Goal: Task Accomplishment & Management: Use online tool/utility

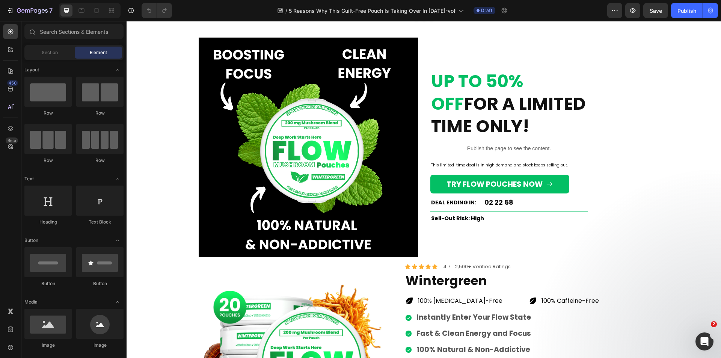
scroll to position [1576, 0]
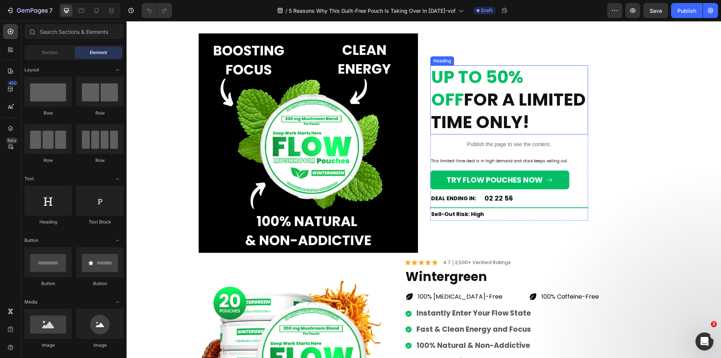
click at [486, 109] on strong "FOR A LIMITED TIME ONLY!" at bounding box center [508, 110] width 155 height 47
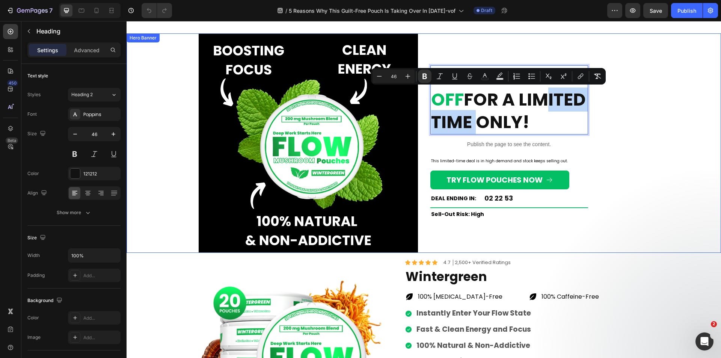
drag, startPoint x: 503, startPoint y: 91, endPoint x: 468, endPoint y: 237, distance: 150.1
click at [637, 173] on div "UP TO 50% OFF FOR A LIMITED TIME ONLY! Heading 0 Publish the page to see the co…" at bounding box center [539, 142] width 219 height 155
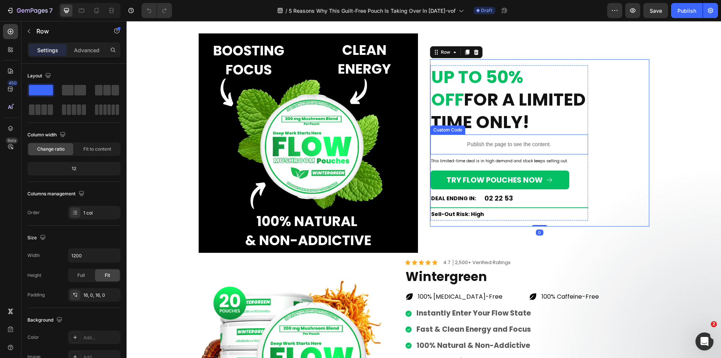
click at [521, 113] on strong "FOR A LIMITED TIME ONLY!" at bounding box center [508, 110] width 155 height 47
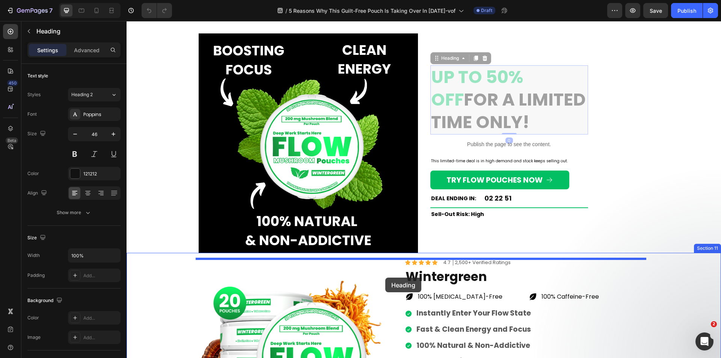
drag, startPoint x: 436, startPoint y: 57, endPoint x: 385, endPoint y: 277, distance: 226.1
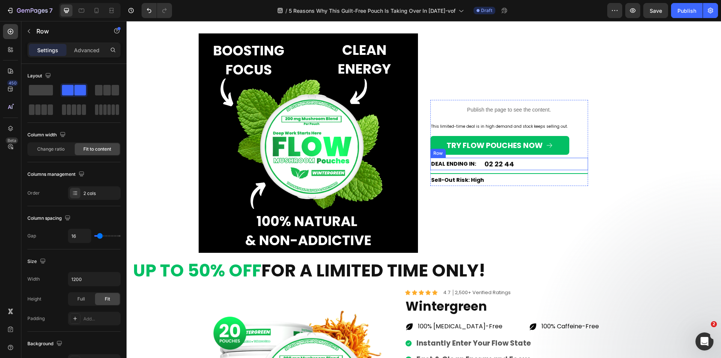
click at [546, 167] on div "DEAL ENDING IN: Text Block 02 22 44 Countdown Timer Row" at bounding box center [509, 164] width 158 height 12
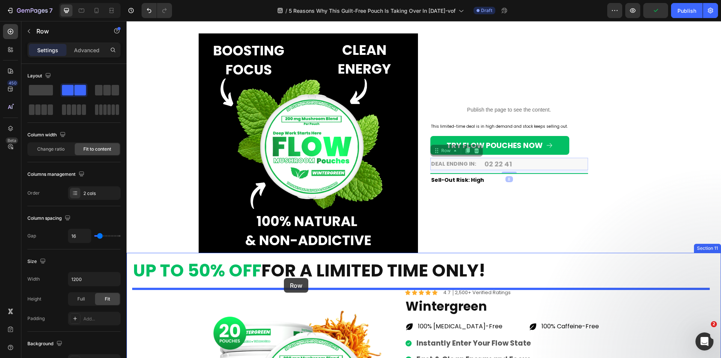
drag, startPoint x: 432, startPoint y: 158, endPoint x: 284, endPoint y: 278, distance: 190.5
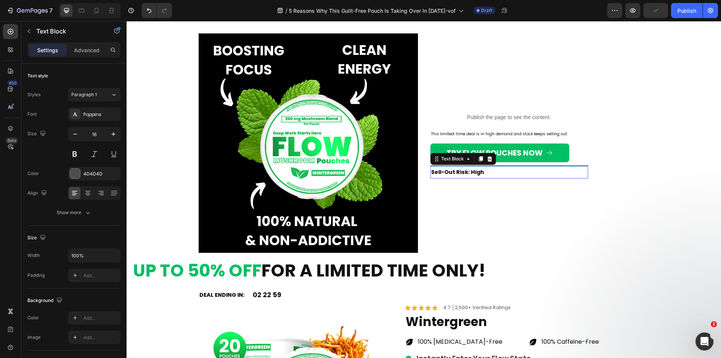
click at [464, 175] on strong "Sell-Out Risk: High" at bounding box center [457, 172] width 53 height 8
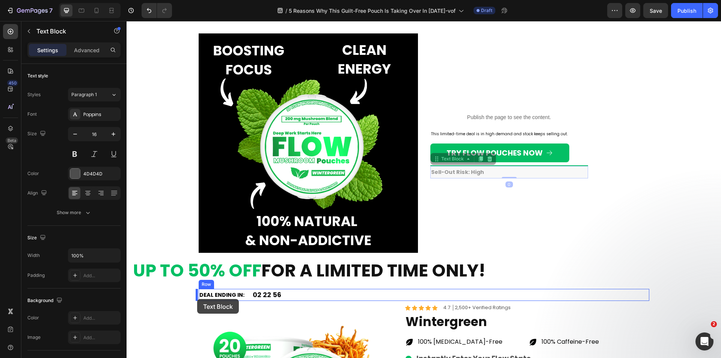
drag, startPoint x: 432, startPoint y: 158, endPoint x: 197, endPoint y: 299, distance: 273.9
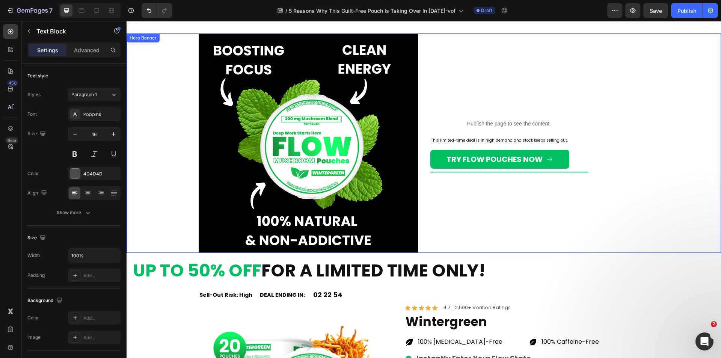
click at [499, 195] on div "Publish the page to see the content. Custom Code This limited-time deal is in h…" at bounding box center [539, 142] width 219 height 219
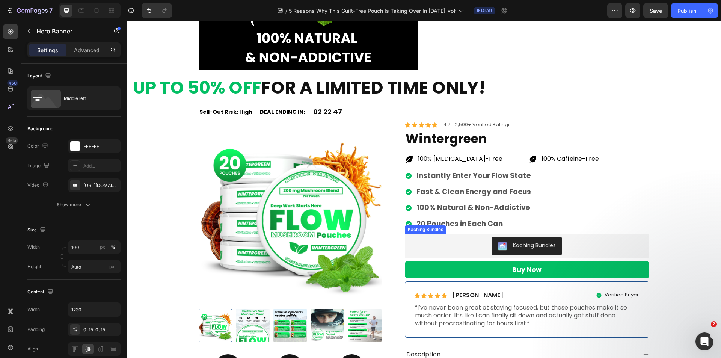
scroll to position [1614, 0]
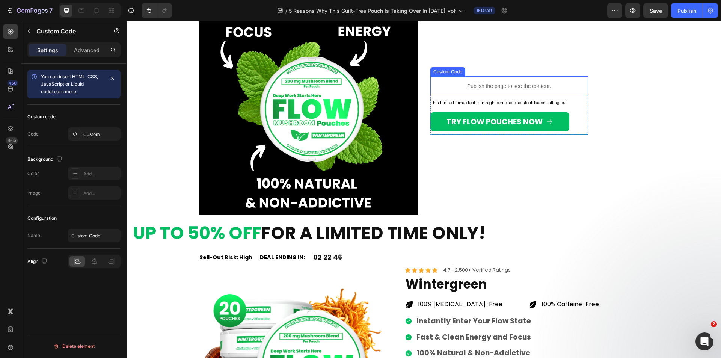
click at [461, 84] on p "Publish the page to see the content." at bounding box center [509, 86] width 158 height 8
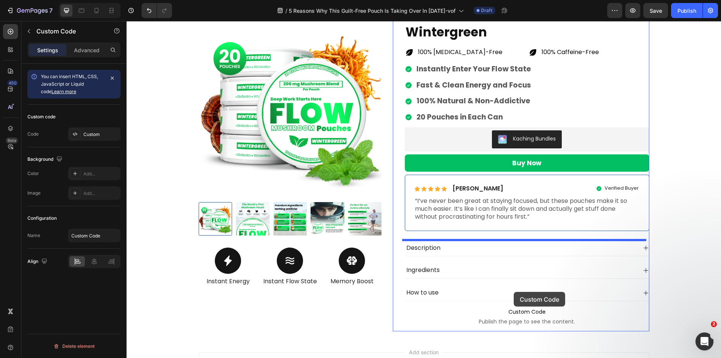
scroll to position [1935, 0]
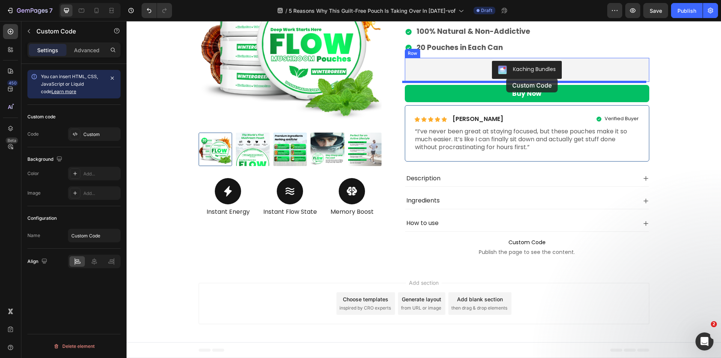
drag, startPoint x: 434, startPoint y: 68, endPoint x: 506, endPoint y: 78, distance: 73.0
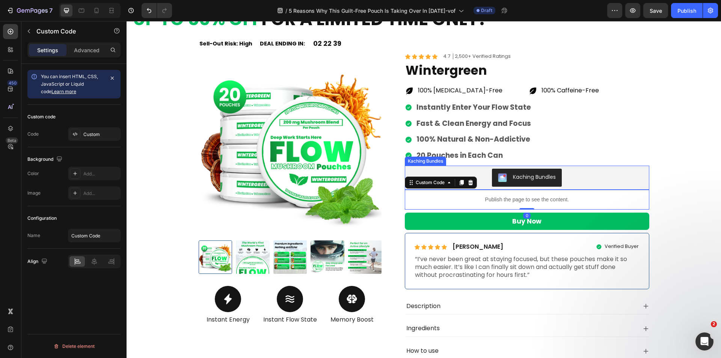
scroll to position [1823, 0]
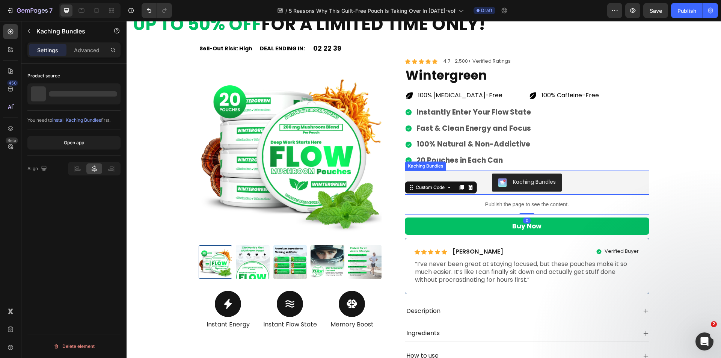
click at [475, 178] on div "Kaching Bundles" at bounding box center [527, 182] width 238 height 18
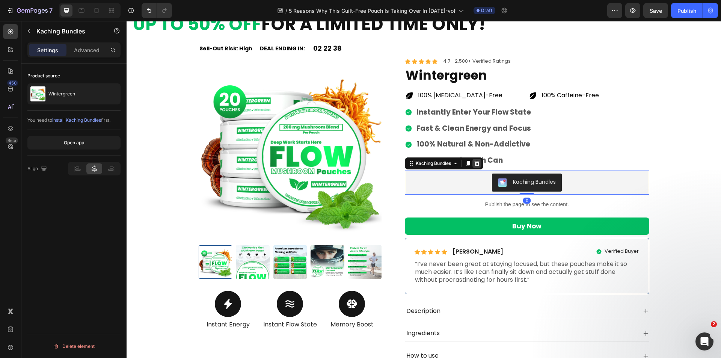
click at [474, 160] on icon at bounding box center [477, 163] width 6 height 6
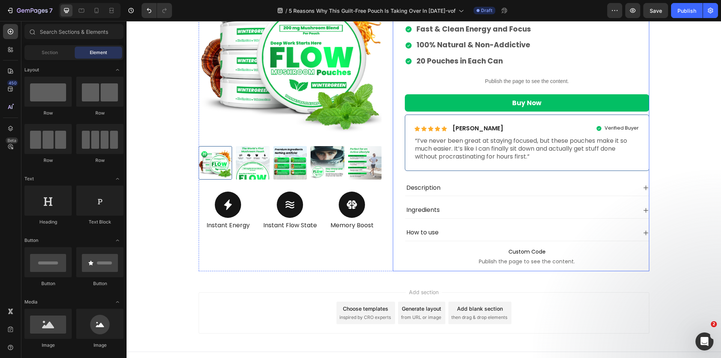
scroll to position [1931, 0]
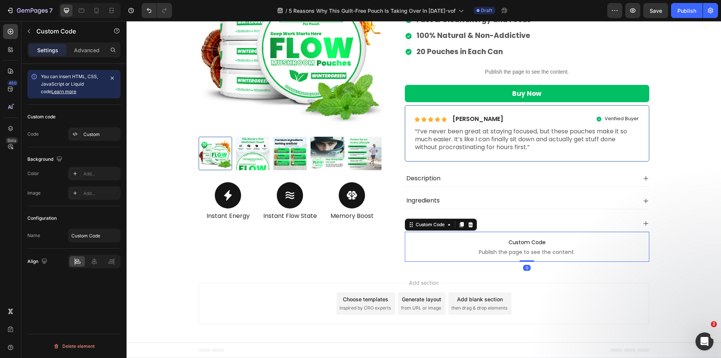
click at [507, 247] on p "Custom Code Publish the page to see the content." at bounding box center [527, 247] width 244 height 30
click at [590, 288] on div "Add section Choose templates inspired by CRO experts Generate layout from URL o…" at bounding box center [424, 303] width 450 height 41
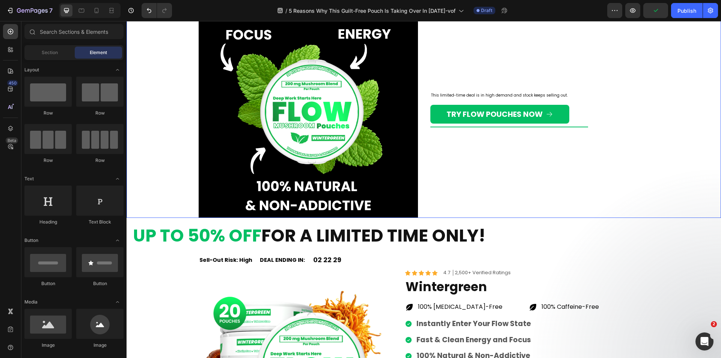
scroll to position [1567, 0]
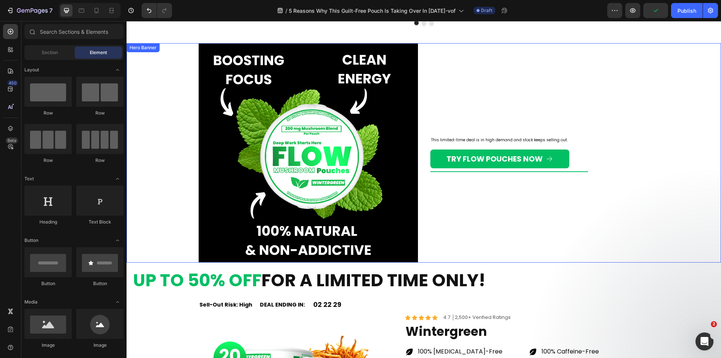
click at [483, 233] on div "This limited-time deal is in high demand and stock keeps selling out. Text Bloc…" at bounding box center [539, 152] width 219 height 219
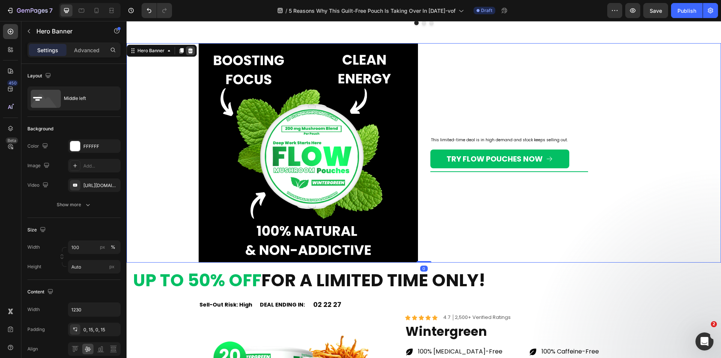
click at [192, 50] on icon at bounding box center [190, 51] width 6 height 6
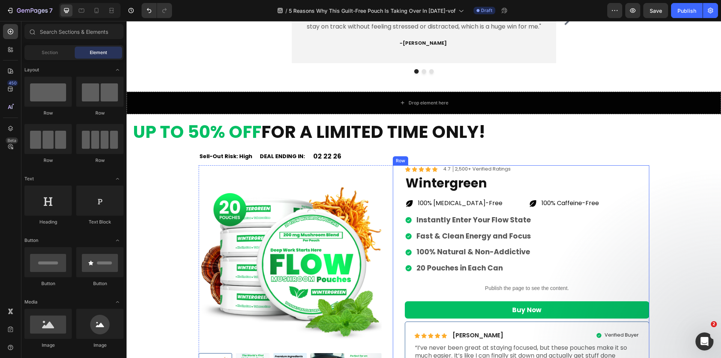
scroll to position [1454, 0]
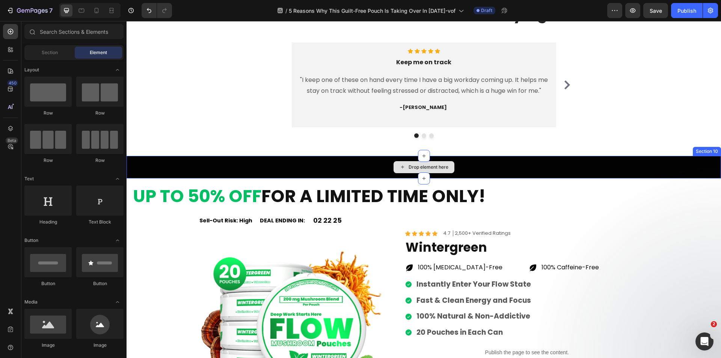
click at [324, 158] on div "Drop element here" at bounding box center [423, 167] width 594 height 23
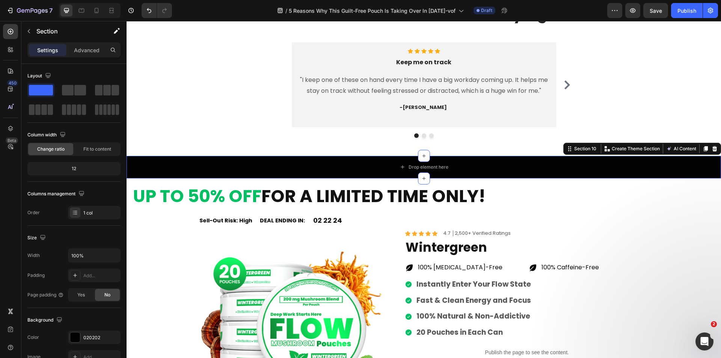
click at [712, 148] on icon at bounding box center [714, 148] width 5 height 5
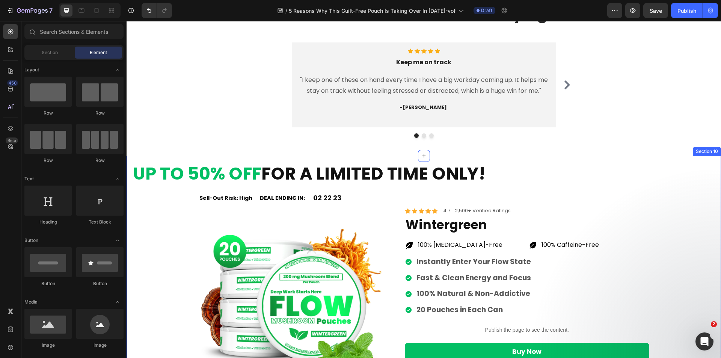
click at [533, 174] on h2 "UP TO 50% OFF FOR A LIMITED TIME ONLY!" at bounding box center [423, 174] width 583 height 24
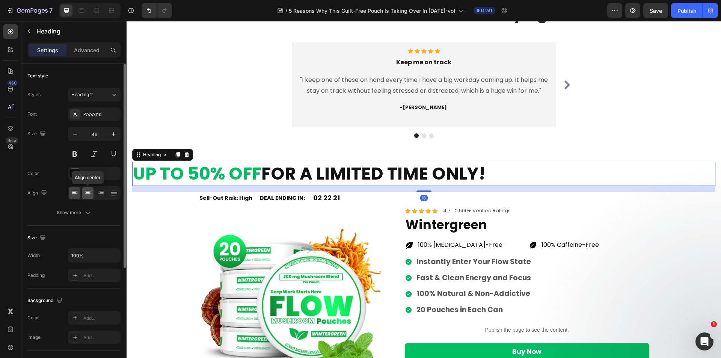
click at [89, 193] on icon at bounding box center [87, 193] width 5 height 1
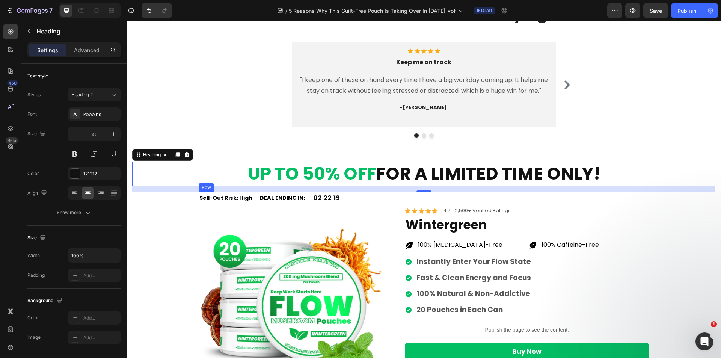
click at [362, 200] on div "Sell-Out Risk: High Text Block DEAL ENDING IN: Text Block 02 22 19 Countdown Ti…" at bounding box center [424, 198] width 450 height 12
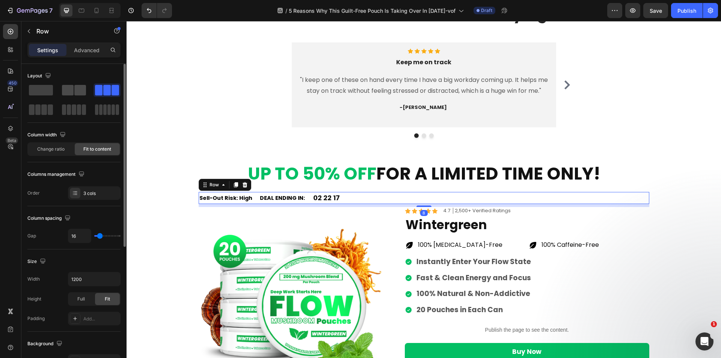
click at [72, 89] on span at bounding box center [68, 90] width 12 height 11
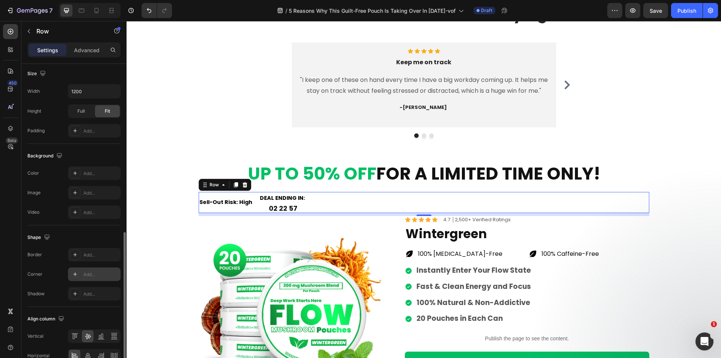
scroll to position [228, 0]
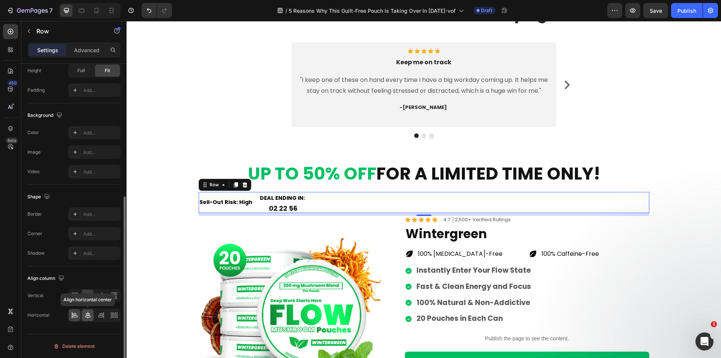
click at [86, 317] on icon at bounding box center [87, 315] width 5 height 7
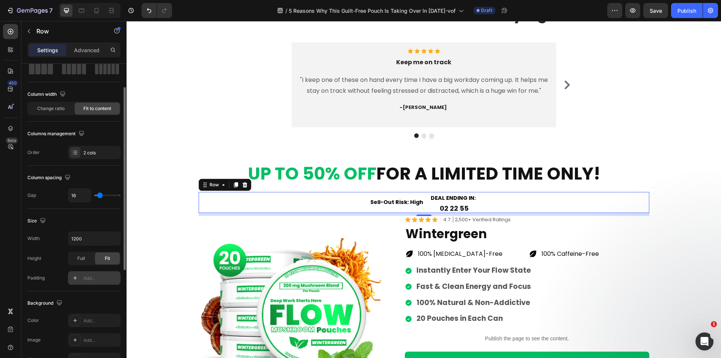
scroll to position [3, 0]
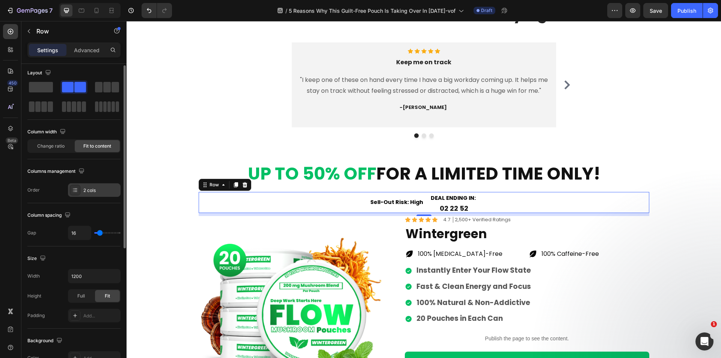
click at [82, 189] on div "2 cols" at bounding box center [94, 190] width 53 height 14
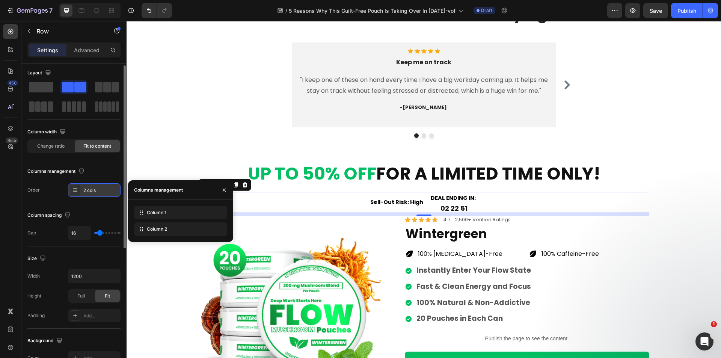
click at [82, 189] on div "2 cols" at bounding box center [94, 190] width 53 height 14
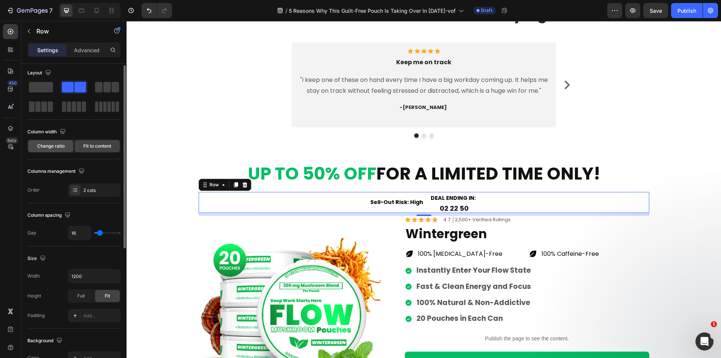
click at [55, 142] on div "Change ratio" at bounding box center [50, 146] width 45 height 12
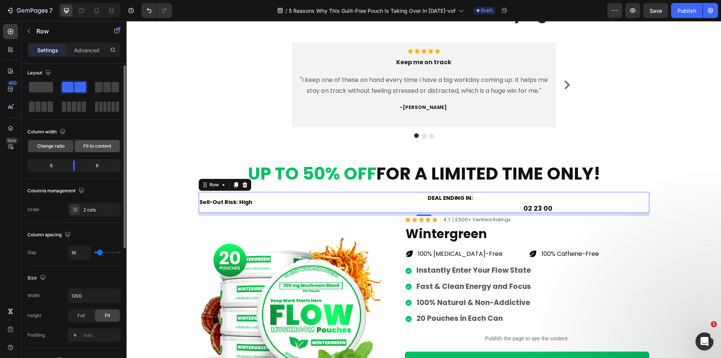
click at [101, 145] on span "Fit to content" at bounding box center [97, 146] width 28 height 7
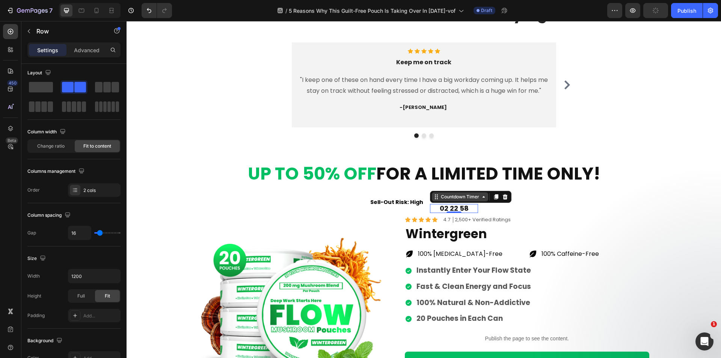
click at [453, 202] on div "Countdown Timer" at bounding box center [470, 197] width 81 height 12
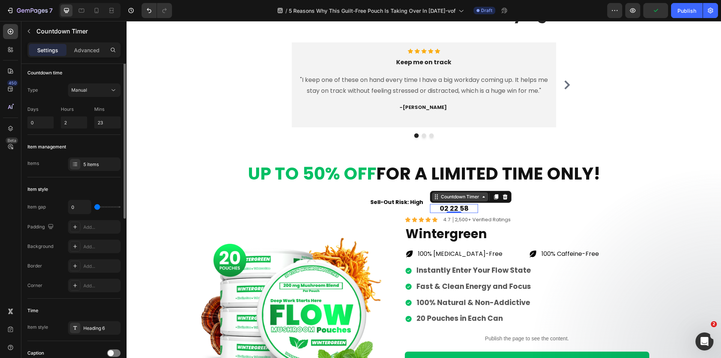
scroll to position [0, 0]
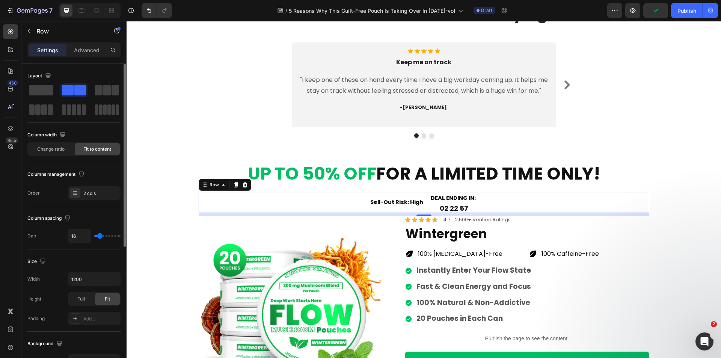
click at [512, 207] on div "Sell-Out Risk: High Text Block DEAL ENDING IN: Text Block 02 22 57 Countdown Ti…" at bounding box center [424, 202] width 450 height 21
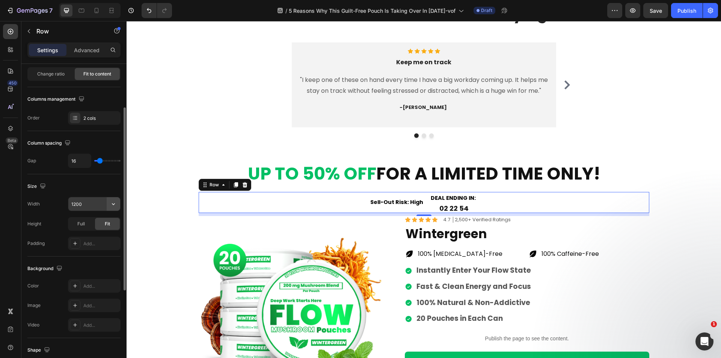
click at [111, 205] on icon "button" at bounding box center [114, 204] width 8 height 8
click at [88, 190] on div "Size" at bounding box center [73, 186] width 93 height 12
click at [87, 221] on div "Full" at bounding box center [81, 224] width 25 height 12
click at [107, 223] on span "Fit" at bounding box center [107, 223] width 5 height 7
click at [80, 203] on input "1200" at bounding box center [94, 204] width 52 height 14
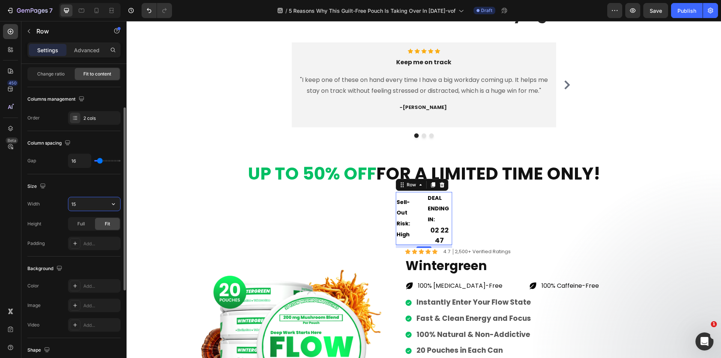
type input "1"
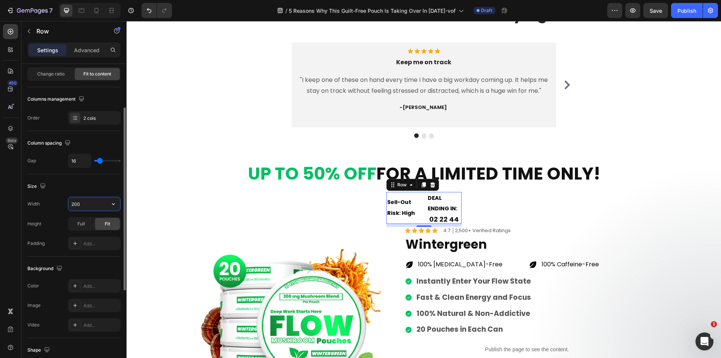
type input "2000"
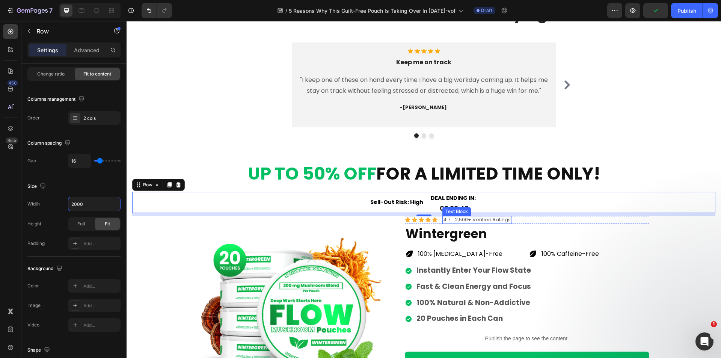
click at [453, 204] on div "22" at bounding box center [454, 208] width 8 height 9
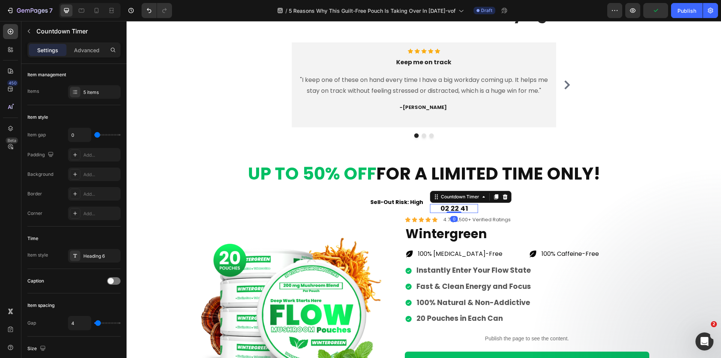
scroll to position [0, 0]
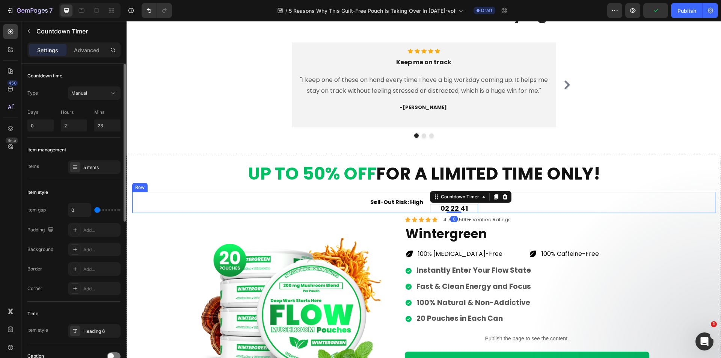
click at [519, 209] on div "Sell-Out Risk: High Text Block DEAL ENDING IN: Text Block 02 22 41 Countdown Ti…" at bounding box center [423, 202] width 583 height 21
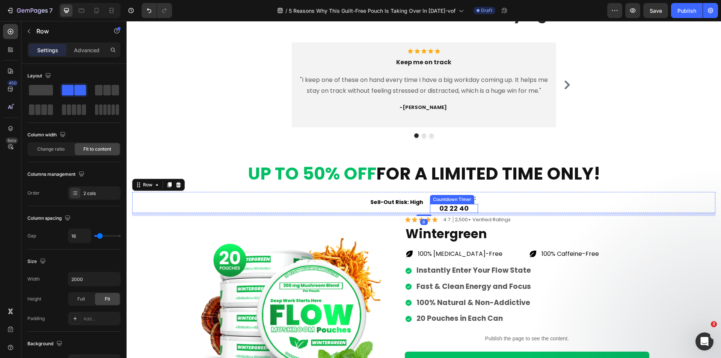
click at [461, 208] on div "40" at bounding box center [463, 208] width 9 height 9
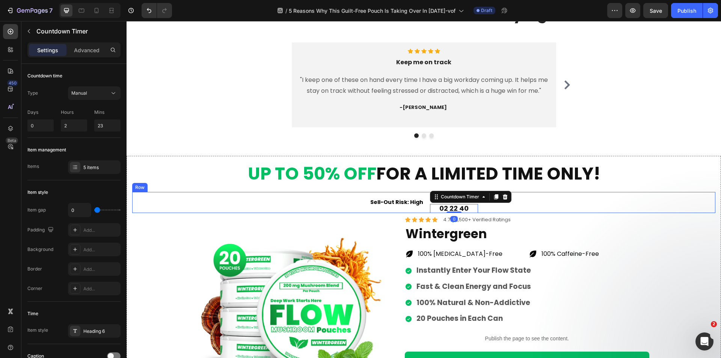
click at [539, 202] on div "Sell-Out Risk: High Text Block DEAL ENDING IN: Text Block 02 22 40 Countdown Ti…" at bounding box center [423, 202] width 583 height 21
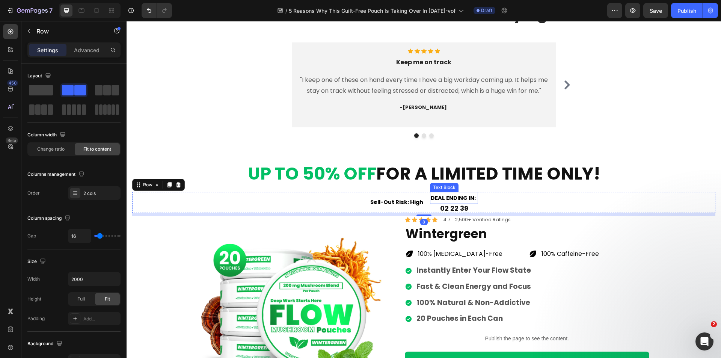
click at [464, 200] on strong "DEAL ENDING IN:" at bounding box center [453, 198] width 45 height 8
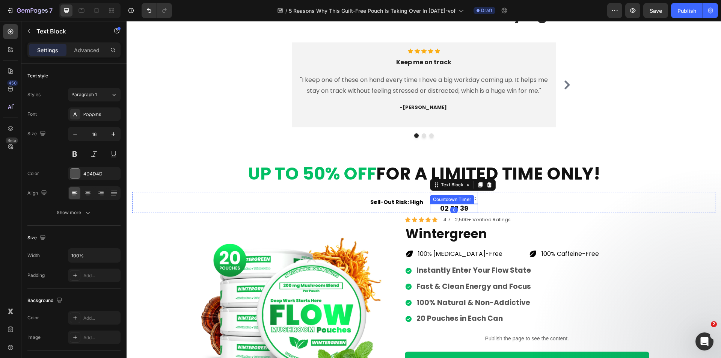
click at [465, 209] on div "02 22 39" at bounding box center [454, 208] width 48 height 9
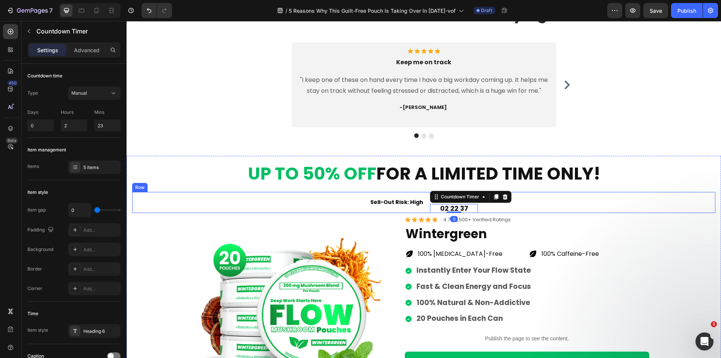
click at [313, 202] on div "Sell-Out Risk: High Text Block DEAL ENDING IN: Text Block 02 22 37 Countdown Ti…" at bounding box center [423, 202] width 583 height 21
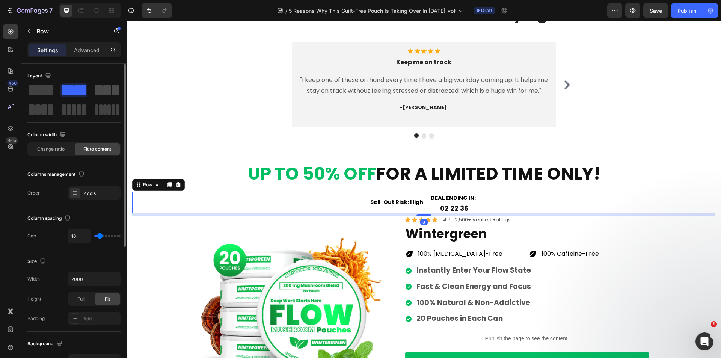
click at [103, 89] on div at bounding box center [107, 90] width 24 height 11
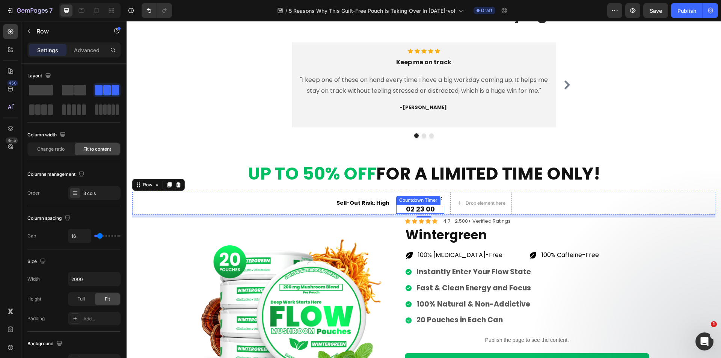
click at [426, 209] on div "00" at bounding box center [430, 209] width 9 height 9
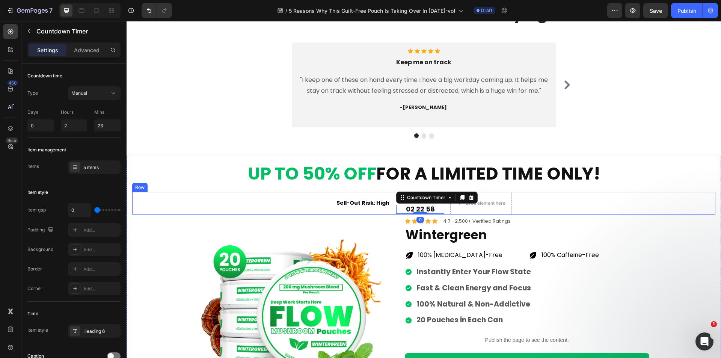
click at [386, 208] on p "Sell-Out Risk: High" at bounding box center [362, 202] width 53 height 11
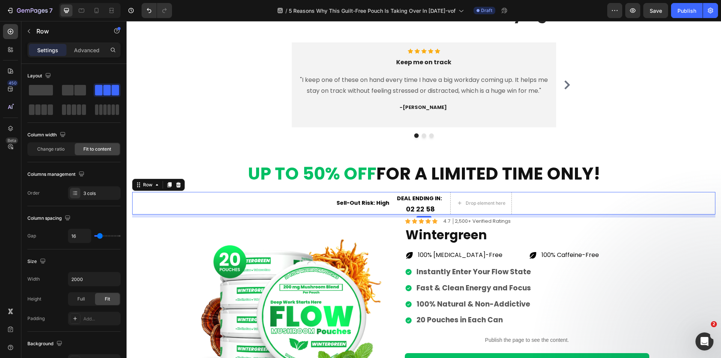
click at [391, 211] on div "Sell-Out Risk: High Text Block DEAL ENDING IN: Text Block 02 22 58 Countdown Ti…" at bounding box center [423, 203] width 583 height 23
drag, startPoint x: 79, startPoint y: 92, endPoint x: 224, endPoint y: 171, distance: 164.6
click at [79, 92] on span at bounding box center [80, 90] width 12 height 11
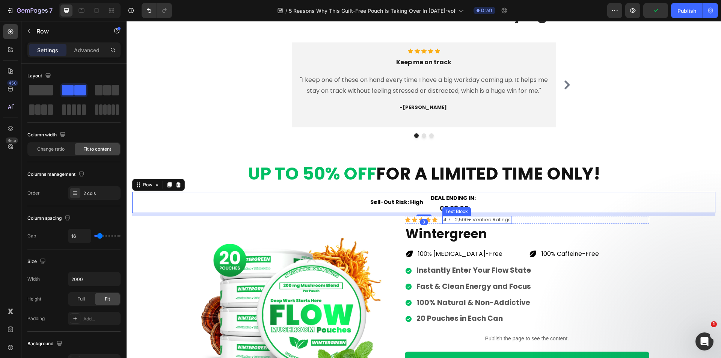
click at [456, 209] on div "Text Block" at bounding box center [457, 211] width 26 height 7
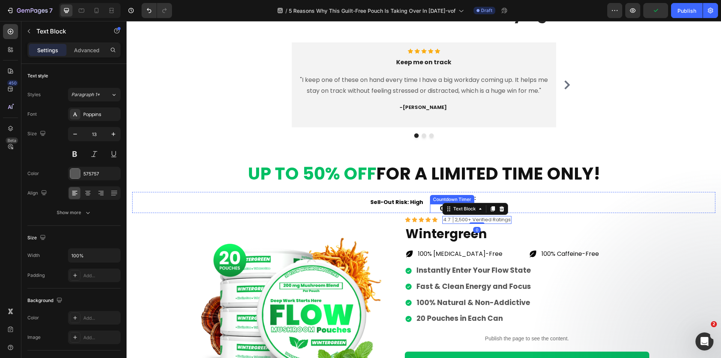
click at [430, 208] on div "02 22 59" at bounding box center [454, 208] width 48 height 9
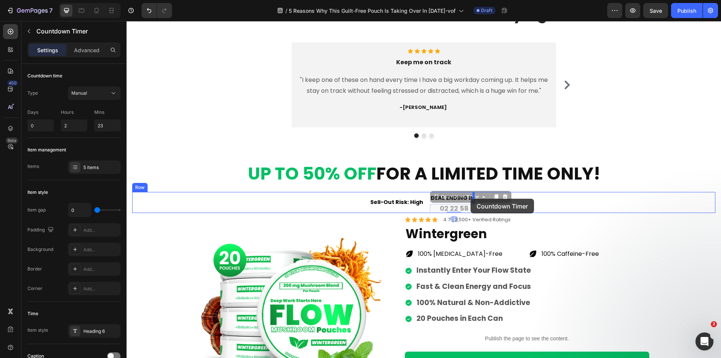
drag, startPoint x: 432, startPoint y: 197, endPoint x: 470, endPoint y: 199, distance: 37.9
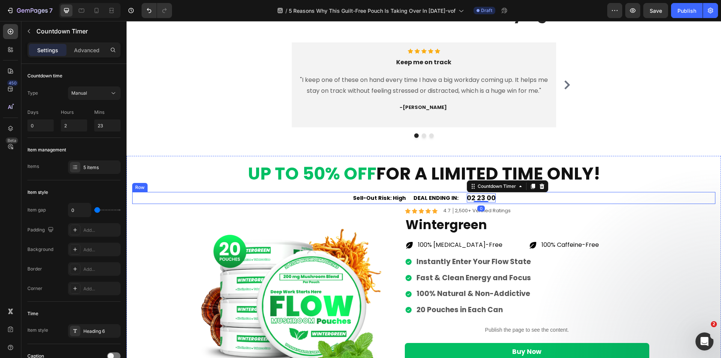
click at [316, 203] on div "Sell-Out Risk: High Text Block DEAL ENDING IN: Text Block 02 23 00 Countdown Ti…" at bounding box center [423, 198] width 583 height 12
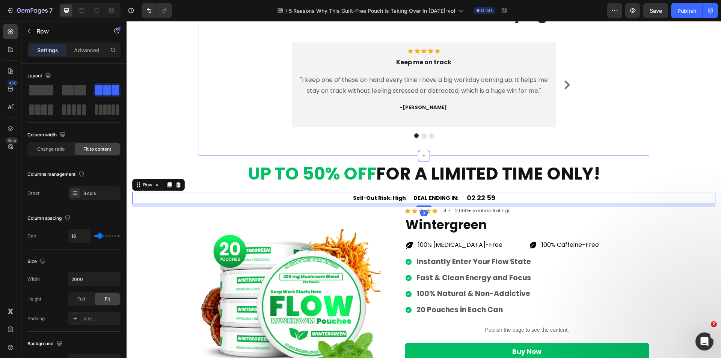
click at [248, 144] on div "What Our Customers Are Saying Heading Row Icon Icon Icon Icon Icon Icon List Ho…" at bounding box center [424, 70] width 450 height 170
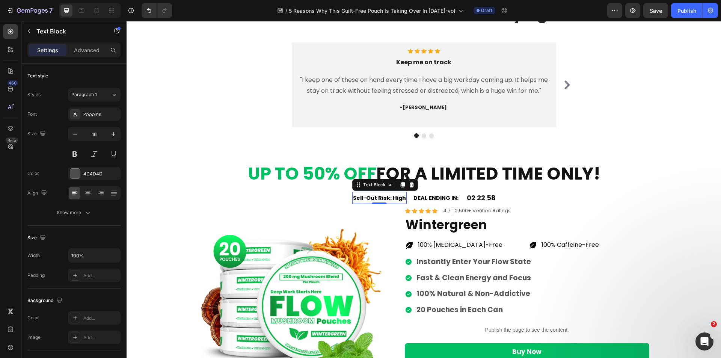
click at [352, 200] on div "Sell-Out Risk: High" at bounding box center [379, 198] width 54 height 12
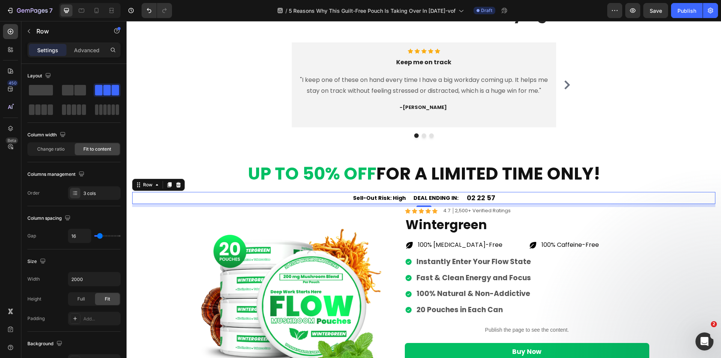
click at [317, 195] on div "Sell-Out Risk: High Text Block DEAL ENDING IN: Text Block 02 22 57 Countdown Ti…" at bounding box center [423, 198] width 583 height 12
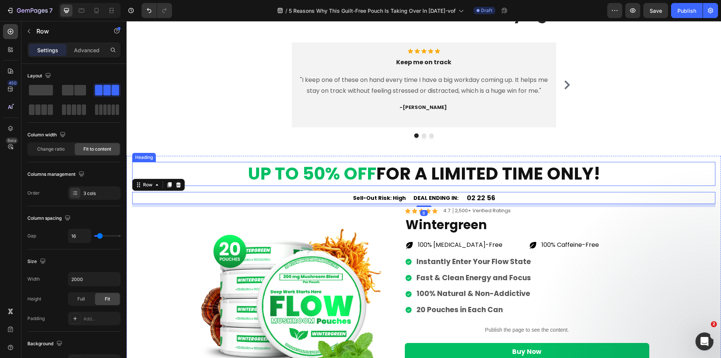
click at [321, 182] on strong "UP TO 50% OFF" at bounding box center [312, 173] width 128 height 24
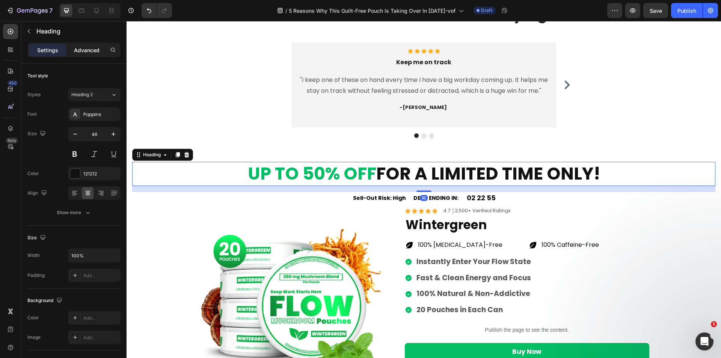
click at [78, 49] on p "Advanced" at bounding box center [87, 50] width 26 height 8
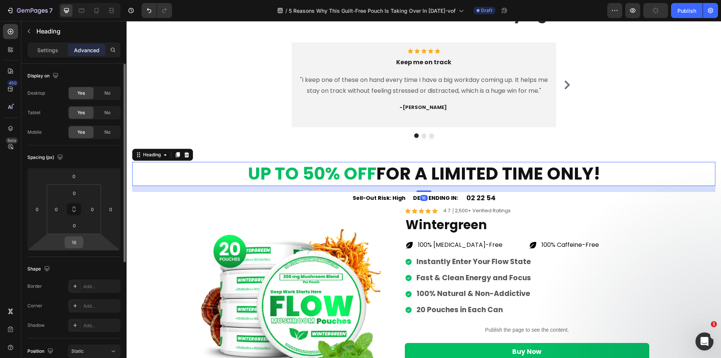
click at [77, 242] on input "16" at bounding box center [73, 241] width 15 height 11
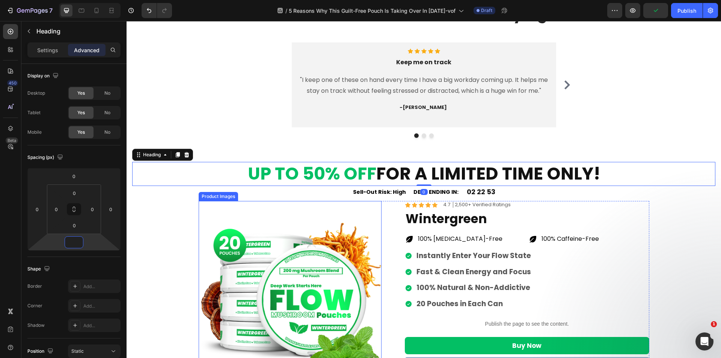
click at [254, 223] on img at bounding box center [290, 292] width 183 height 183
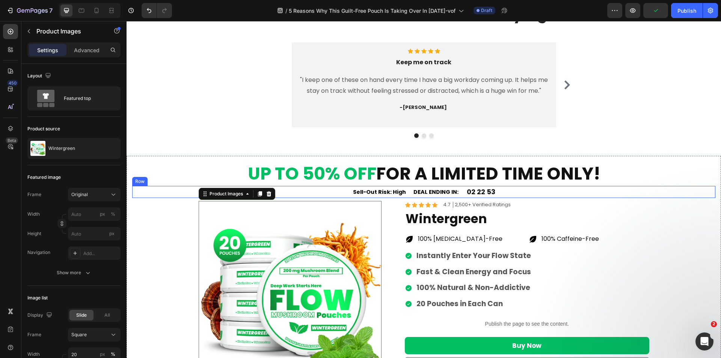
click at [318, 192] on div "Sell-Out Risk: High Text Block DEAL ENDING IN: Text Block 02 22 53 Countdown Ti…" at bounding box center [423, 192] width 583 height 12
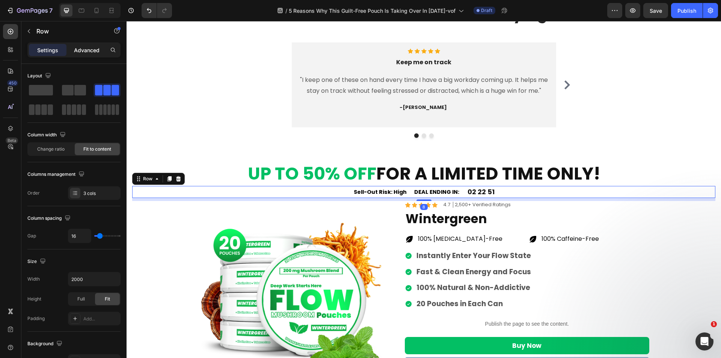
click at [78, 52] on p "Advanced" at bounding box center [87, 50] width 26 height 8
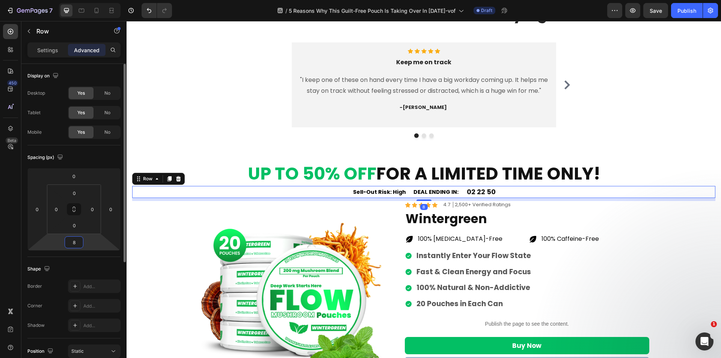
click at [75, 241] on input "8" at bounding box center [73, 241] width 15 height 11
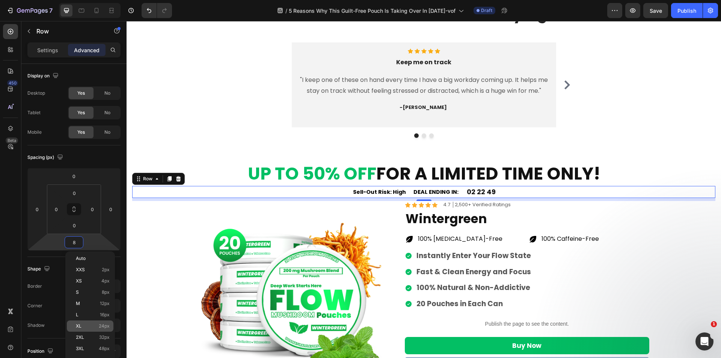
click at [99, 327] on span "24px" at bounding box center [104, 325] width 11 height 5
type input "24"
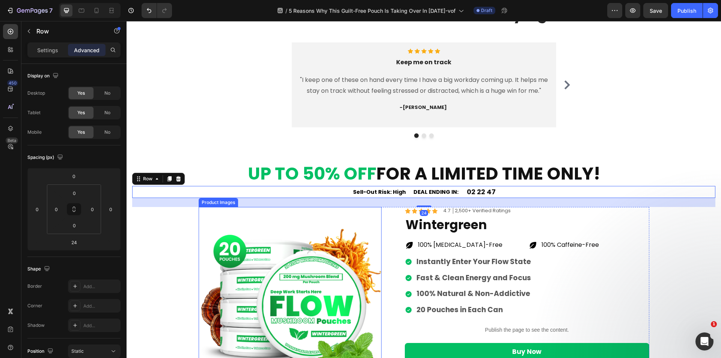
click at [199, 242] on img at bounding box center [290, 298] width 183 height 183
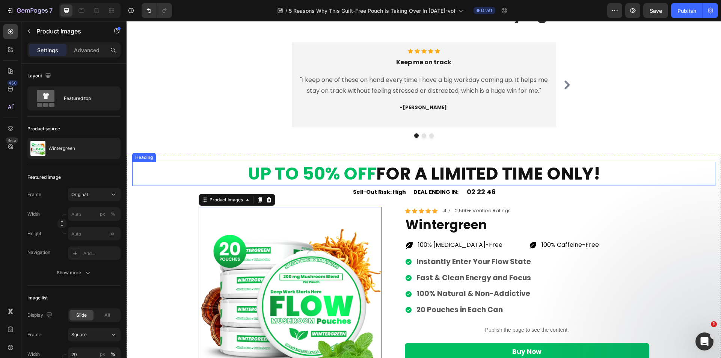
click at [292, 171] on strong "UP TO 50% OFF" at bounding box center [312, 173] width 128 height 24
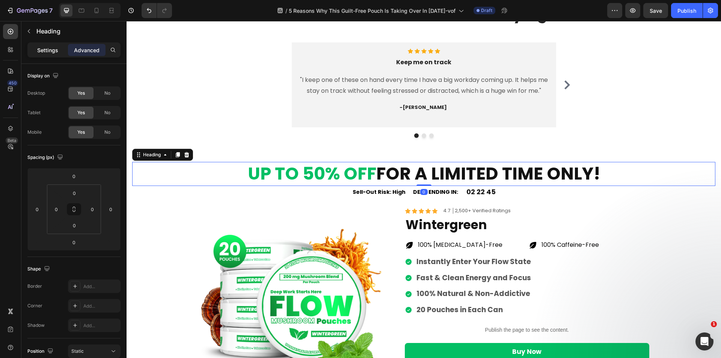
click at [48, 46] on p "Settings" at bounding box center [47, 50] width 21 height 8
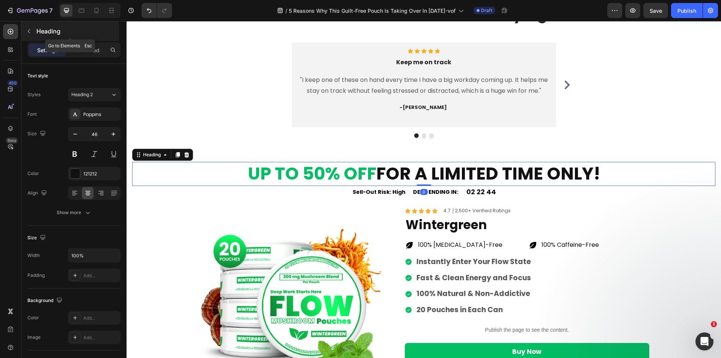
click at [30, 33] on icon "button" at bounding box center [29, 31] width 6 height 6
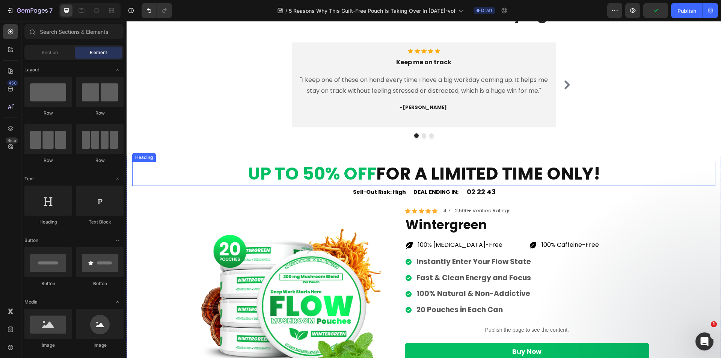
click at [325, 172] on strong "UP TO 50% OFF" at bounding box center [312, 173] width 128 height 24
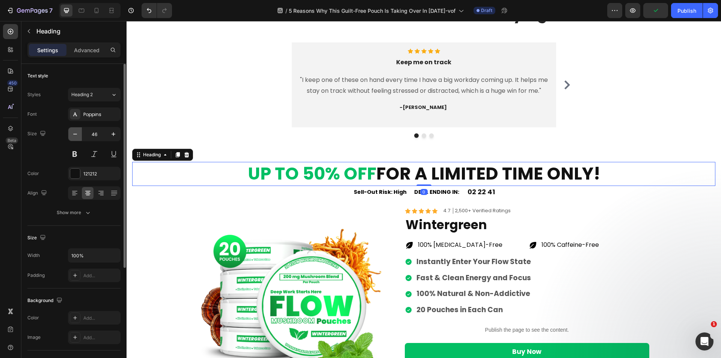
click at [75, 128] on button "button" at bounding box center [75, 134] width 14 height 14
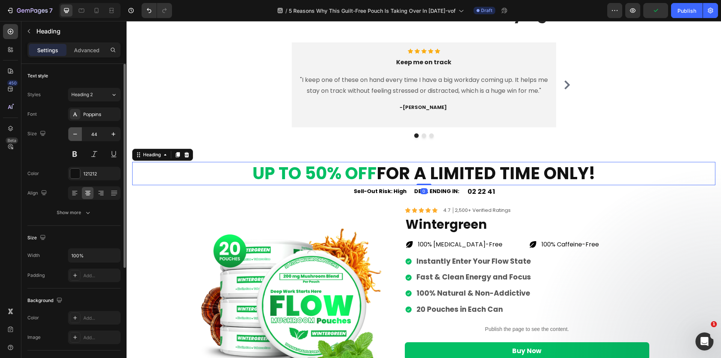
click at [75, 128] on button "button" at bounding box center [75, 134] width 14 height 14
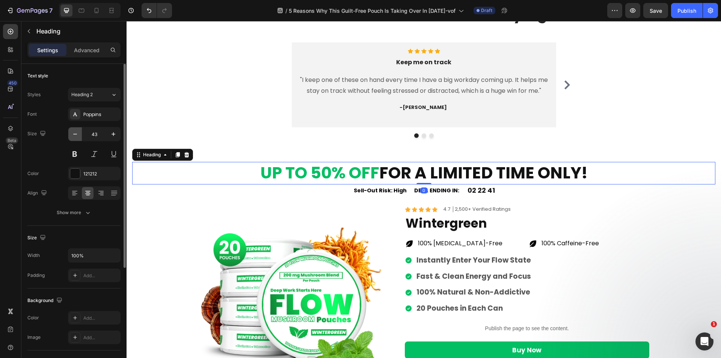
click at [75, 128] on button "button" at bounding box center [75, 134] width 14 height 14
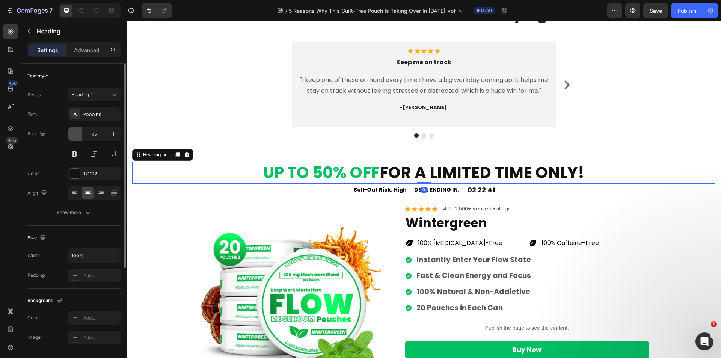
click at [75, 128] on button "button" at bounding box center [75, 134] width 14 height 14
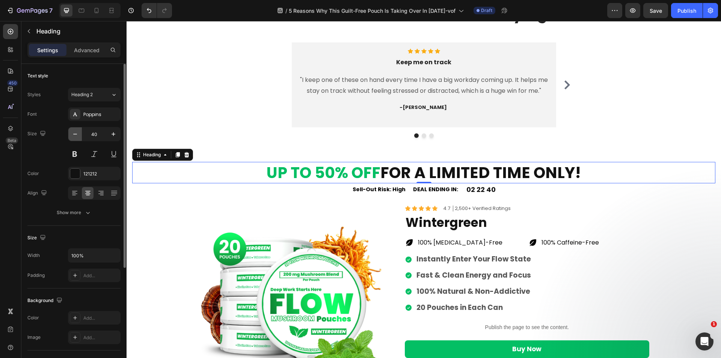
click at [75, 128] on button "button" at bounding box center [75, 134] width 14 height 14
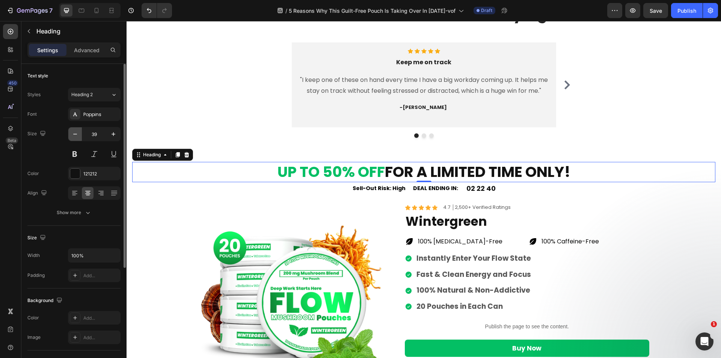
type input "38"
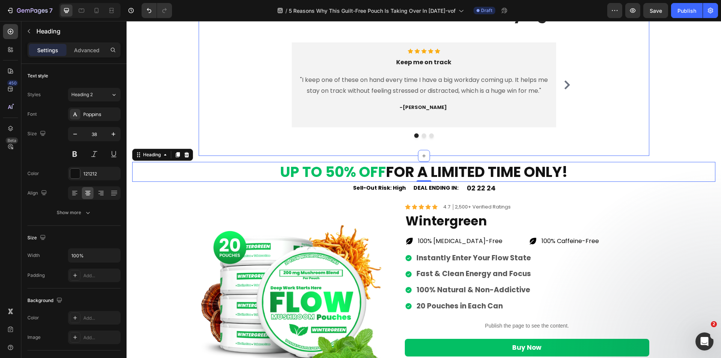
click at [229, 136] on div "Icon Icon Icon Icon Icon Icon List Hoz Keep me on track Heading "I keep one of …" at bounding box center [424, 89] width 450 height 95
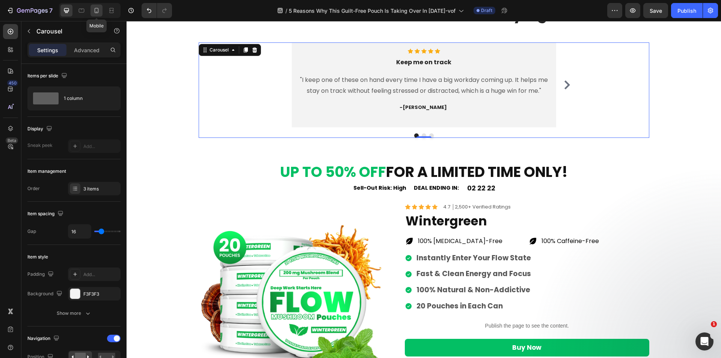
click at [96, 8] on icon at bounding box center [97, 10] width 4 height 5
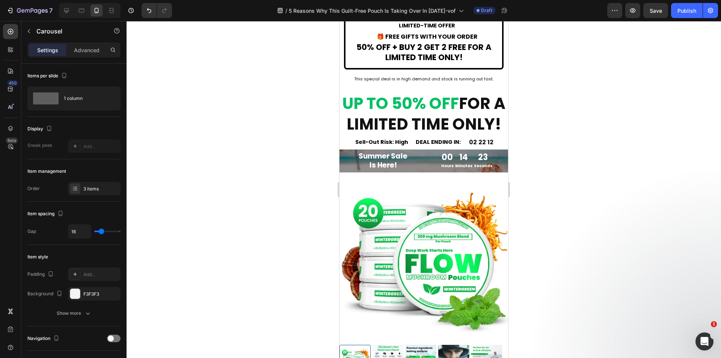
scroll to position [1653, 0]
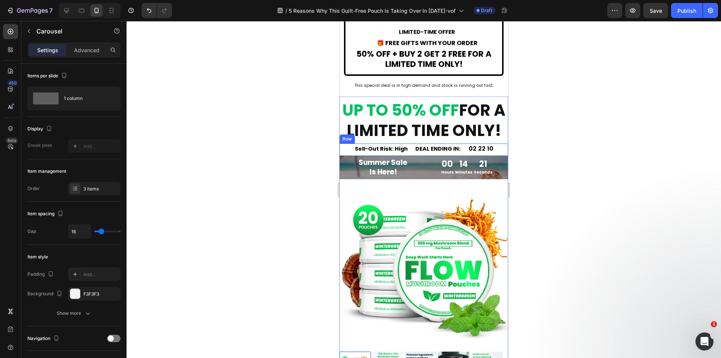
click at [349, 156] on div "Sell-Out Risk: High Text Block DEAL ENDING IN: Text Block 02 22 10 Countdown Ti…" at bounding box center [423, 149] width 169 height 12
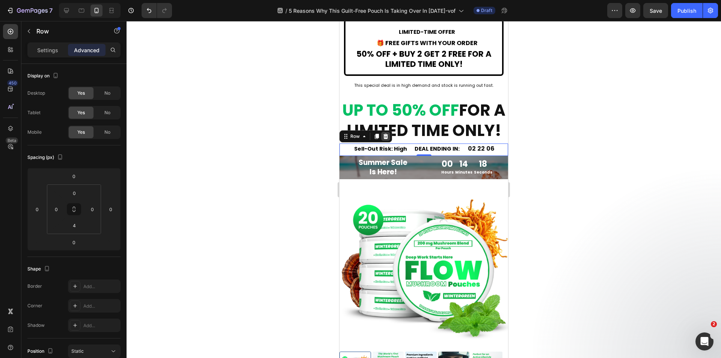
click at [384, 139] on icon at bounding box center [385, 136] width 5 height 5
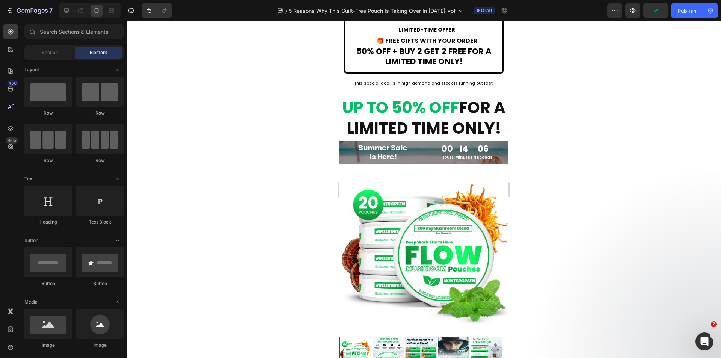
scroll to position [1578, 0]
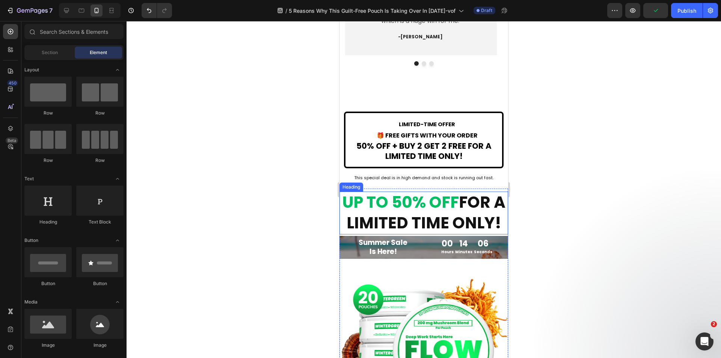
click at [387, 210] on strong "UP TO 50% OFF" at bounding box center [400, 202] width 116 height 22
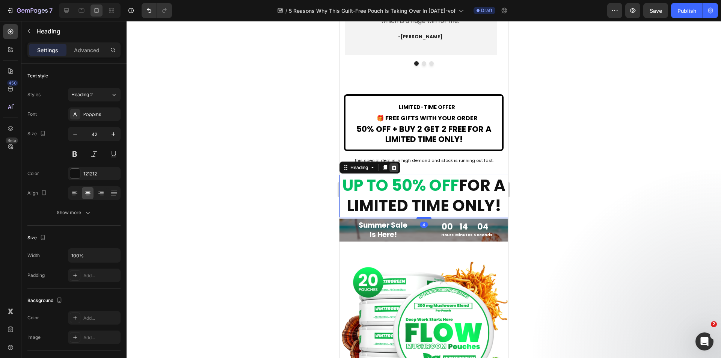
click at [394, 170] on icon at bounding box center [393, 167] width 5 height 5
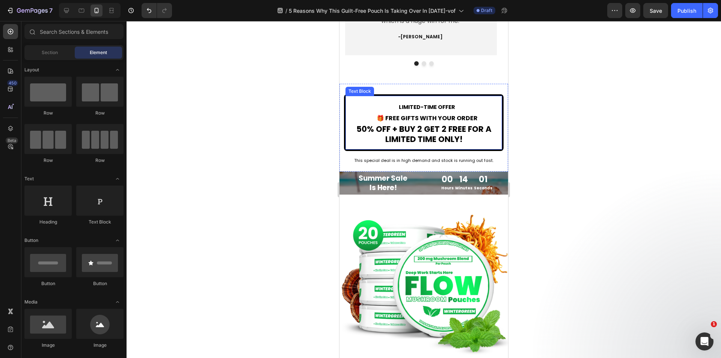
click at [396, 145] on strong "50% OFF + BUY 2 GET 2 FREE FOR A LIMITED TIME ONLY!" at bounding box center [423, 133] width 135 height 21
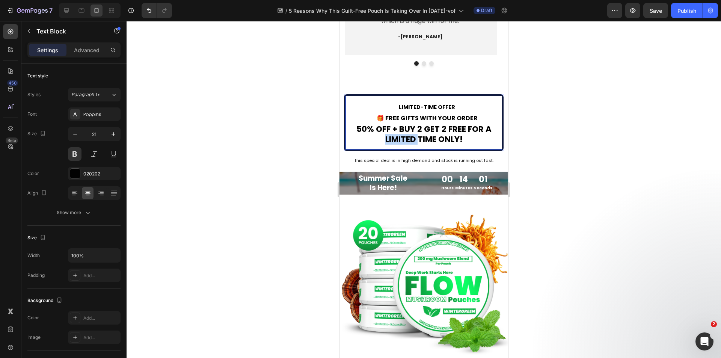
click at [396, 145] on strong "50% OFF + BUY 2 GET 2 FREE FOR A LIMITED TIME ONLY!" at bounding box center [423, 133] width 135 height 21
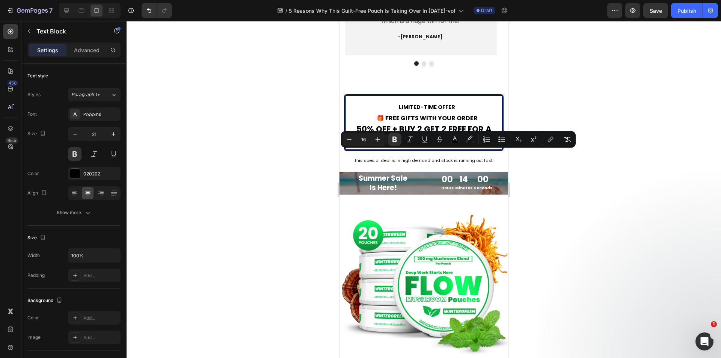
click at [521, 152] on div at bounding box center [423, 189] width 594 height 337
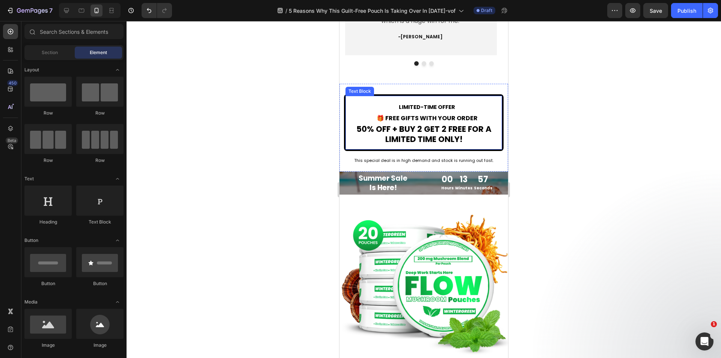
click at [402, 122] on span "🎁 FREE GIFTS WITH YOUR ORDER" at bounding box center [426, 118] width 101 height 9
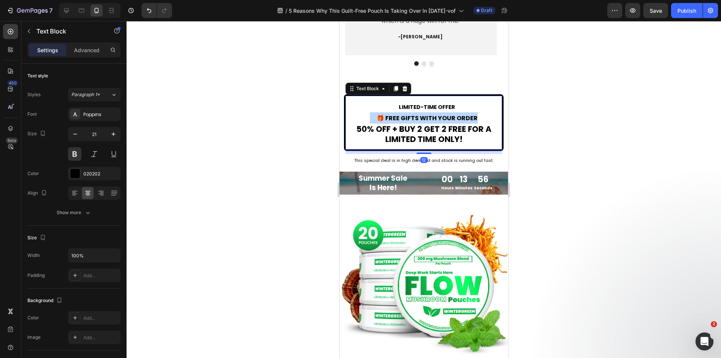
click at [402, 122] on span "🎁 FREE GIFTS WITH YOUR ORDER" at bounding box center [426, 118] width 101 height 9
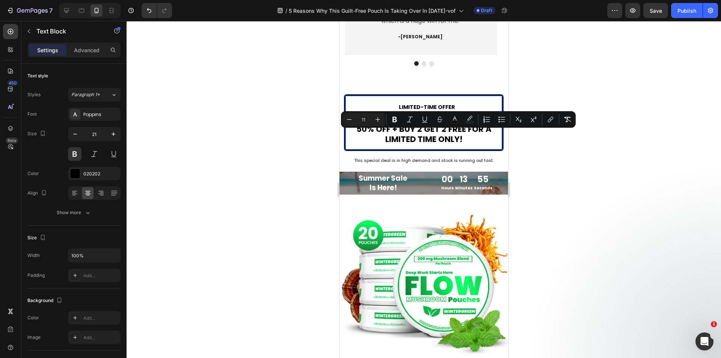
click at [572, 189] on div at bounding box center [423, 189] width 594 height 337
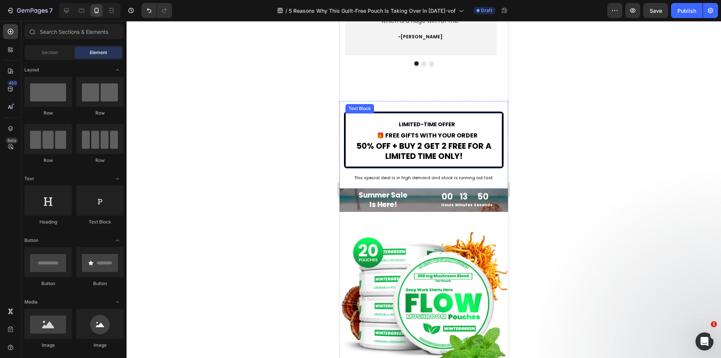
click at [476, 137] on p "🎁 FREE GIFTS WITH YOUR ORDER" at bounding box center [424, 134] width 146 height 11
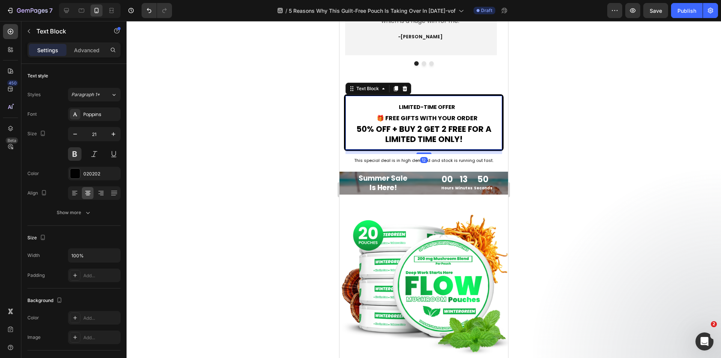
click at [476, 123] on p "🎁 FREE GIFTS WITH YOUR ORDER" at bounding box center [424, 117] width 146 height 11
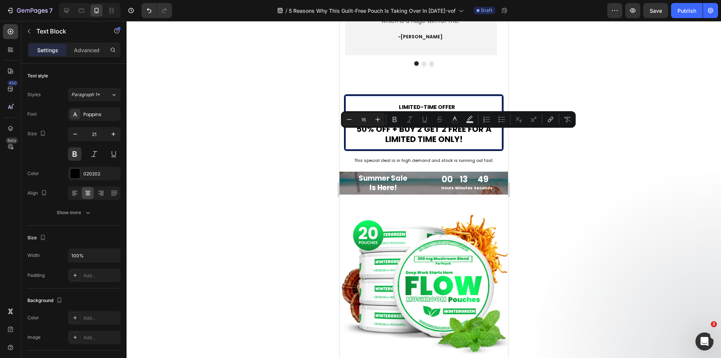
type input "12"
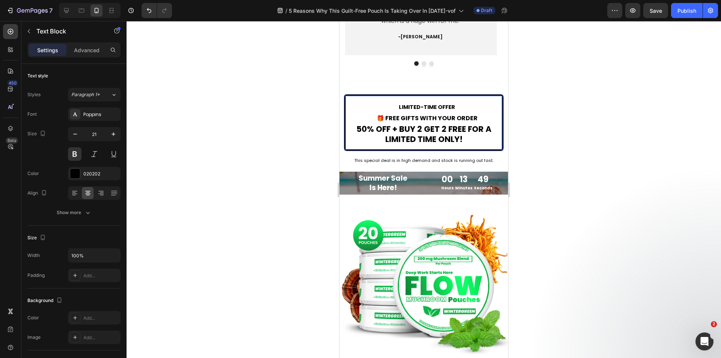
click at [466, 122] on span "🎁 FREE GIFTS WITH YOUR ORDER" at bounding box center [426, 118] width 101 height 9
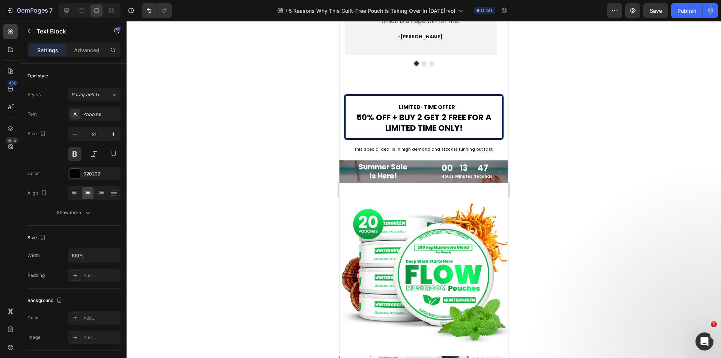
click at [583, 172] on div at bounding box center [423, 189] width 594 height 337
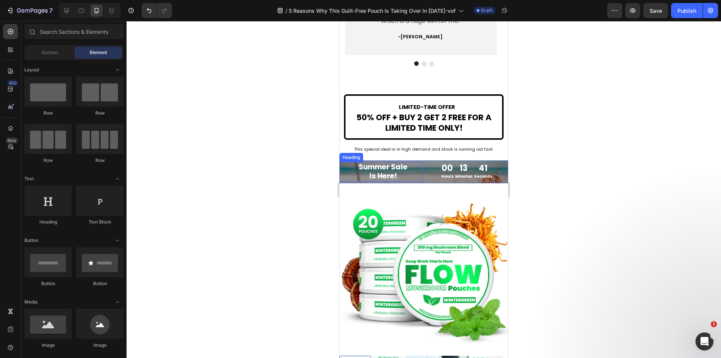
click at [416, 182] on h2 "Summer Sale Is Here!" at bounding box center [383, 172] width 78 height 20
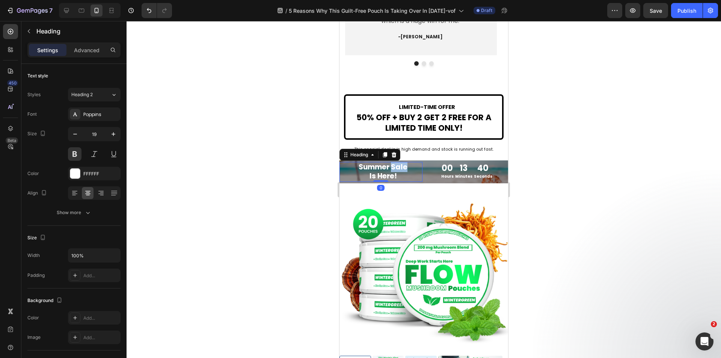
click at [402, 172] on span "Summer Sale" at bounding box center [382, 167] width 49 height 10
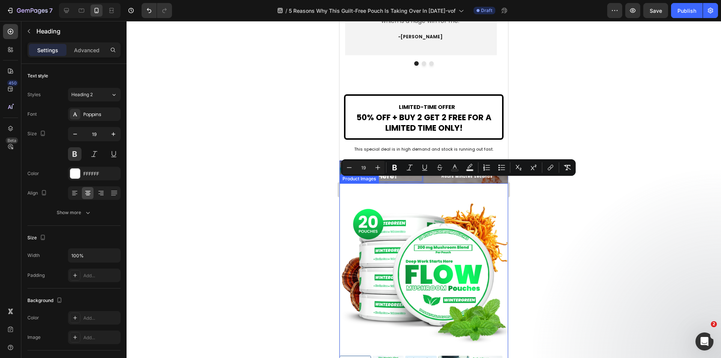
click at [468, 212] on img at bounding box center [423, 267] width 169 height 169
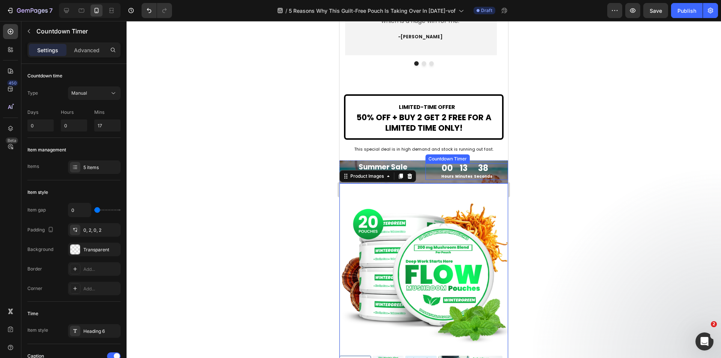
click at [428, 180] on div "00 Hours 13 Minutes 38 Seconds" at bounding box center [466, 171] width 83 height 17
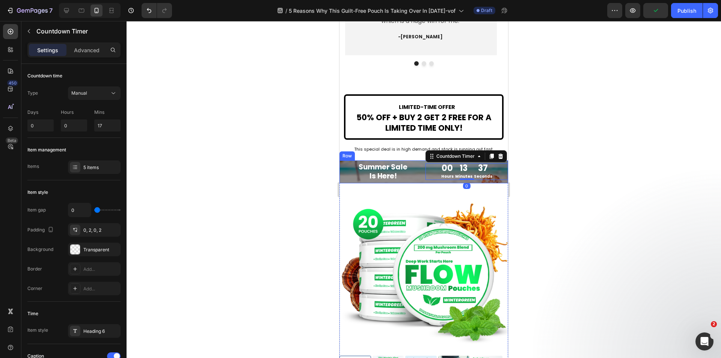
click at [422, 183] on div "⁠⁠⁠⁠⁠⁠⁠ Summer Sale Is Here! Heading 00 Hours 13 Minutes 37 Seconds Countdown T…" at bounding box center [423, 171] width 169 height 23
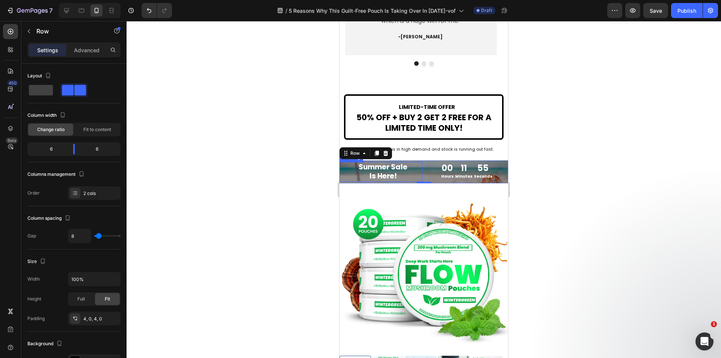
click at [416, 181] on p "⁠⁠⁠⁠⁠⁠⁠ Summer Sale Is Here!" at bounding box center [383, 172] width 77 height 18
click at [426, 182] on div "00 Hours 11 Minutes 54 Seconds Countdown Timer" at bounding box center [466, 172] width 83 height 20
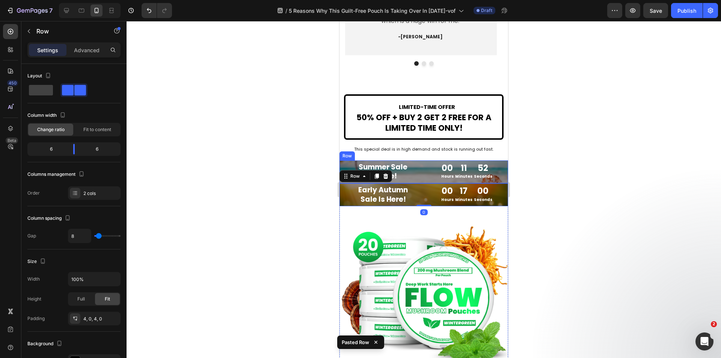
click at [421, 183] on div "⁠⁠⁠⁠⁠⁠⁠ Summer Sale Is Here! Heading 00 Hours 11 Minutes 52 Seconds Countdown T…" at bounding box center [423, 171] width 169 height 23
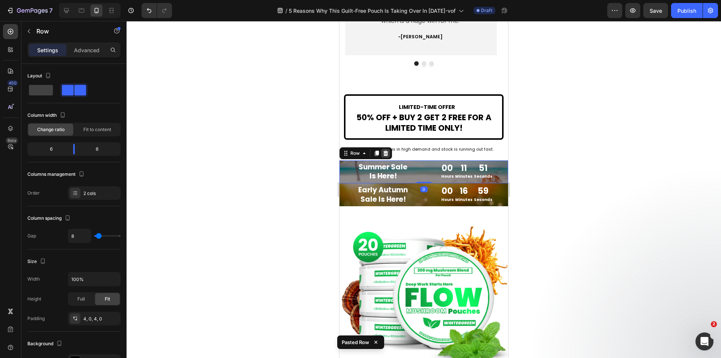
click at [390, 158] on div at bounding box center [385, 153] width 9 height 9
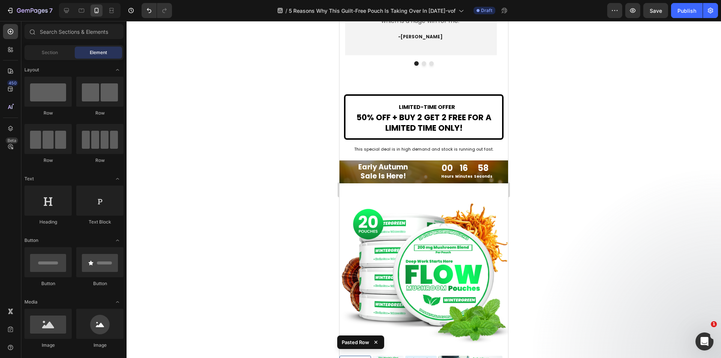
click at [294, 180] on div at bounding box center [423, 189] width 594 height 337
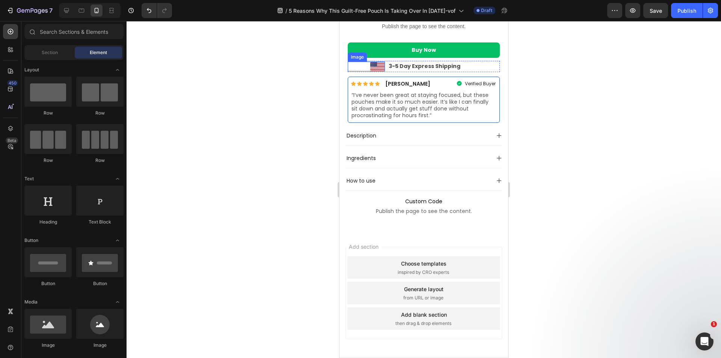
scroll to position [2455, 0]
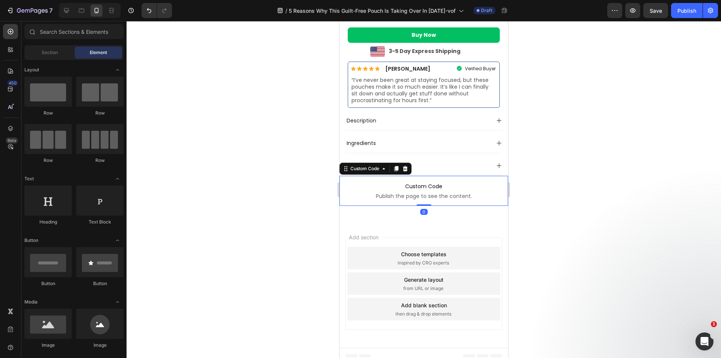
click at [355, 199] on p "Custom Code Publish the page to see the content." at bounding box center [423, 191] width 169 height 30
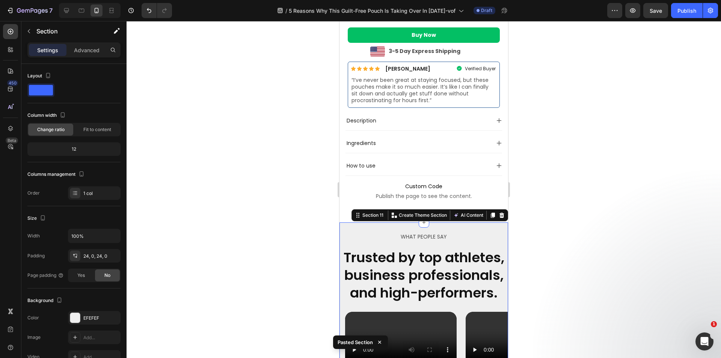
click at [299, 151] on div at bounding box center [423, 189] width 594 height 337
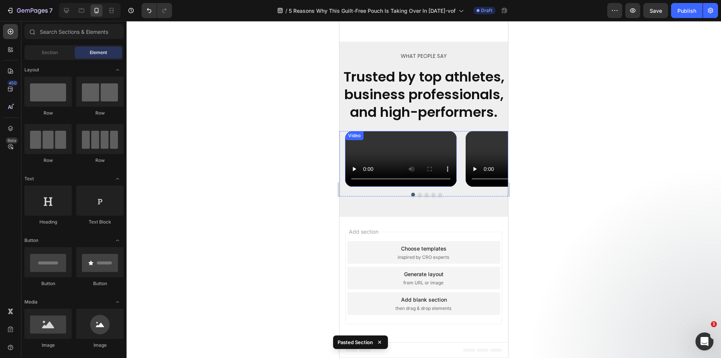
scroll to position [2791, 0]
click at [383, 215] on div "WHAT PEOPLE SAY Text Block Trusted by top athletes, business professionals, and…" at bounding box center [423, 129] width 169 height 175
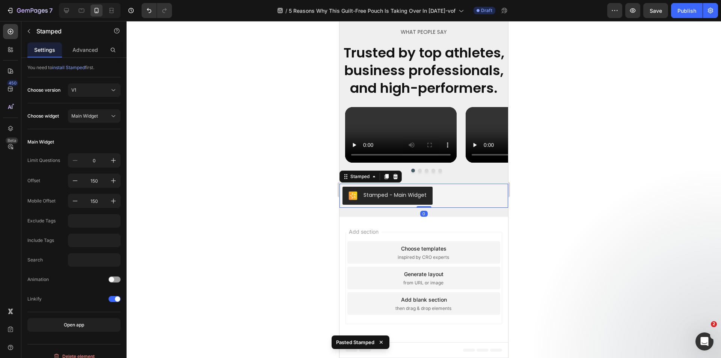
click at [301, 190] on div at bounding box center [423, 189] width 594 height 337
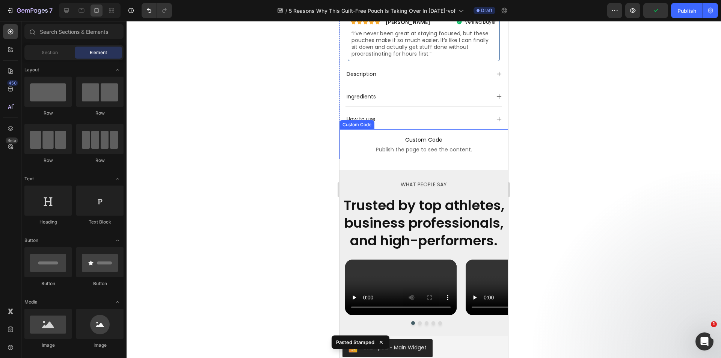
scroll to position [2528, 0]
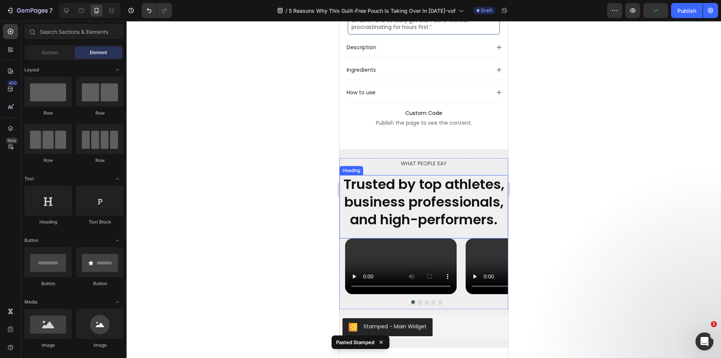
click at [398, 194] on h2 "Trusted by top athletes, business professionals, and high-performers." at bounding box center [423, 202] width 169 height 54
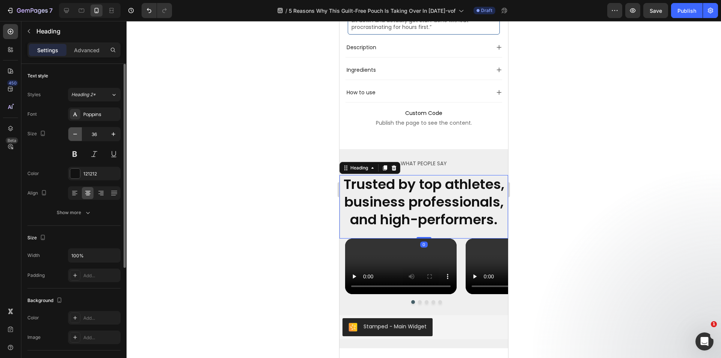
click at [74, 131] on icon "button" at bounding box center [75, 134] width 8 height 8
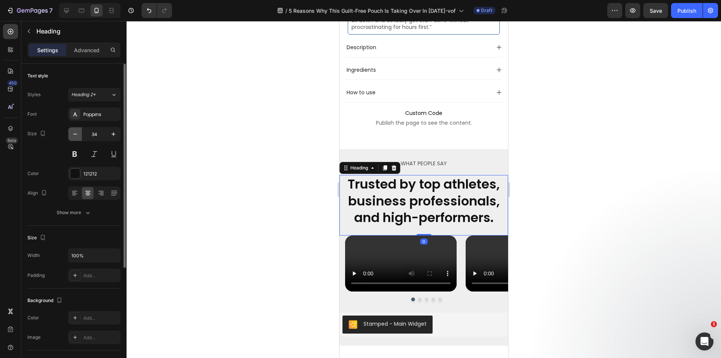
click at [74, 131] on icon "button" at bounding box center [75, 134] width 8 height 8
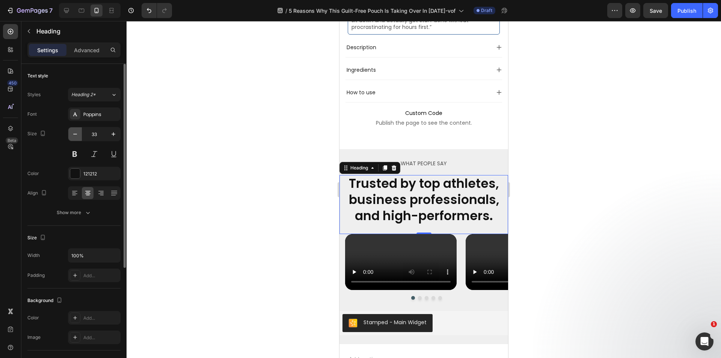
click at [74, 131] on icon "button" at bounding box center [75, 134] width 8 height 8
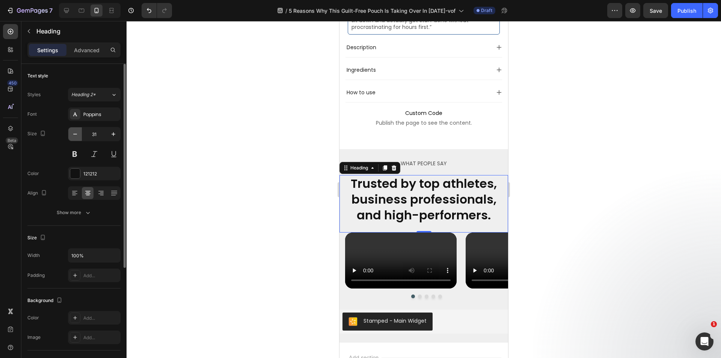
click at [74, 131] on icon "button" at bounding box center [75, 134] width 8 height 8
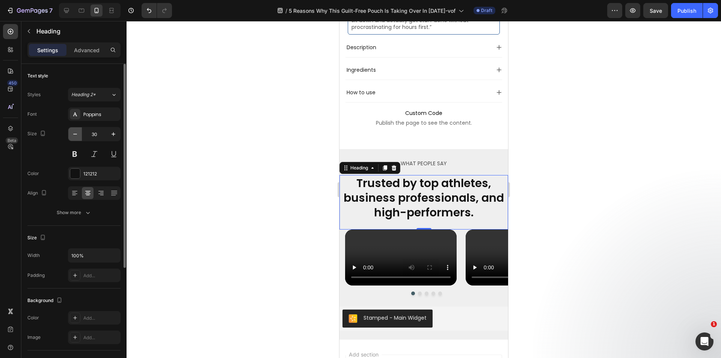
click at [74, 131] on icon "button" at bounding box center [75, 134] width 8 height 8
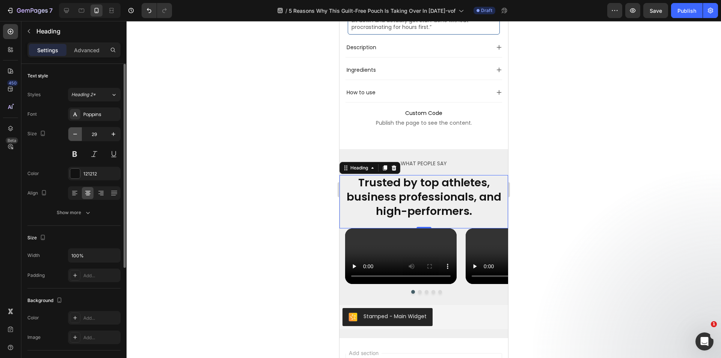
click at [74, 131] on icon "button" at bounding box center [75, 134] width 8 height 8
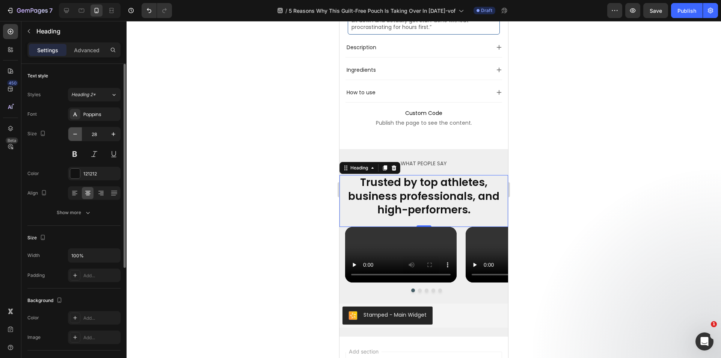
click at [74, 131] on icon "button" at bounding box center [75, 134] width 8 height 8
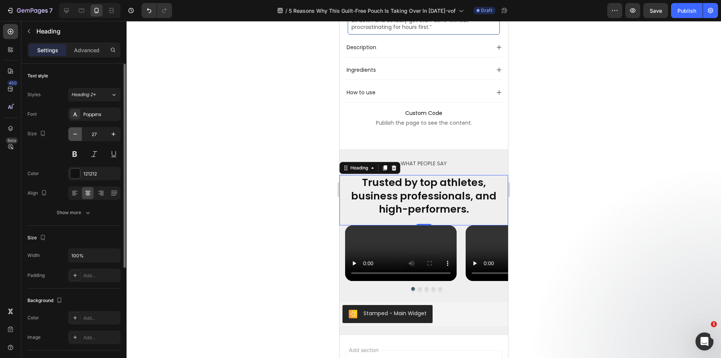
click at [74, 131] on icon "button" at bounding box center [75, 134] width 8 height 8
type input "26"
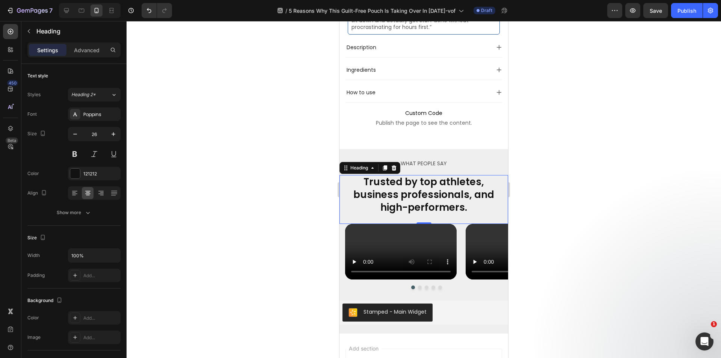
click at [235, 123] on div at bounding box center [423, 189] width 594 height 337
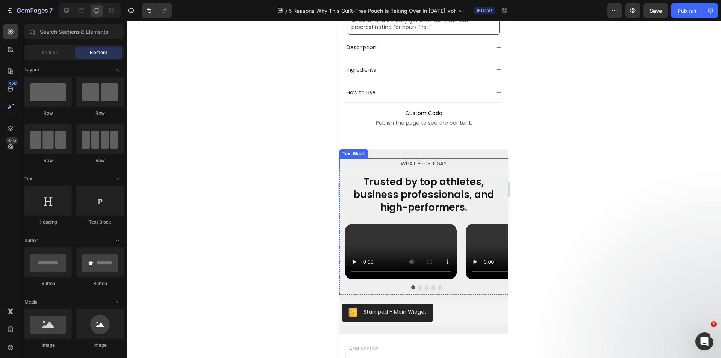
click at [265, 120] on div at bounding box center [423, 189] width 594 height 337
click at [264, 120] on div at bounding box center [423, 189] width 594 height 337
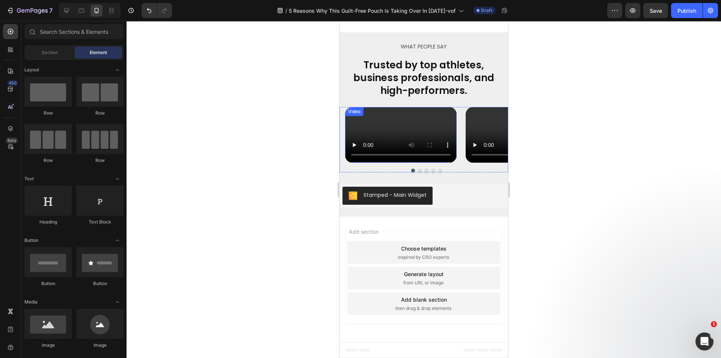
scroll to position [2716, 0]
drag, startPoint x: 376, startPoint y: 180, endPoint x: 365, endPoint y: 178, distance: 11.4
click at [369, 163] on video at bounding box center [400, 135] width 111 height 56
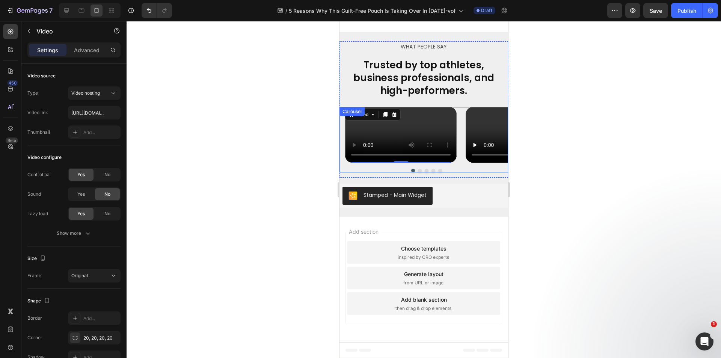
click at [418, 172] on button "Dot" at bounding box center [420, 171] width 4 height 4
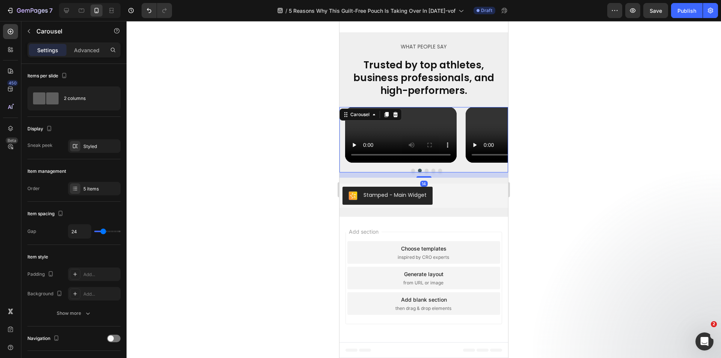
click at [425, 172] on button "Dot" at bounding box center [427, 171] width 4 height 4
click at [431, 172] on button "Dot" at bounding box center [433, 171] width 4 height 4
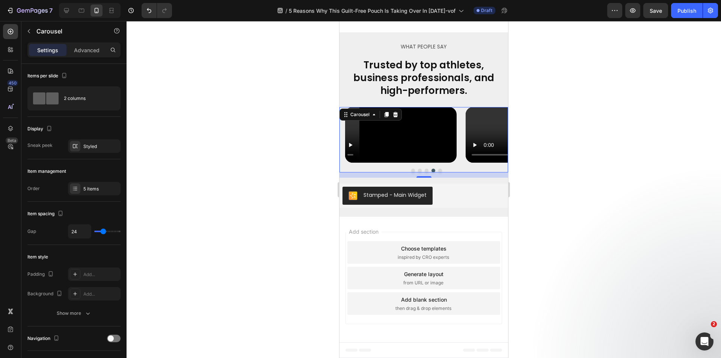
click at [438, 172] on button "Dot" at bounding box center [440, 171] width 4 height 4
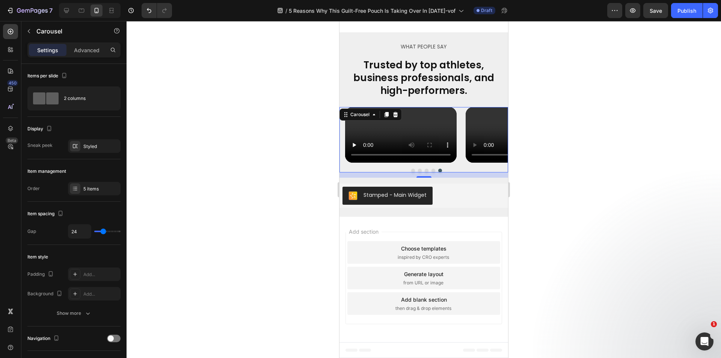
click at [411, 172] on button "Dot" at bounding box center [413, 171] width 4 height 4
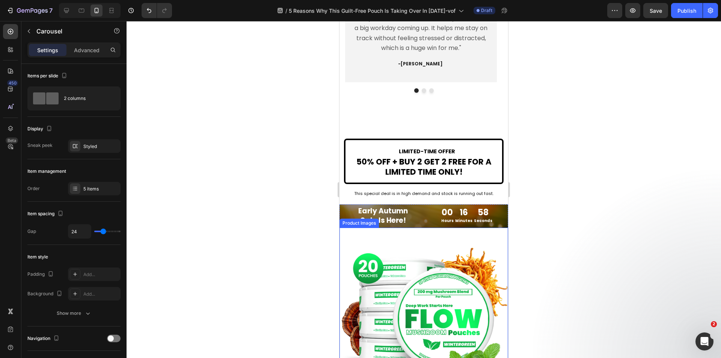
scroll to position [1919, 0]
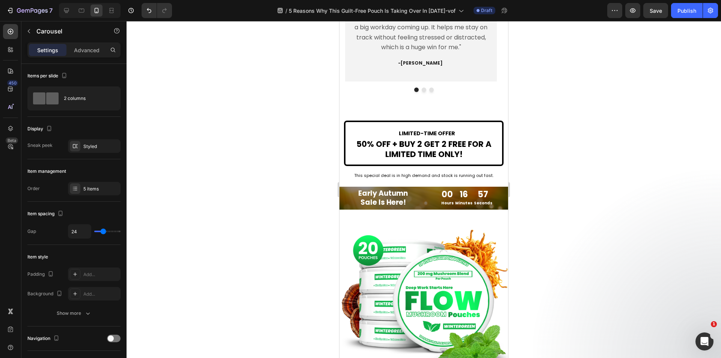
click at [303, 191] on div at bounding box center [423, 189] width 594 height 337
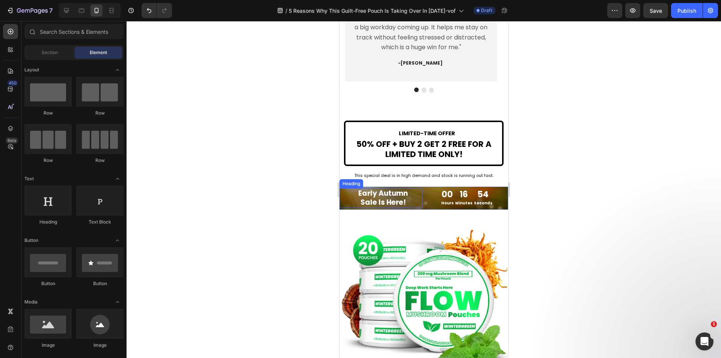
click at [379, 207] on span "Sale Is Here!" at bounding box center [382, 202] width 45 height 10
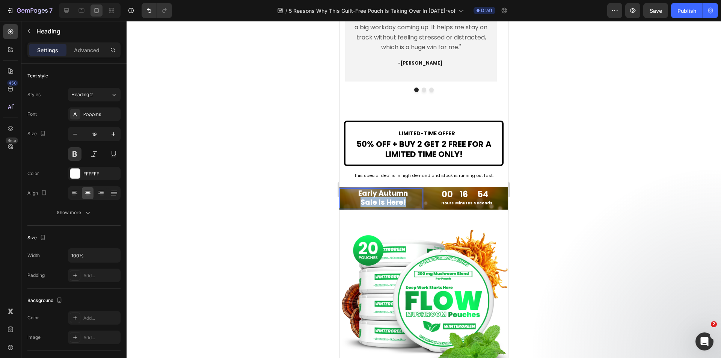
click at [379, 207] on span "Sale Is Here!" at bounding box center [382, 202] width 45 height 10
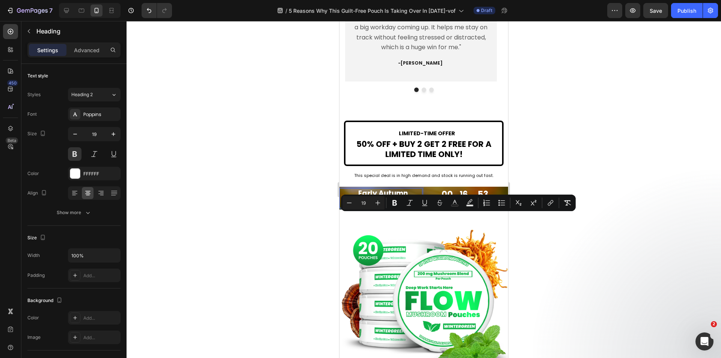
click at [392, 207] on span "Sale Is Here!" at bounding box center [382, 202] width 45 height 10
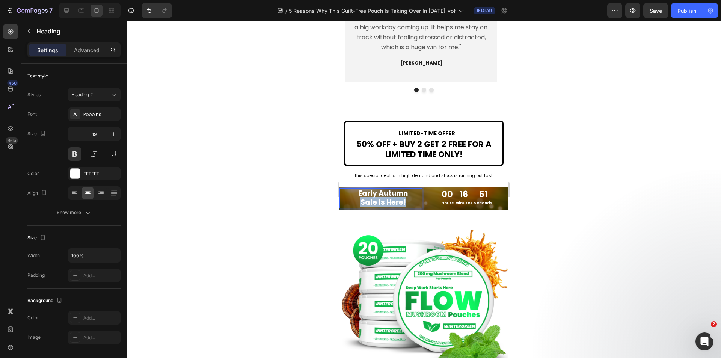
drag, startPoint x: 407, startPoint y: 211, endPoint x: 341, endPoint y: 206, distance: 66.2
click at [341, 206] on div "Early Autumn Sale Is Here! Heading 0" at bounding box center [380, 198] width 83 height 20
drag, startPoint x: 381, startPoint y: 218, endPoint x: 400, endPoint y: 218, distance: 19.1
click at [400, 207] on span "Sale Is Here!" at bounding box center [382, 202] width 45 height 10
click at [593, 228] on div at bounding box center [423, 189] width 594 height 337
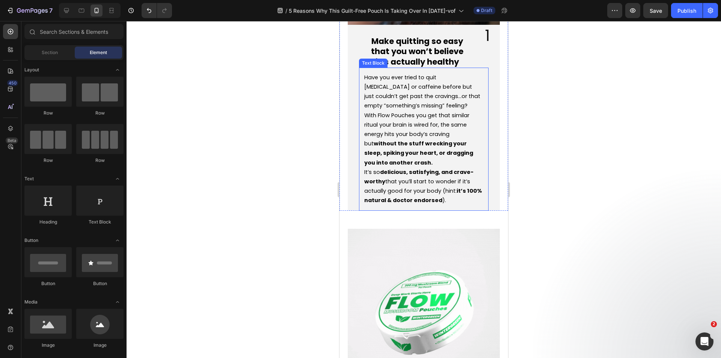
scroll to position [525, 0]
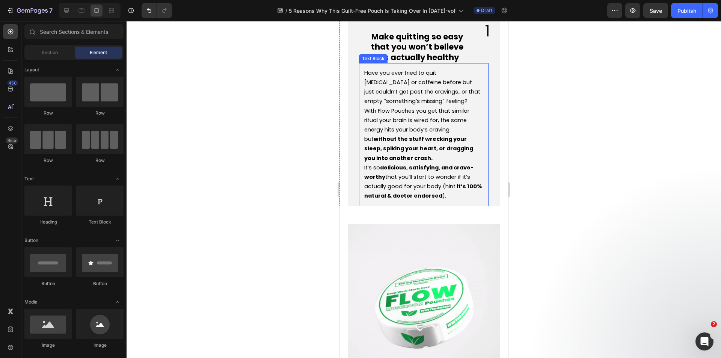
click at [435, 197] on div "Have you ever tried to quit nicotine or caffeine before but just couldn’t get p…" at bounding box center [423, 135] width 120 height 134
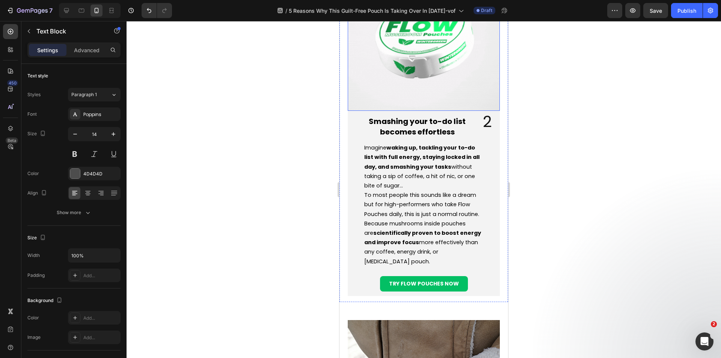
scroll to position [788, 0]
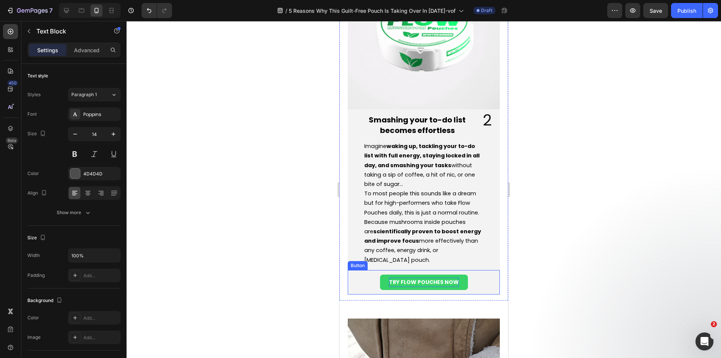
click at [440, 286] on p "TRY FLOW POUCHES NOW" at bounding box center [424, 281] width 70 height 9
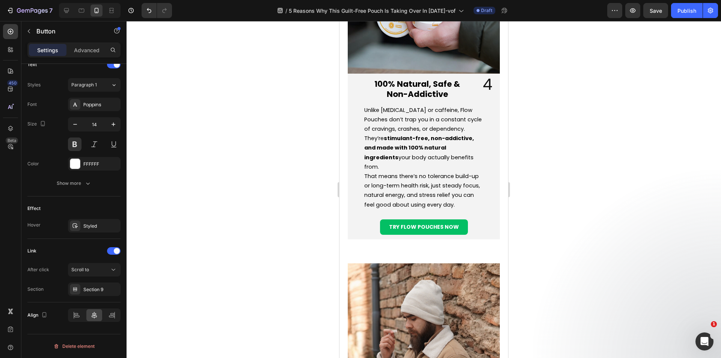
scroll to position [1539, 0]
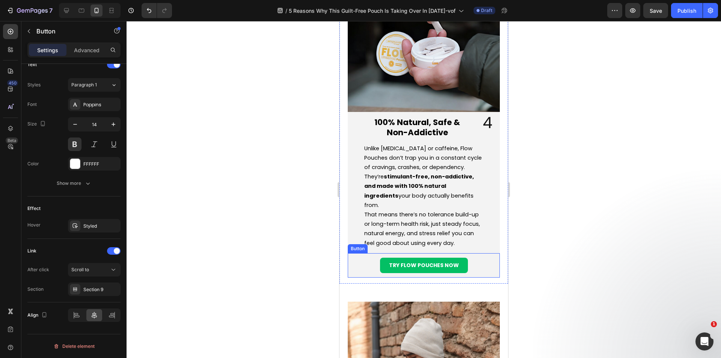
click at [367, 266] on div "TRY FLOW POUCHES NOW Button" at bounding box center [424, 265] width 152 height 24
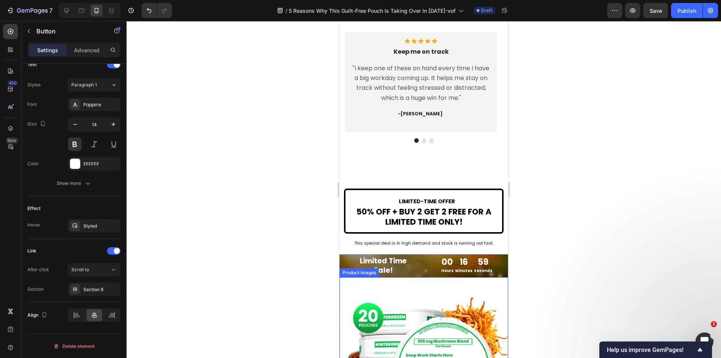
scroll to position [2215, 0]
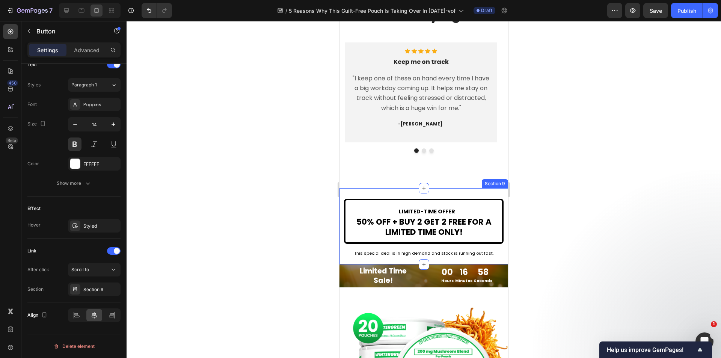
click at [357, 196] on div "LIMITED-TIME OFFER 50% OFF + BUY 2 GET 2 FREE FOR A LIMITED TIME ONLY! Text Blo…" at bounding box center [423, 226] width 169 height 64
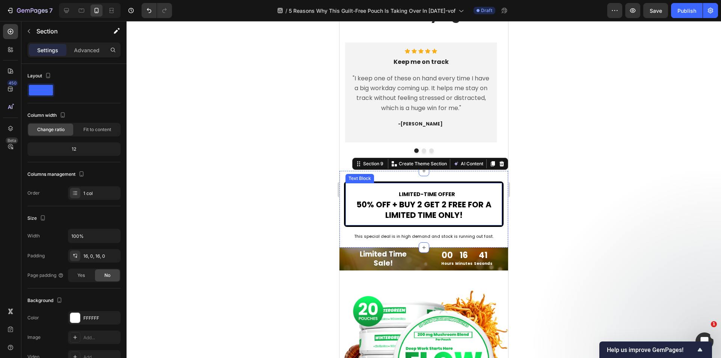
scroll to position [2365, 0]
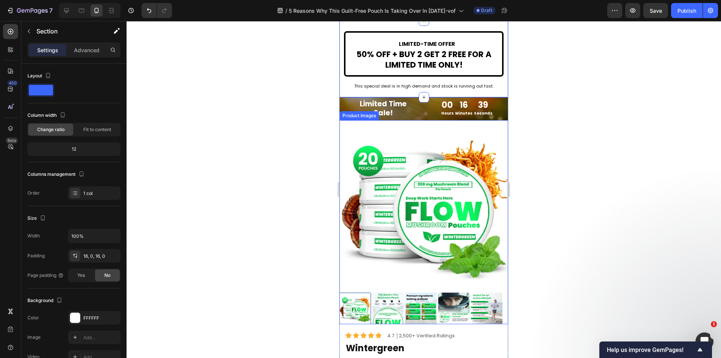
click at [498, 149] on img at bounding box center [423, 204] width 169 height 169
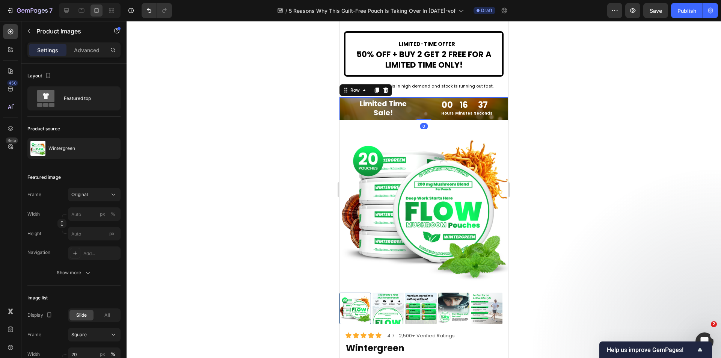
click at [501, 120] on div "Limited Time Sale! Heading 00 Hours 16 Minutes 37 Seconds Countdown Timer Row 0" at bounding box center [423, 108] width 169 height 23
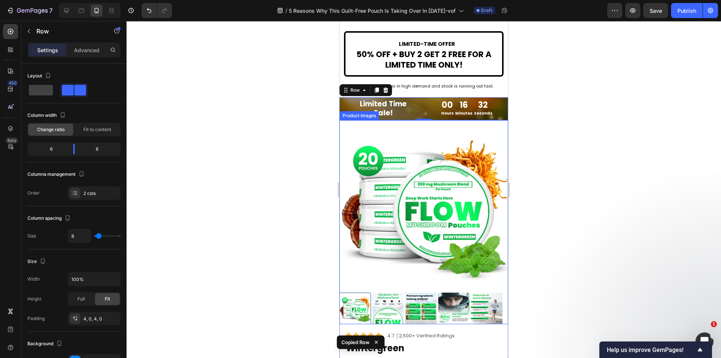
click at [348, 157] on img at bounding box center [423, 204] width 169 height 169
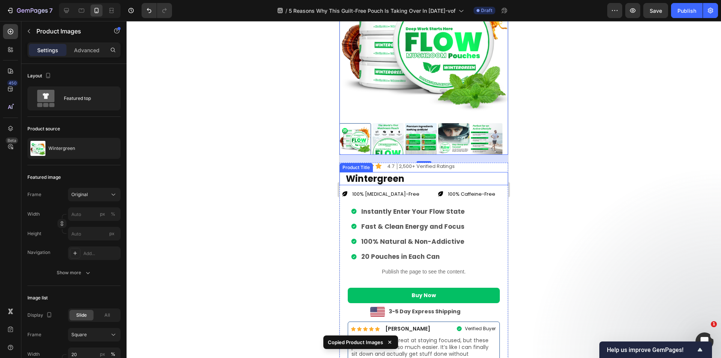
scroll to position [2552, 0]
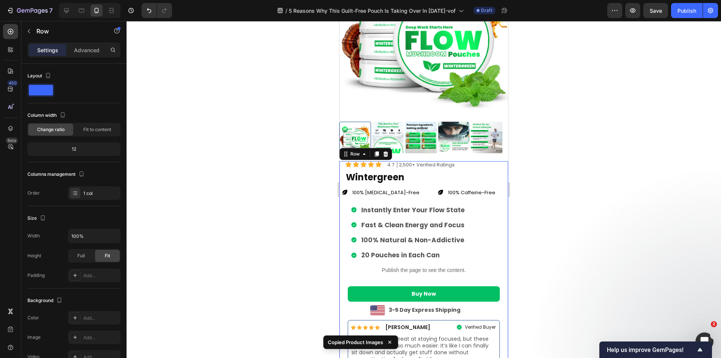
click at [500, 194] on div "Icon Icon Icon Icon Icon Icon List 4.7 │2,500+ Verified Ratings Text Block Row …" at bounding box center [423, 312] width 169 height 303
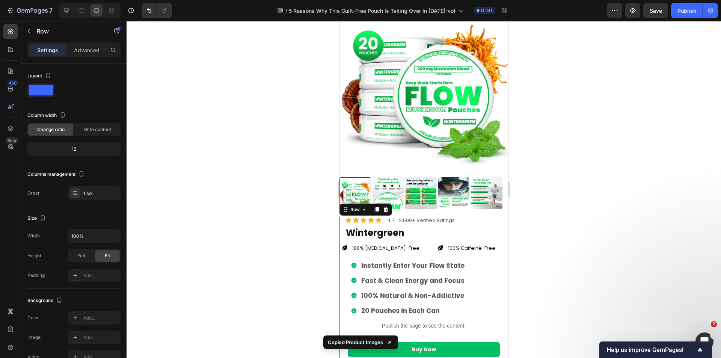
scroll to position [2440, 0]
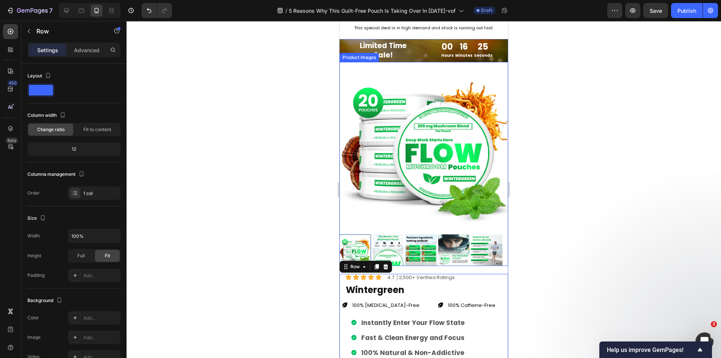
click at [491, 105] on img at bounding box center [423, 146] width 169 height 169
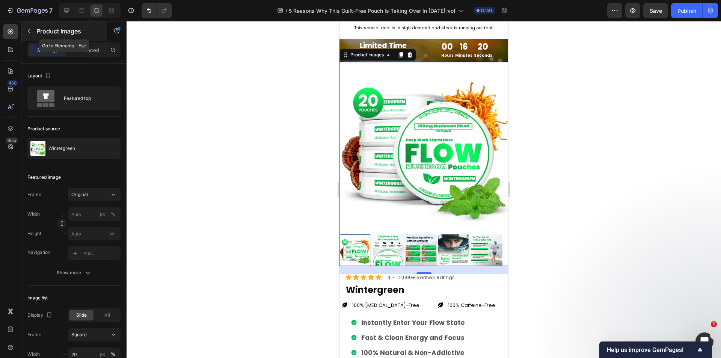
click at [30, 29] on icon "button" at bounding box center [29, 31] width 6 height 6
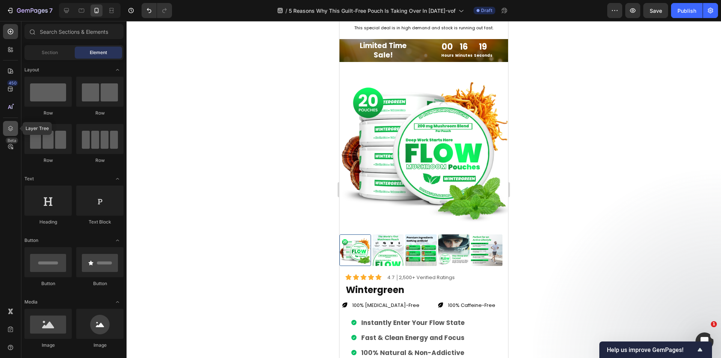
click at [10, 129] on icon at bounding box center [11, 129] width 8 height 8
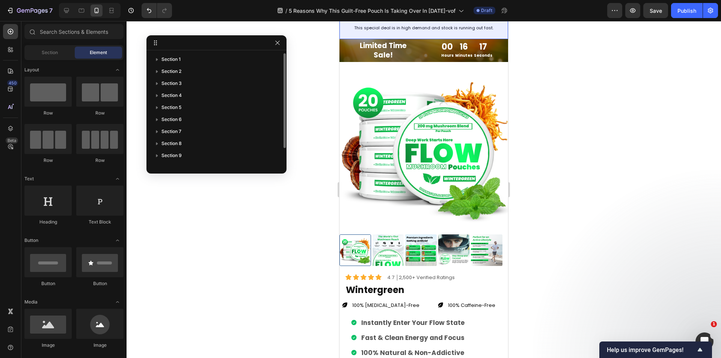
scroll to position [20, 0]
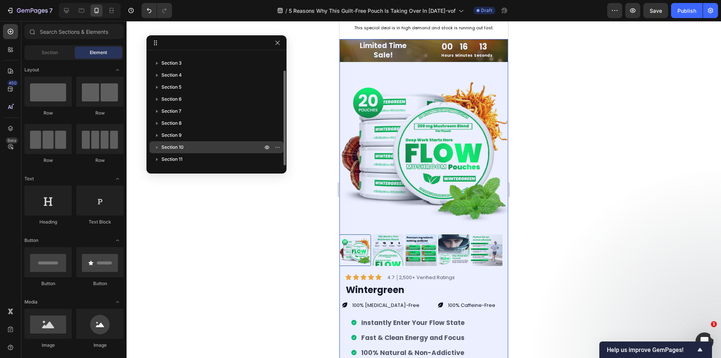
click at [186, 148] on p "Section 10" at bounding box center [212, 147] width 102 height 8
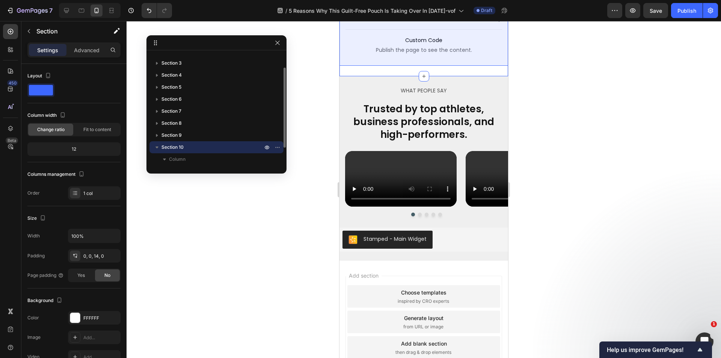
scroll to position [44, 0]
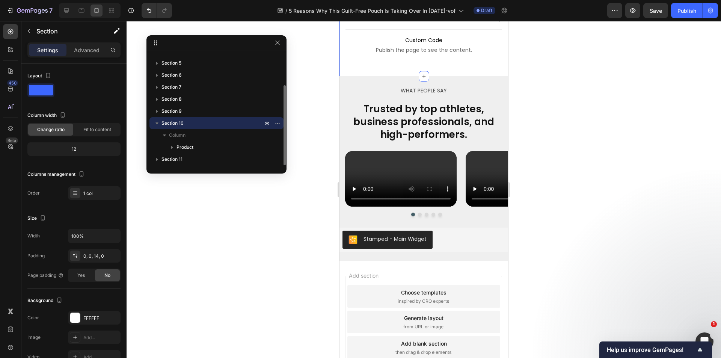
click at [157, 122] on icon "button" at bounding box center [156, 123] width 3 height 2
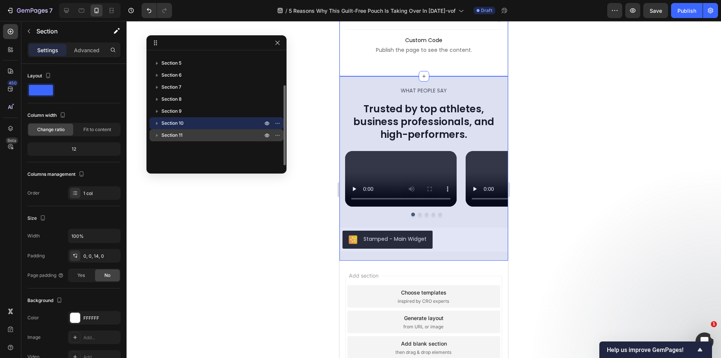
click at [170, 134] on span "Section 11" at bounding box center [171, 135] width 21 height 8
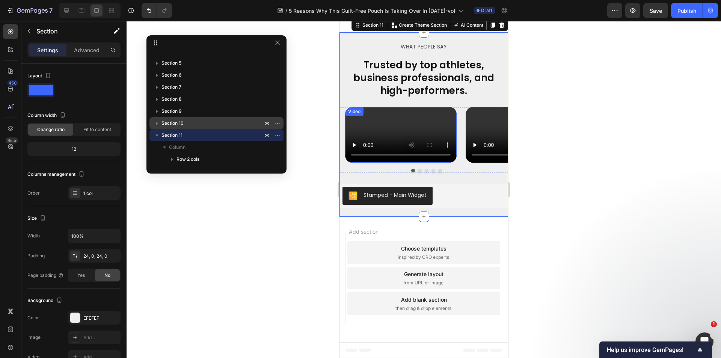
scroll to position [3139, 0]
click at [158, 135] on icon "button" at bounding box center [157, 135] width 8 height 8
click at [173, 139] on span "Section 11" at bounding box center [171, 135] width 21 height 8
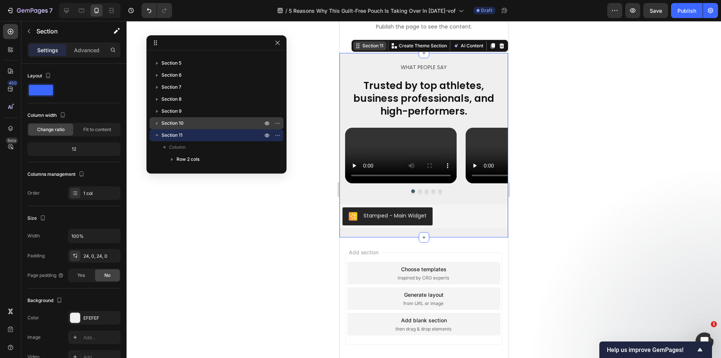
click at [366, 43] on div "Section 11" at bounding box center [373, 45] width 24 height 7
click at [391, 53] on div "WHAT PEOPLE SAY Text Block Trusted by top athletes, business professionals, and…" at bounding box center [423, 145] width 169 height 184
click at [364, 63] on p "WHAT PEOPLE SAY" at bounding box center [423, 67] width 167 height 9
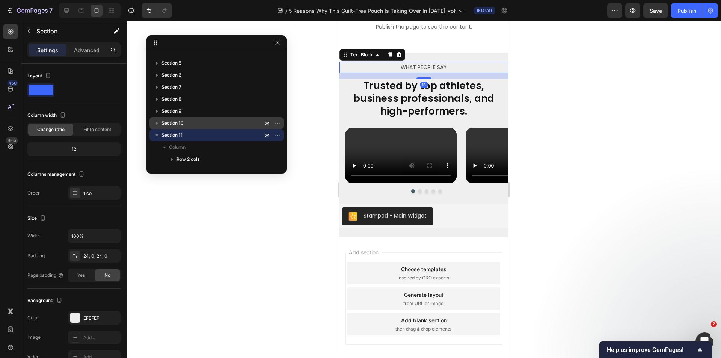
scroll to position [116, 0]
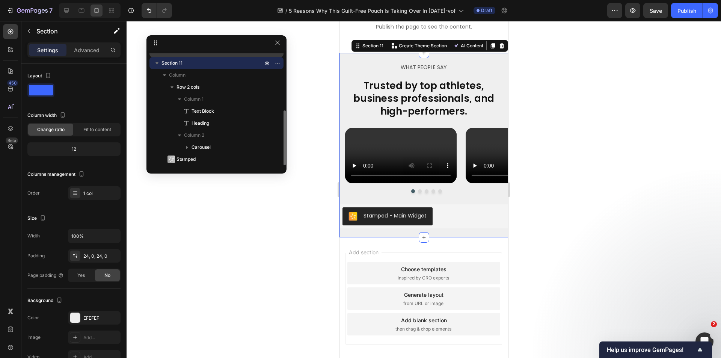
click at [436, 53] on div "WHAT PEOPLE SAY Text Block Trusted by top athletes, business professionals, and…" at bounding box center [423, 145] width 169 height 184
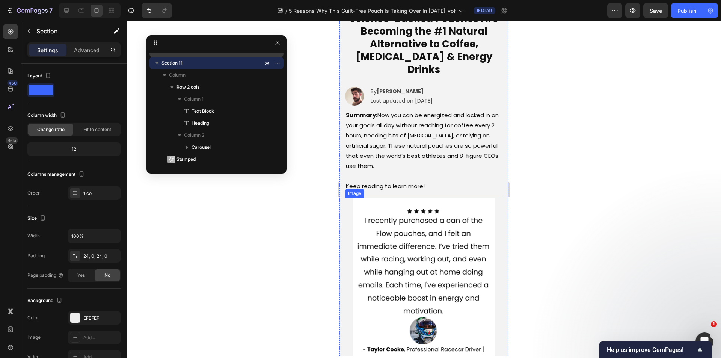
scroll to position [0, 0]
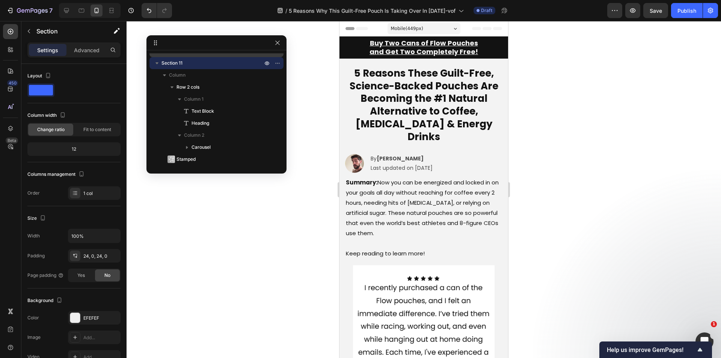
click at [193, 27] on div at bounding box center [423, 189] width 594 height 337
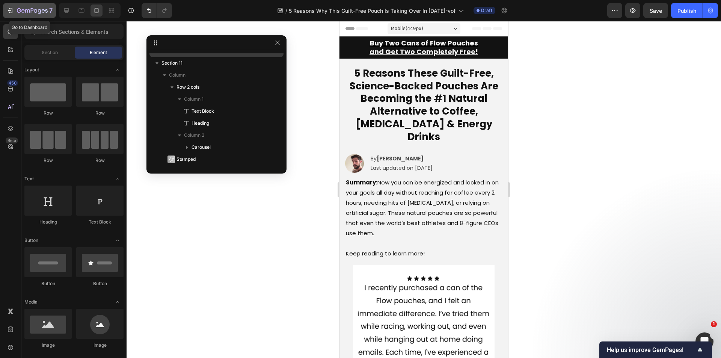
click at [8, 6] on div "7" at bounding box center [29, 10] width 46 height 9
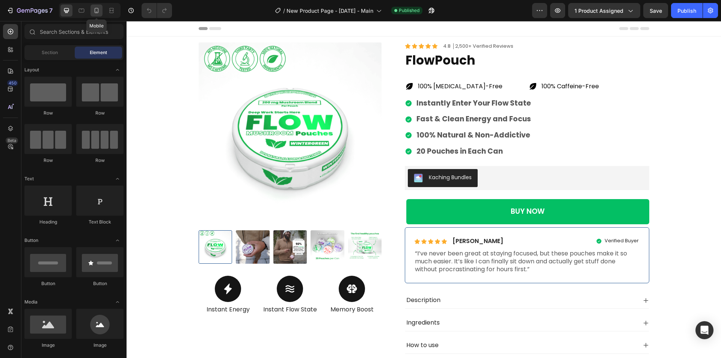
click at [95, 10] on icon at bounding box center [97, 10] width 4 height 5
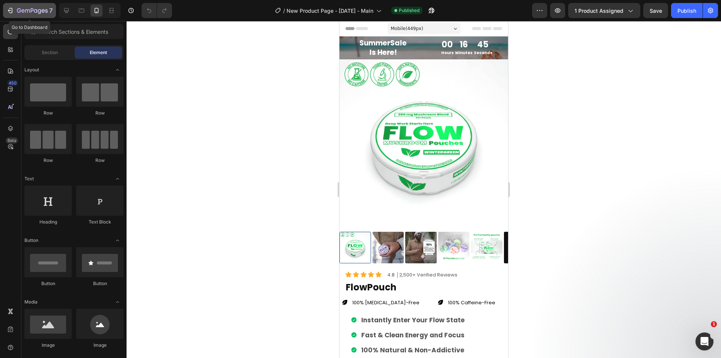
click at [14, 14] on div "7" at bounding box center [29, 10] width 46 height 9
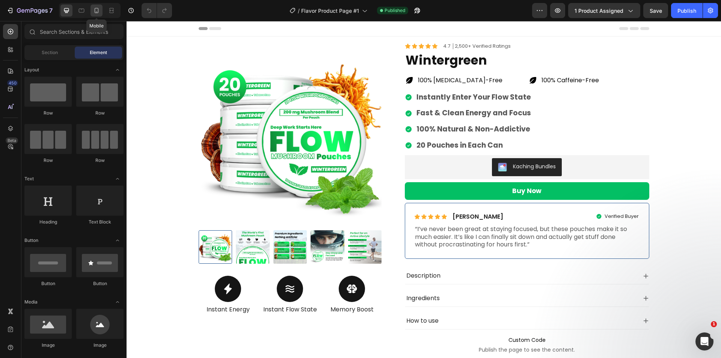
click at [98, 9] on icon at bounding box center [97, 11] width 8 height 8
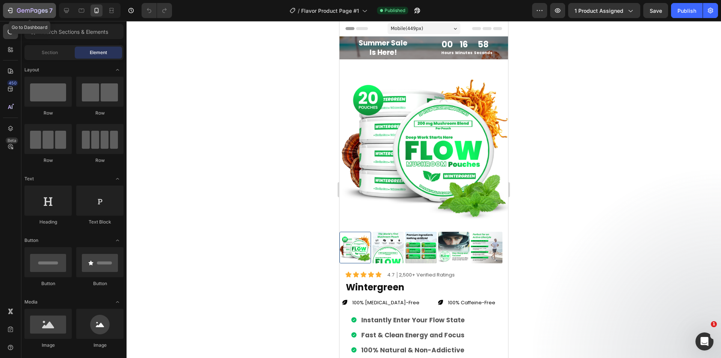
click at [15, 9] on div "7" at bounding box center [29, 10] width 46 height 9
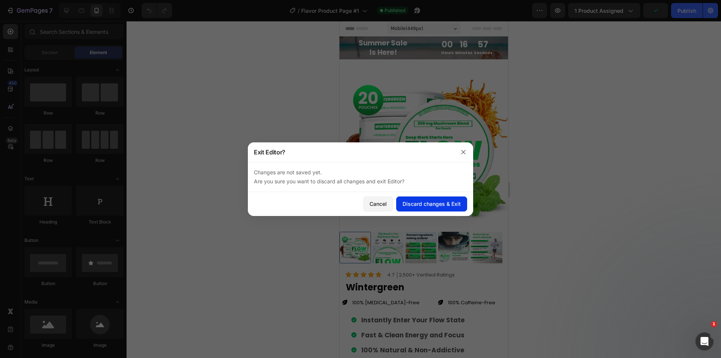
click at [428, 207] on div "Discard changes & Exit" at bounding box center [431, 204] width 58 height 8
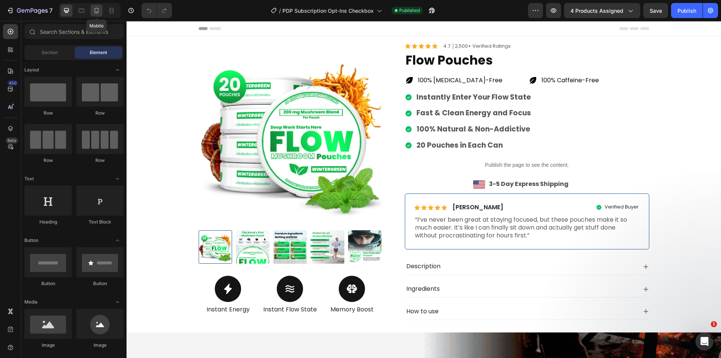
click at [92, 9] on div at bounding box center [96, 11] width 12 height 12
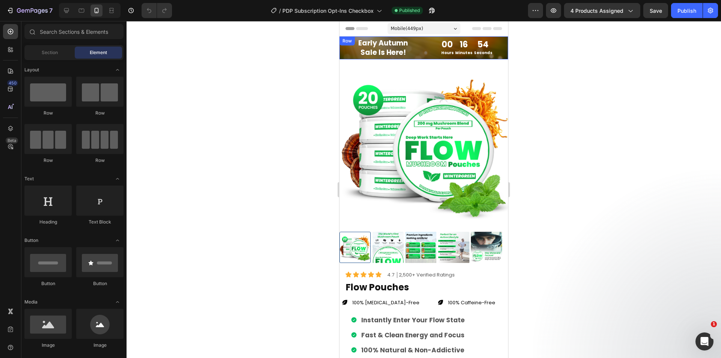
click at [420, 57] on div "Early Autumn Sale Is Here! Heading 00 Hours 16 Minutes 54 Seconds Countdown Tim…" at bounding box center [423, 47] width 169 height 23
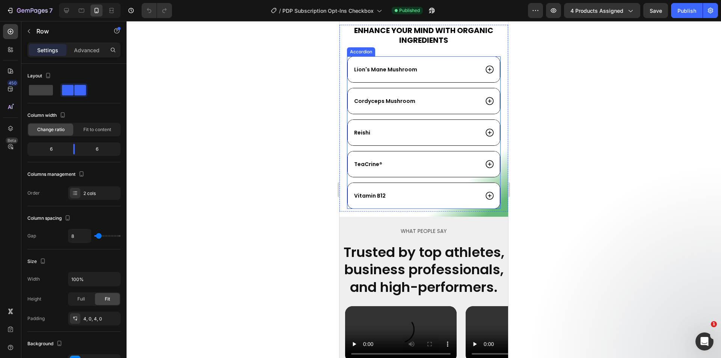
scroll to position [1614, 0]
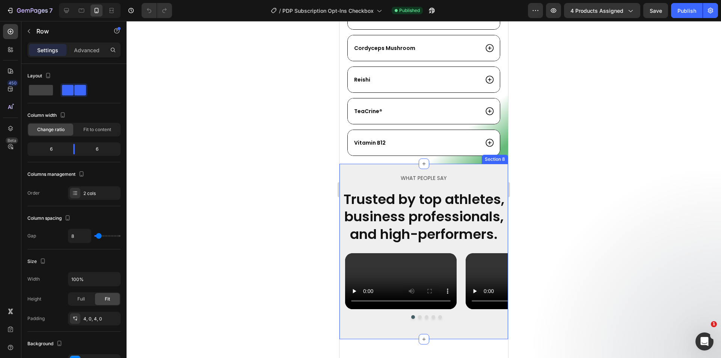
click at [387, 164] on div "WHAT PEOPLE SAY Text Block Trusted by top athletes, business professionals, and…" at bounding box center [423, 251] width 169 height 175
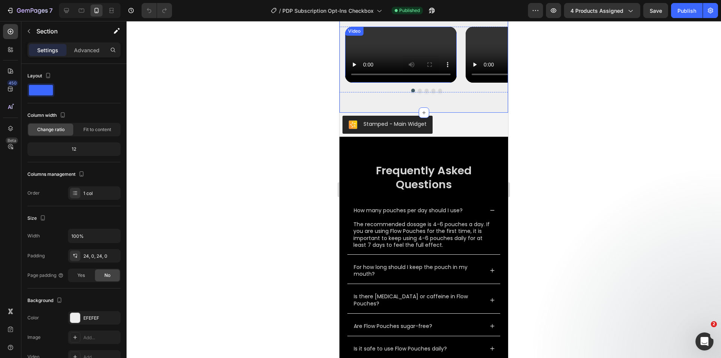
scroll to position [1839, 0]
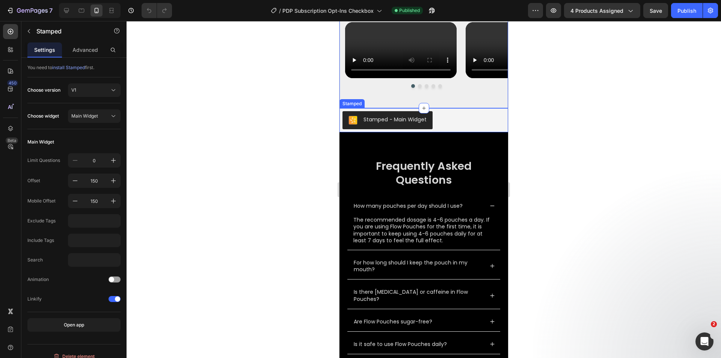
click at [464, 129] on div "Stamped - Main Widget" at bounding box center [423, 120] width 163 height 18
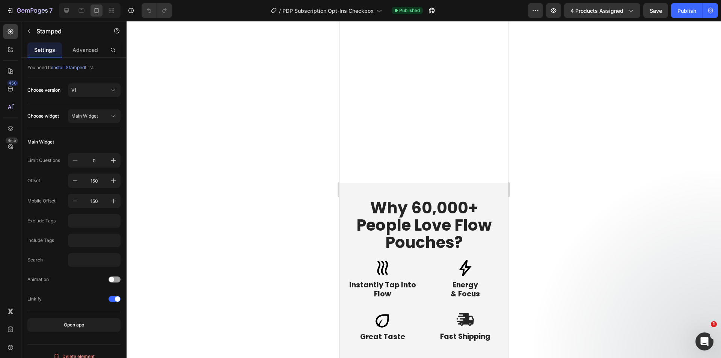
scroll to position [225, 0]
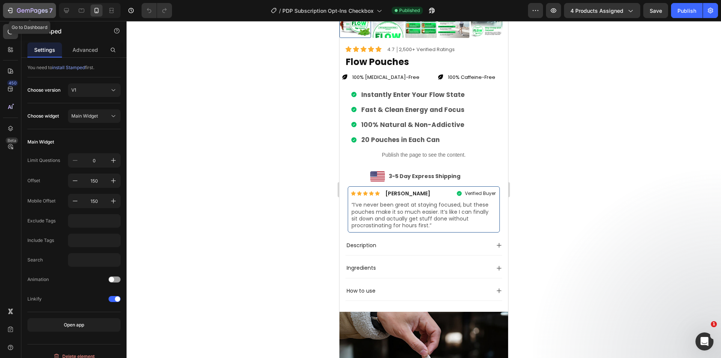
click at [12, 9] on icon "button" at bounding box center [10, 10] width 3 height 5
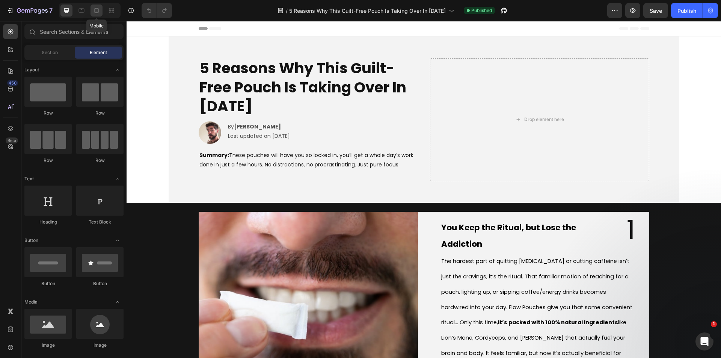
click at [93, 8] on icon at bounding box center [97, 11] width 8 height 8
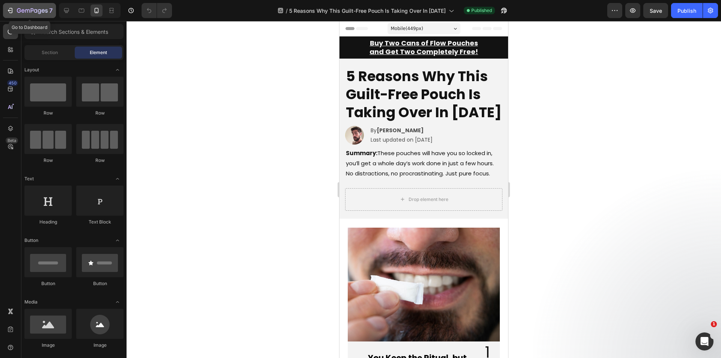
click at [24, 14] on icon "button" at bounding box center [32, 11] width 31 height 6
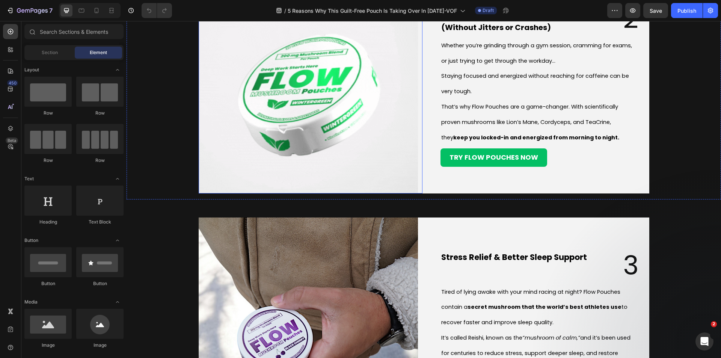
scroll to position [676, 0]
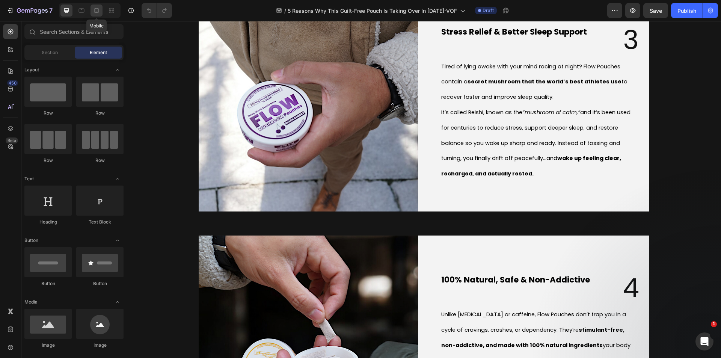
click at [95, 7] on icon at bounding box center [97, 11] width 8 height 8
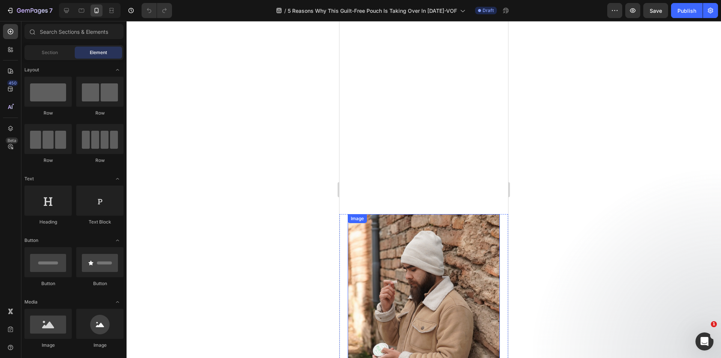
scroll to position [1151, 0]
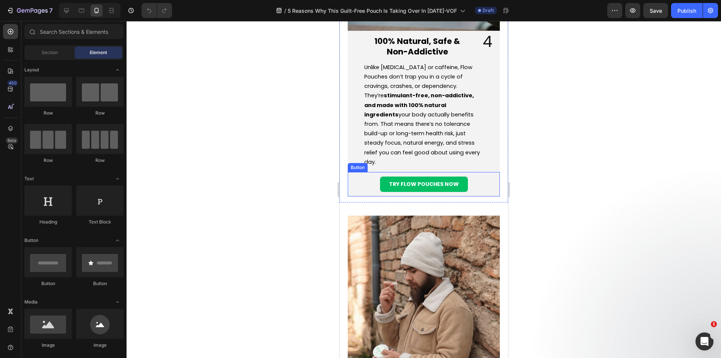
click at [473, 180] on div "TRY FLOW POUCHES NOW Button" at bounding box center [424, 184] width 152 height 24
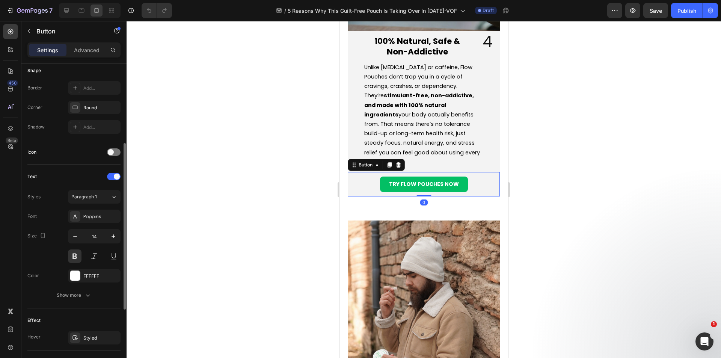
scroll to position [282, 0]
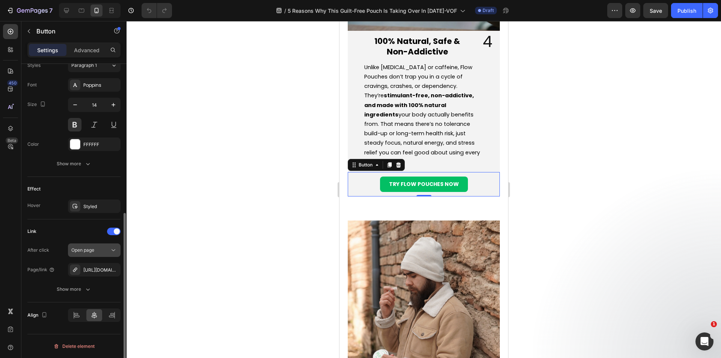
click at [96, 254] on button "Open page" at bounding box center [94, 250] width 53 height 14
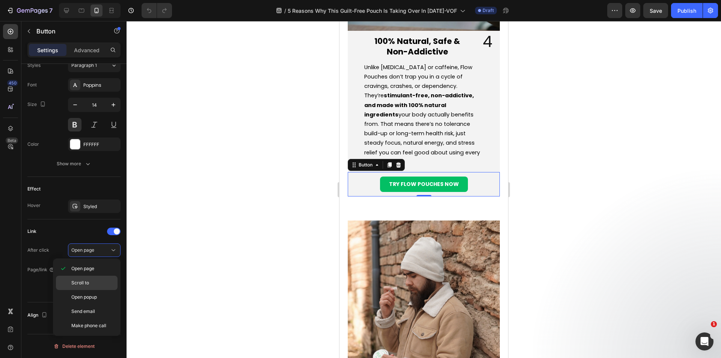
click at [87, 281] on span "Scroll to" at bounding box center [80, 282] width 18 height 7
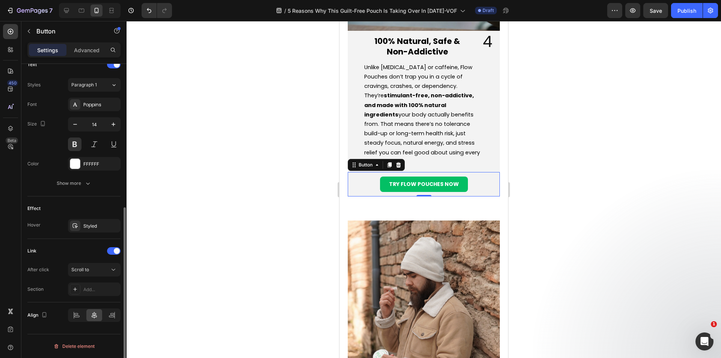
scroll to position [262, 0]
click at [89, 285] on div "Add..." at bounding box center [94, 289] width 53 height 14
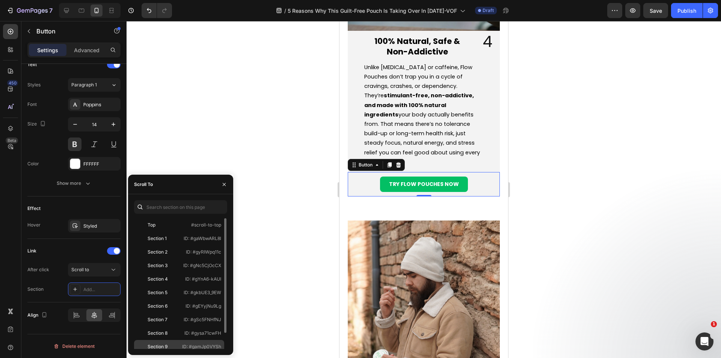
click at [169, 342] on div "Section 9 ID: #gamJp0VYSh" at bounding box center [179, 347] width 90 height 14
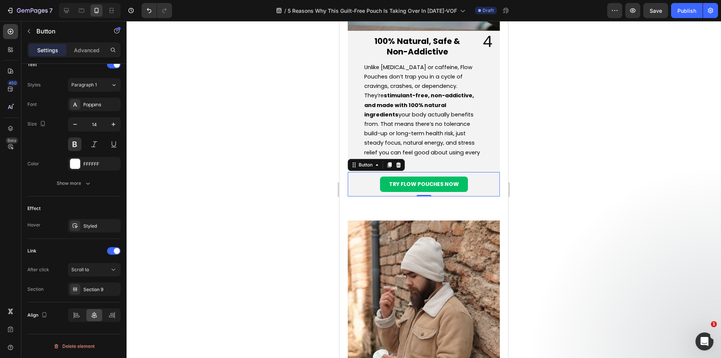
click at [277, 263] on div at bounding box center [423, 189] width 594 height 337
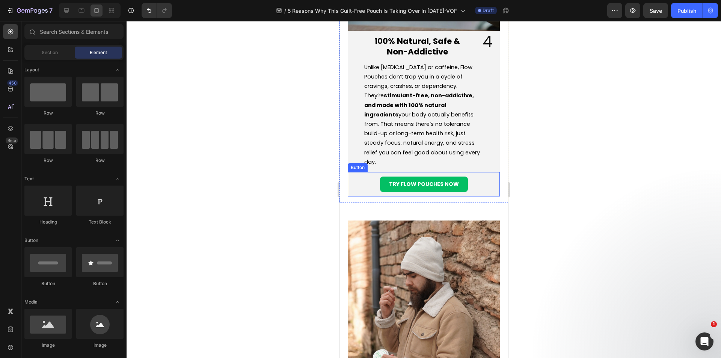
click at [355, 186] on div "TRY FLOW POUCHES NOW Button" at bounding box center [424, 184] width 152 height 24
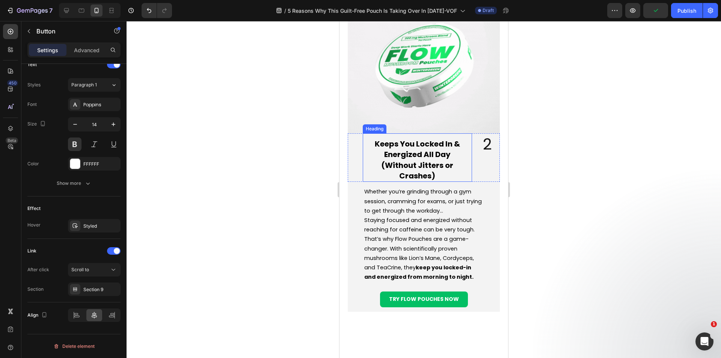
scroll to position [475, 0]
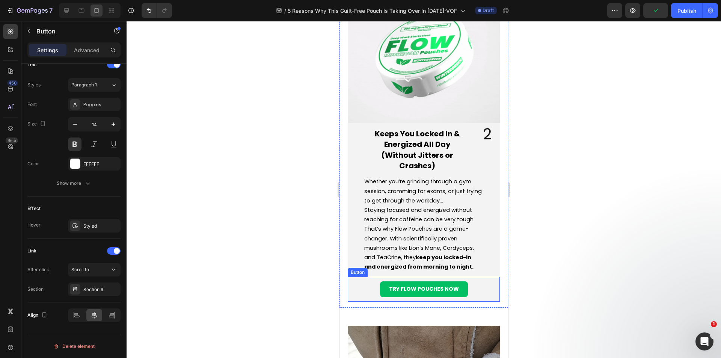
click at [370, 286] on div "TRY FLOW POUCHES NOW Button" at bounding box center [424, 289] width 152 height 24
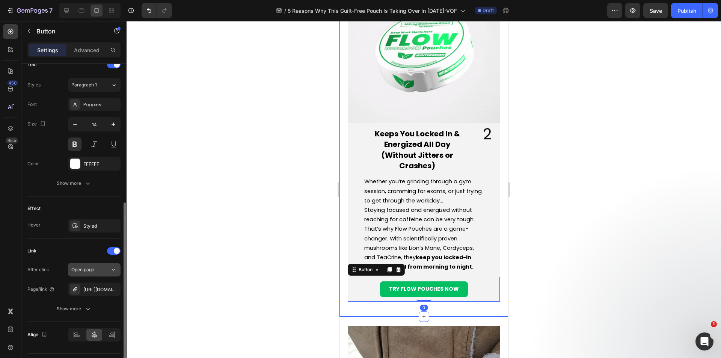
click at [94, 271] on span "Open page" at bounding box center [82, 269] width 23 height 6
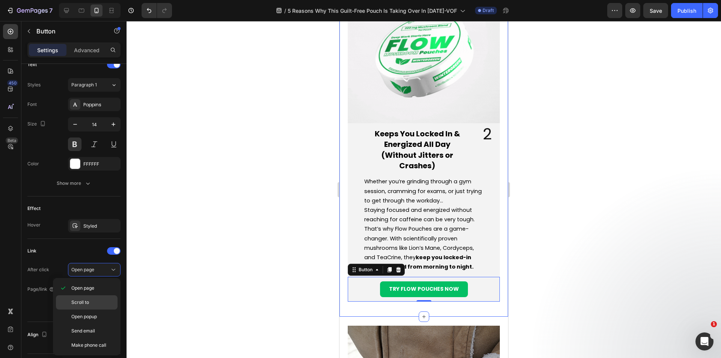
click at [89, 301] on p "Scroll to" at bounding box center [92, 302] width 43 height 7
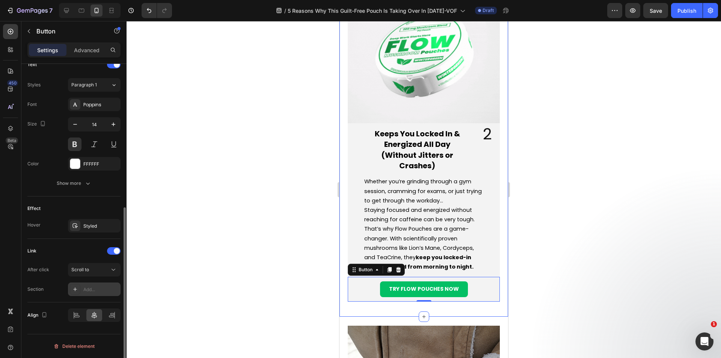
click at [90, 294] on div "Add..." at bounding box center [94, 289] width 53 height 14
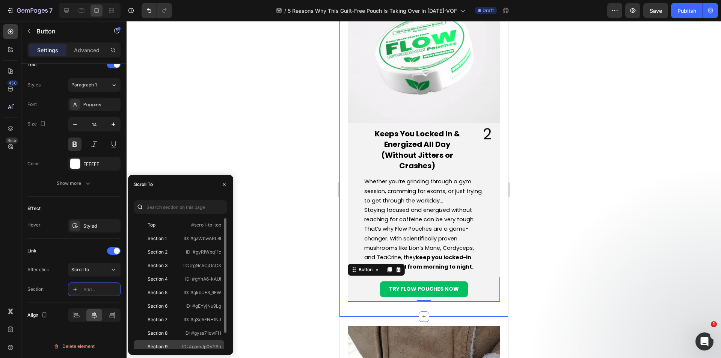
click at [165, 345] on div "Section 9" at bounding box center [158, 346] width 20 height 7
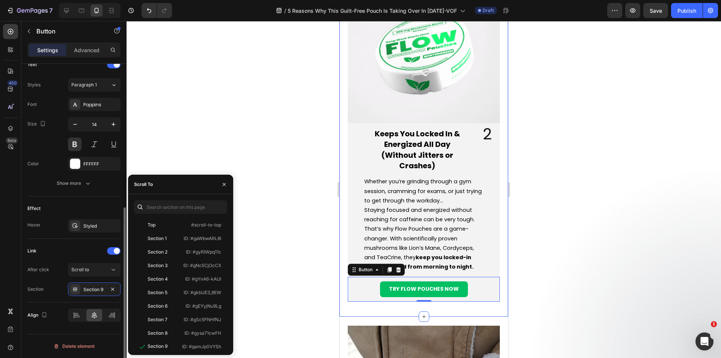
click at [45, 288] on div "Section Section 9" at bounding box center [73, 289] width 93 height 14
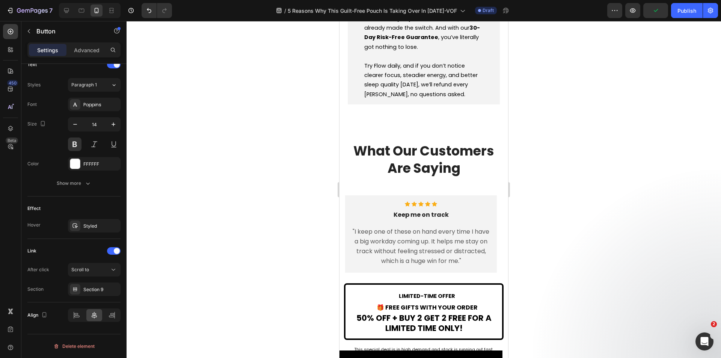
scroll to position [2027, 0]
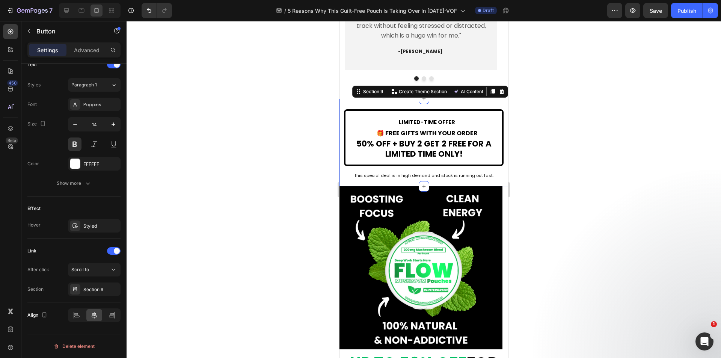
click at [391, 122] on div "LIMITED-TIME OFFER 🎁 FREE GIFTS WITH YOUR ORDER 50% OFF + BUY 2 GET 2 FREE FOR …" at bounding box center [423, 143] width 169 height 76
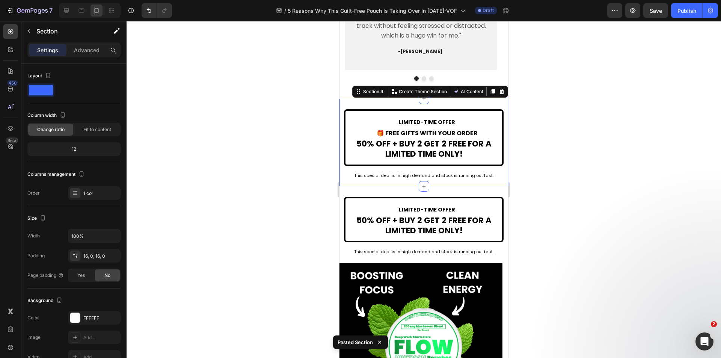
click at [394, 118] on div "LIMITED-TIME OFFER 🎁 FREE GIFTS WITH YOUR ORDER 50% OFF + BUY 2 GET 2 FREE FOR …" at bounding box center [423, 143] width 169 height 88
click at [499, 94] on icon at bounding box center [501, 91] width 5 height 5
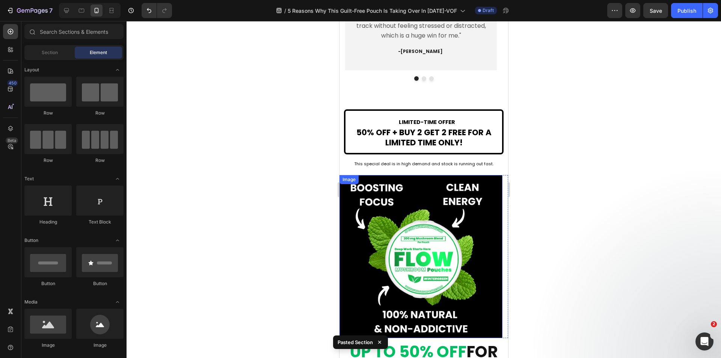
click at [399, 230] on img at bounding box center [420, 256] width 163 height 163
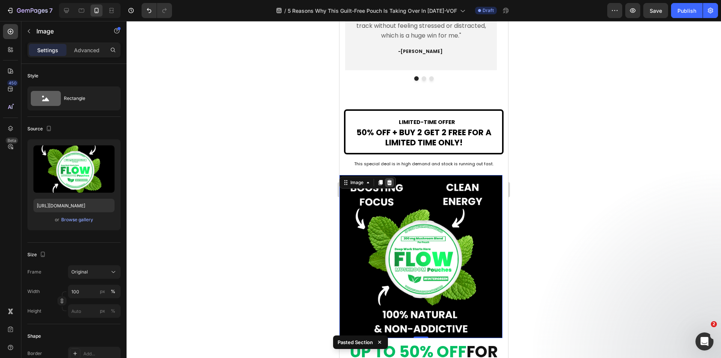
click at [389, 185] on icon at bounding box center [389, 182] width 6 height 6
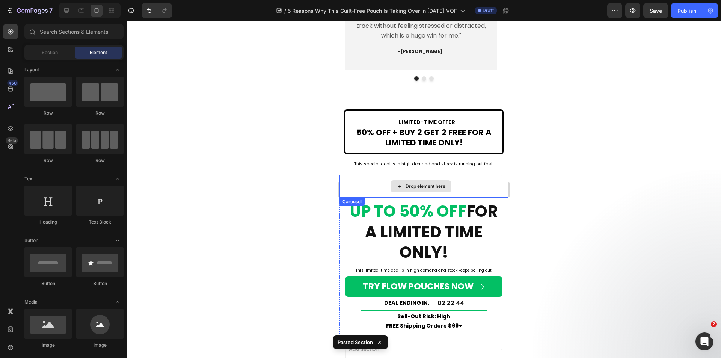
click at [374, 197] on div "Drop element here" at bounding box center [420, 186] width 163 height 23
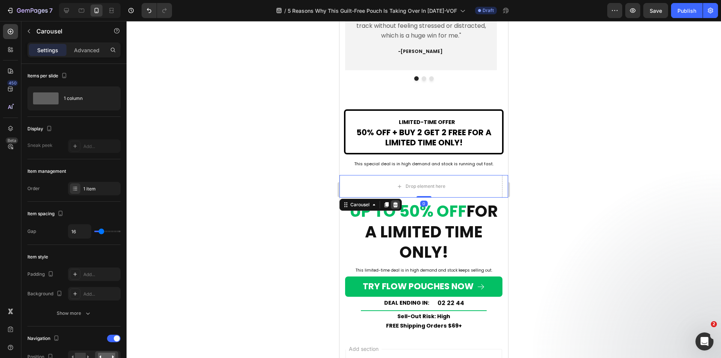
click at [394, 207] on icon at bounding box center [395, 204] width 5 height 5
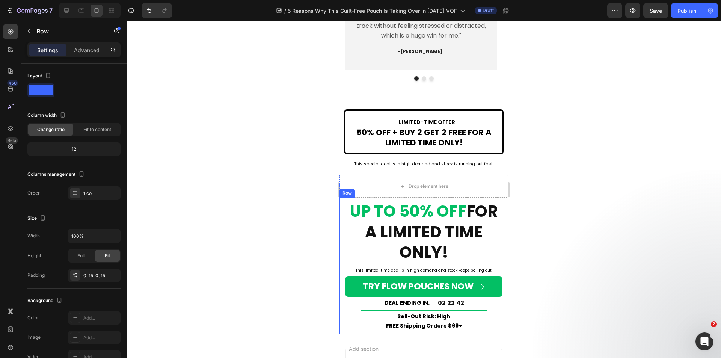
click at [342, 231] on div "UP TO 50% OFF FOR A LIMITED TIME ONLY! Heading This limited-time deal is in hig…" at bounding box center [423, 265] width 169 height 136
click at [386, 208] on icon at bounding box center [385, 204] width 5 height 5
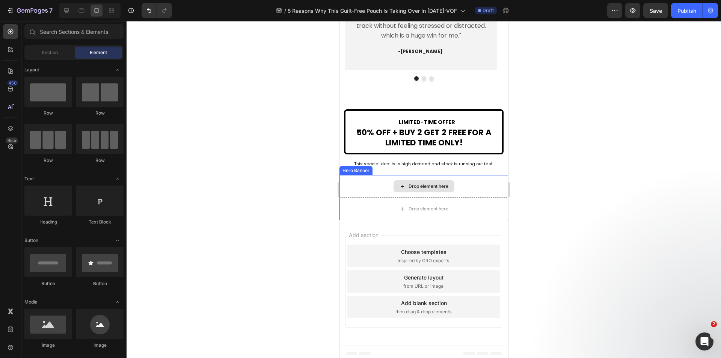
click at [349, 197] on div "Drop element here" at bounding box center [423, 186] width 169 height 23
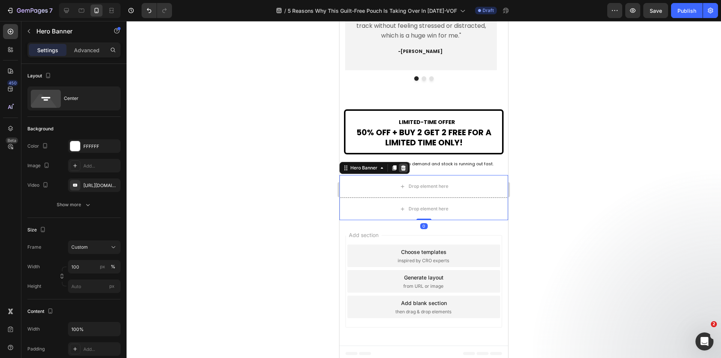
click at [405, 170] on icon at bounding box center [403, 167] width 5 height 5
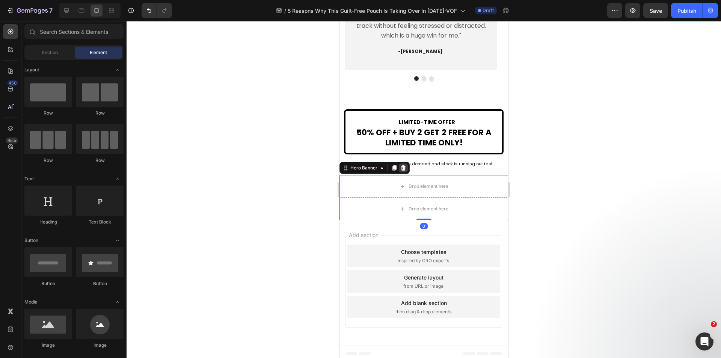
scroll to position [2025, 0]
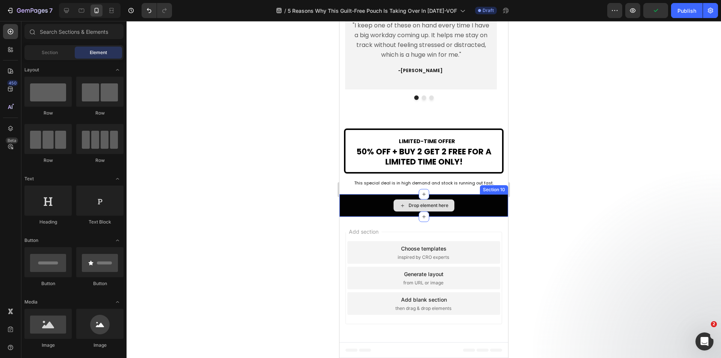
click at [364, 212] on div "Drop element here" at bounding box center [423, 205] width 169 height 23
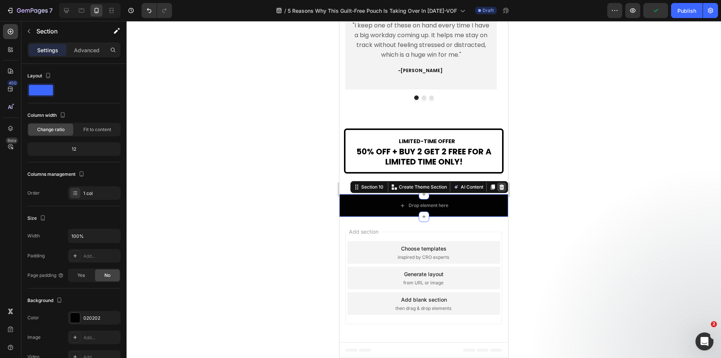
click at [498, 186] on icon at bounding box center [501, 187] width 6 height 6
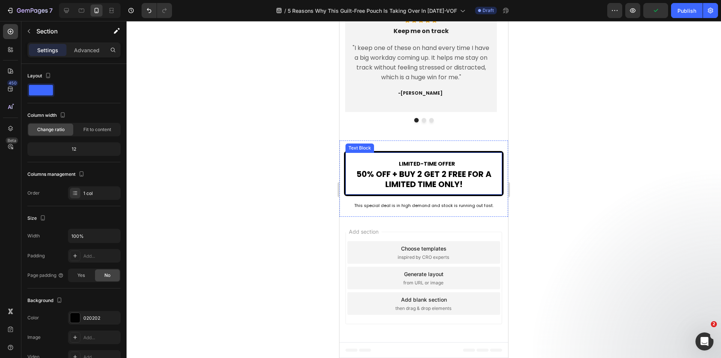
scroll to position [2002, 0]
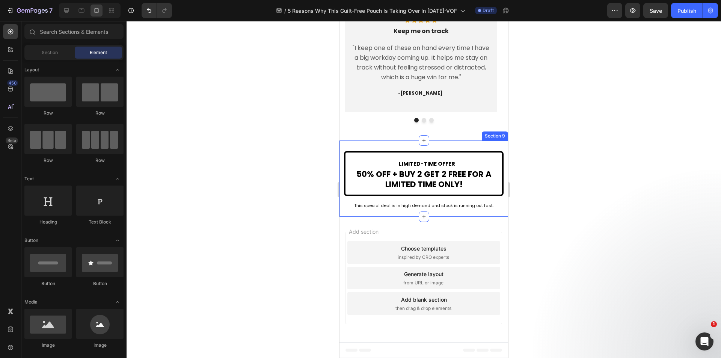
click at [342, 212] on div "LIMITED-TIME OFFER 50% OFF + BUY 2 GET 2 FREE FOR A LIMITED TIME ONLY! Text Blo…" at bounding box center [423, 178] width 169 height 76
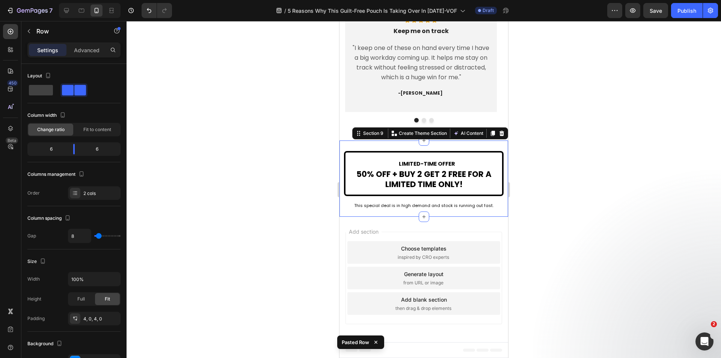
scroll to position [2025, 0]
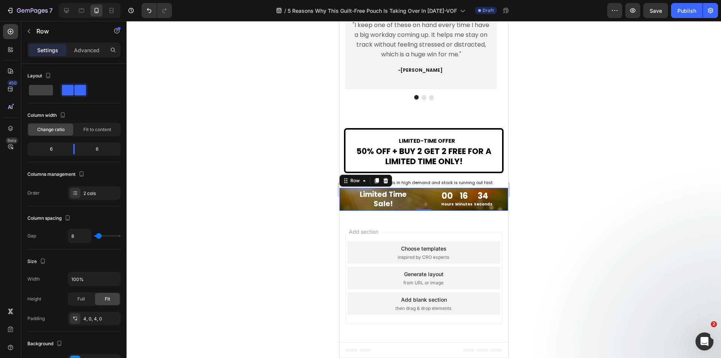
click at [345, 209] on div "Limited Time Sale! Heading 00 Hours 16 Minutes 34 Seconds Countdown Timer Row 0" at bounding box center [423, 199] width 169 height 23
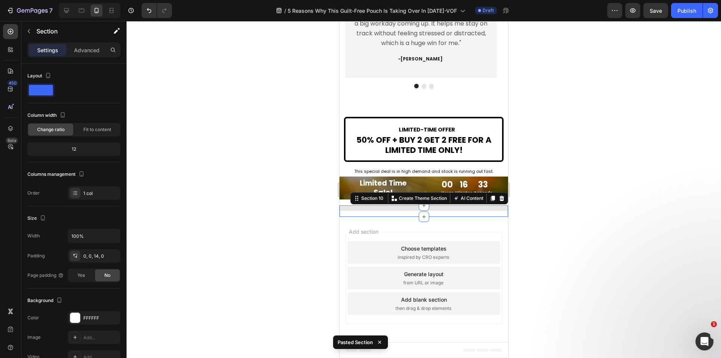
scroll to position [2027, 0]
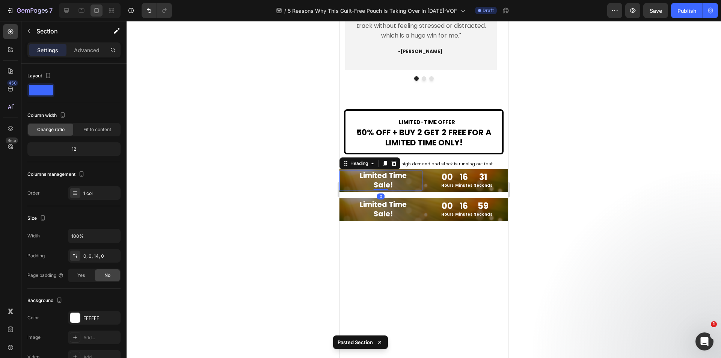
click at [342, 190] on div "Limited Time Sale! Heading 0" at bounding box center [380, 180] width 83 height 20
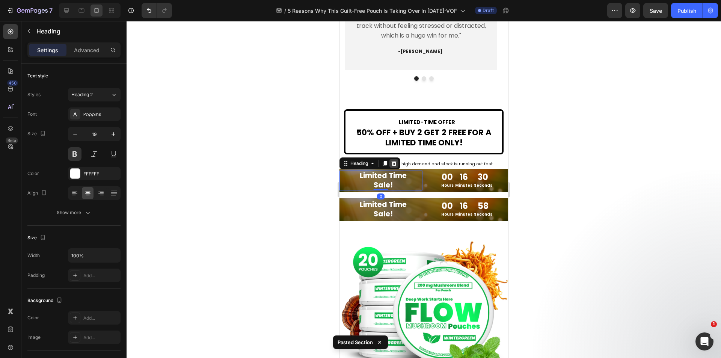
click at [394, 166] on icon at bounding box center [393, 163] width 5 height 5
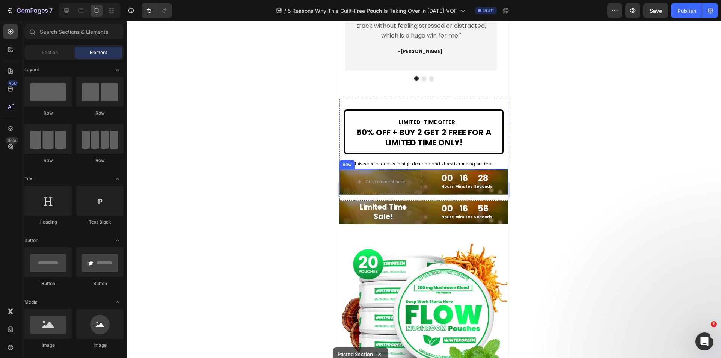
click at [432, 193] on div "00 Hours 16 Minutes 28 Seconds Countdown Timer" at bounding box center [466, 181] width 83 height 23
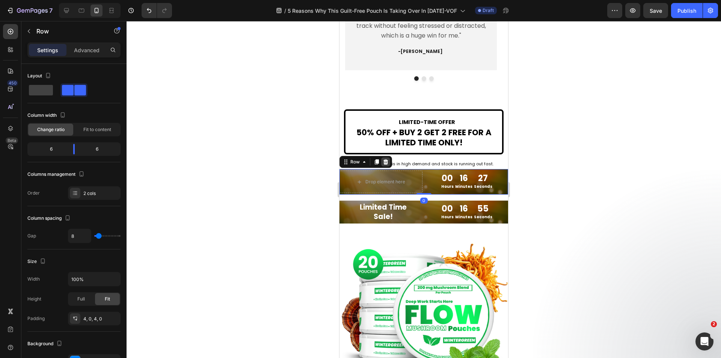
click at [387, 165] on icon at bounding box center [385, 162] width 6 height 6
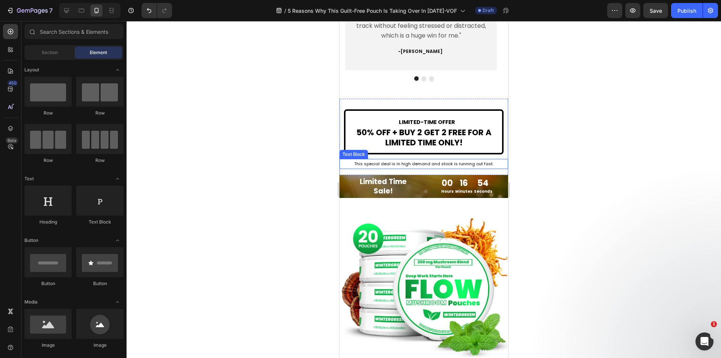
click at [261, 164] on div at bounding box center [423, 189] width 594 height 337
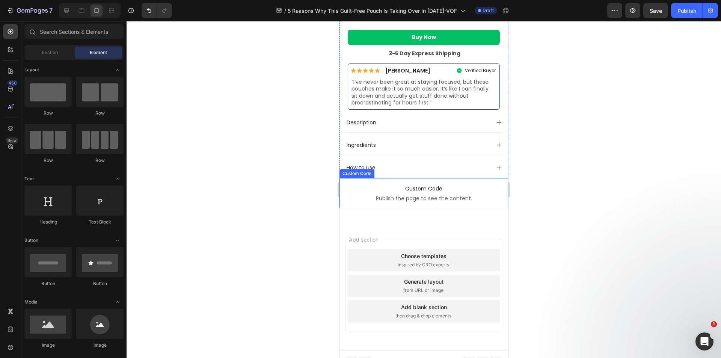
scroll to position [2551, 0]
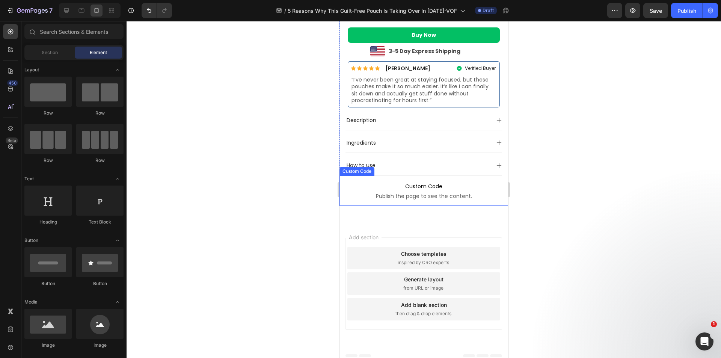
click at [351, 192] on span "Publish the page to see the content." at bounding box center [423, 196] width 169 height 8
click at [345, 192] on span "Publish the page to see the content." at bounding box center [423, 196] width 169 height 8
click at [350, 192] on span "Publish the page to see the content." at bounding box center [423, 196] width 169 height 8
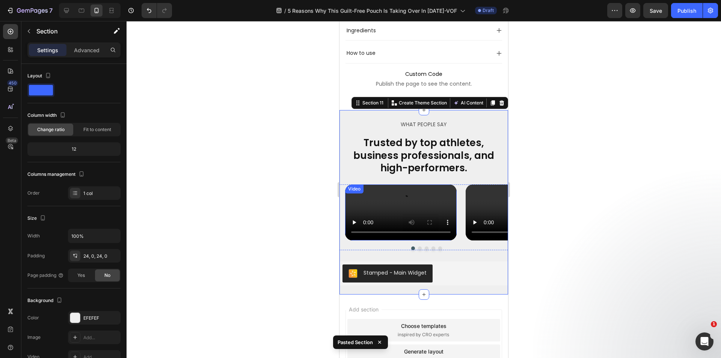
scroll to position [2664, 0]
click at [573, 231] on div at bounding box center [423, 189] width 594 height 337
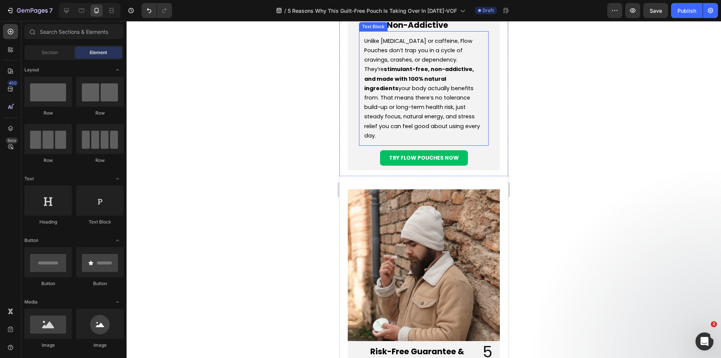
scroll to position [1377, 0]
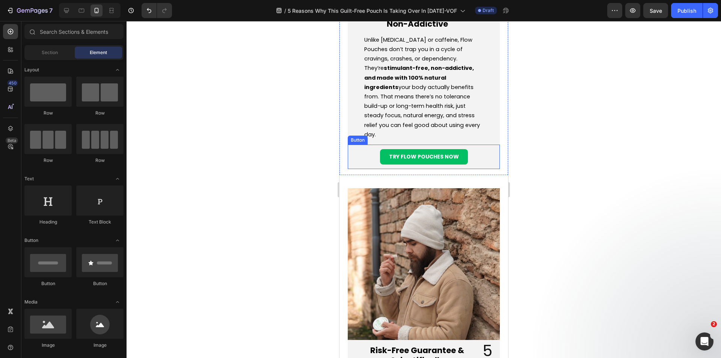
click at [478, 147] on div "TRY FLOW POUCHES NOW Button" at bounding box center [424, 157] width 152 height 24
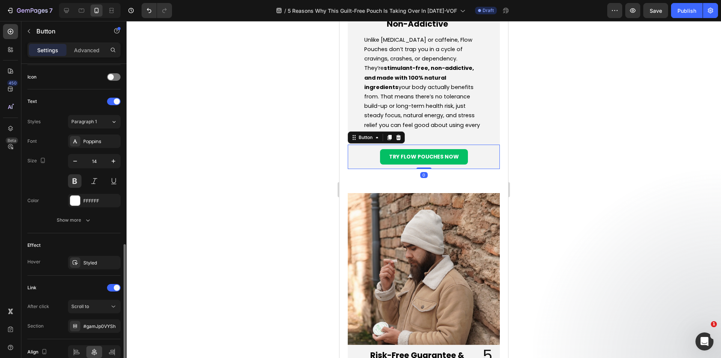
scroll to position [262, 0]
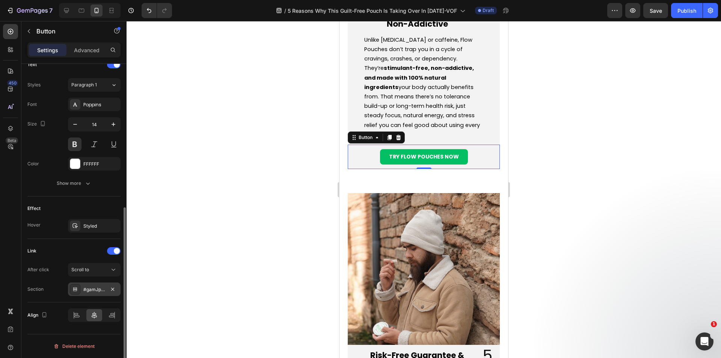
click at [96, 288] on div "#gamJp0VYSh" at bounding box center [94, 289] width 22 height 7
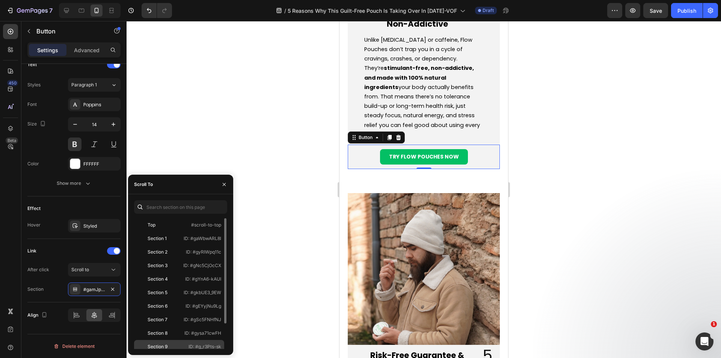
scroll to position [32, 0]
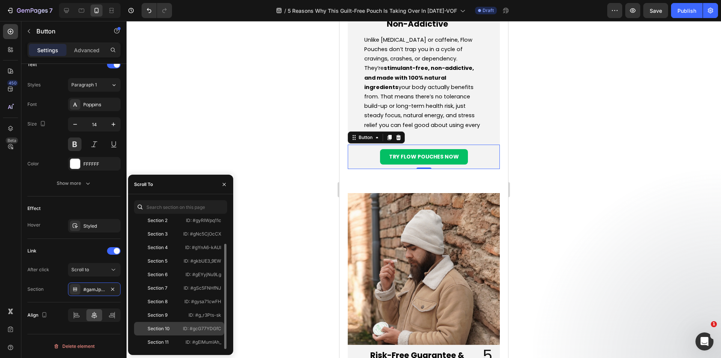
click at [166, 328] on div "Section 10" at bounding box center [159, 328] width 22 height 7
click at [223, 184] on icon "button" at bounding box center [224, 184] width 6 height 6
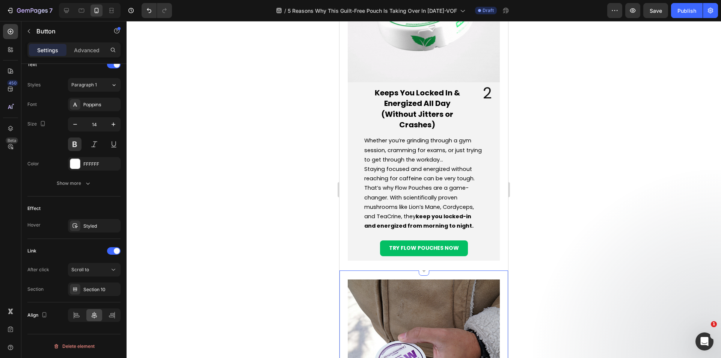
scroll to position [589, 0]
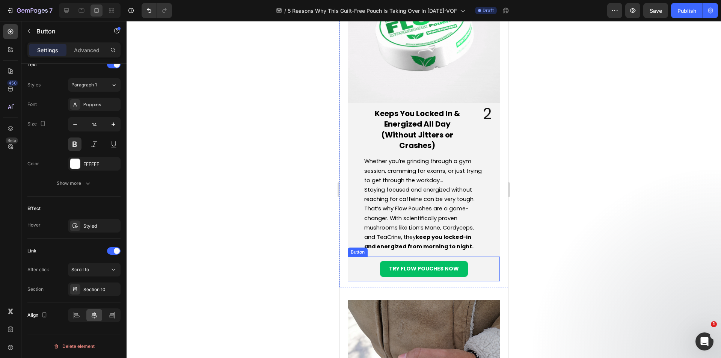
click at [468, 261] on div "TRY FLOW POUCHES NOW Button" at bounding box center [424, 268] width 152 height 24
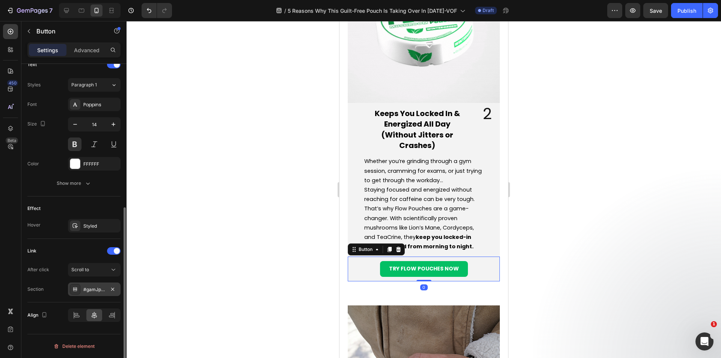
click at [95, 290] on div "#gamJp0VYSh" at bounding box center [94, 289] width 22 height 7
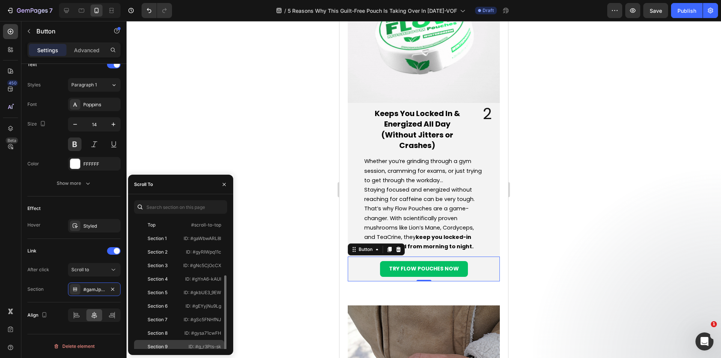
scroll to position [32, 0]
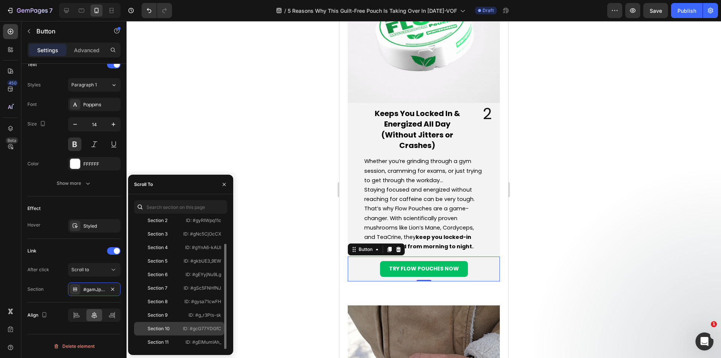
click at [167, 327] on div "Section 10" at bounding box center [159, 328] width 22 height 7
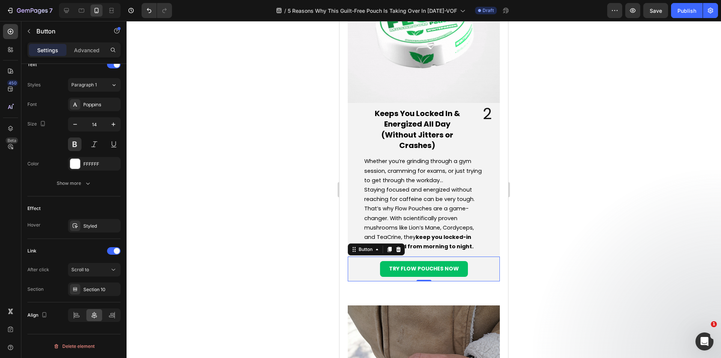
click at [265, 292] on div at bounding box center [423, 189] width 594 height 337
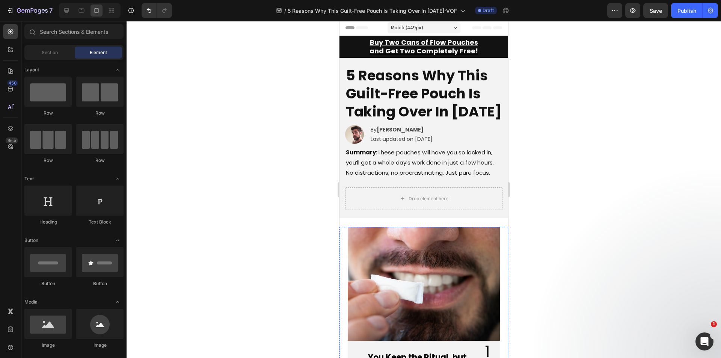
scroll to position [0, 0]
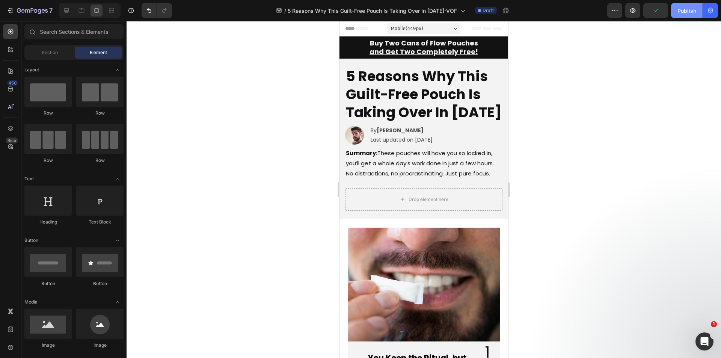
click at [682, 15] on button "Publish" at bounding box center [687, 10] width 32 height 15
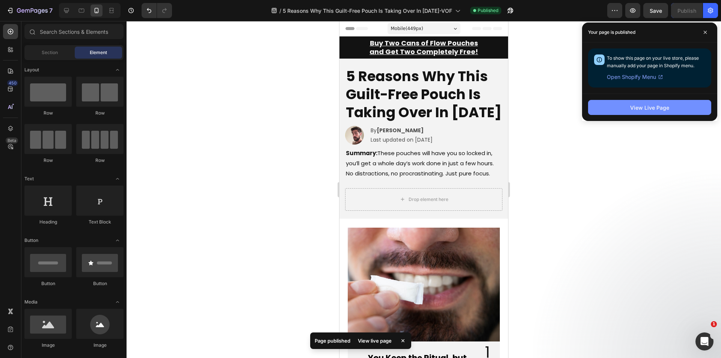
click at [626, 108] on button "View Live Page" at bounding box center [649, 107] width 123 height 15
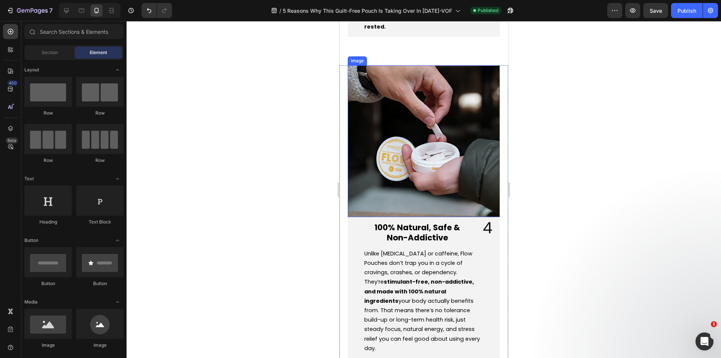
scroll to position [1426, 0]
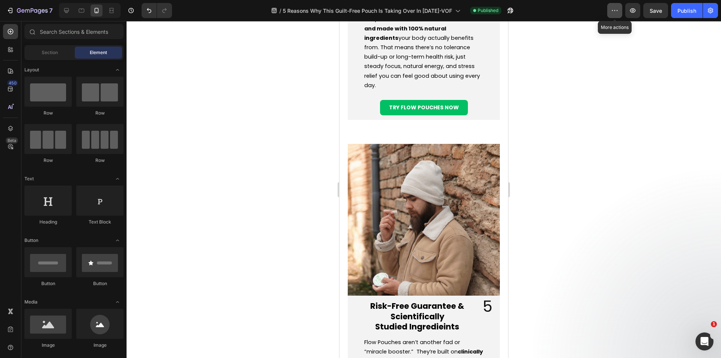
click at [617, 11] on icon "button" at bounding box center [616, 10] width 1 height 1
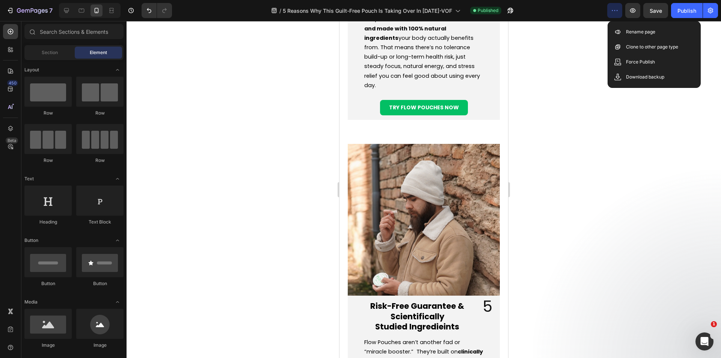
click at [571, 10] on div "/ 5 Reasons Why This Guilt-Free Pouch Is Taking Over In 2025-VOF Published" at bounding box center [392, 10] width 429 height 15
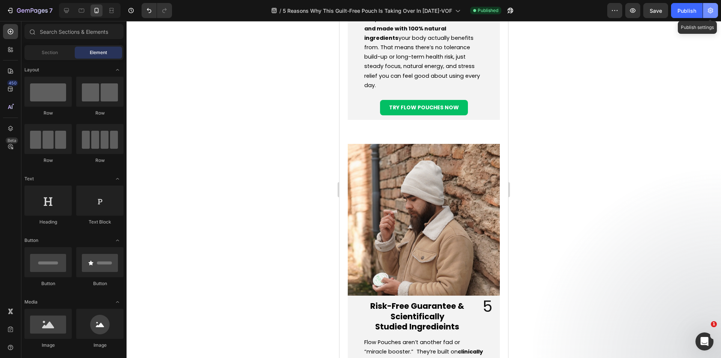
click at [714, 9] on icon "button" at bounding box center [710, 11] width 8 height 8
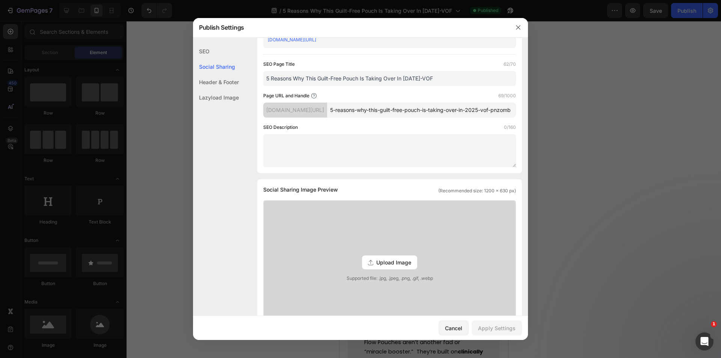
click at [209, 78] on div "Header & Footer" at bounding box center [216, 81] width 46 height 15
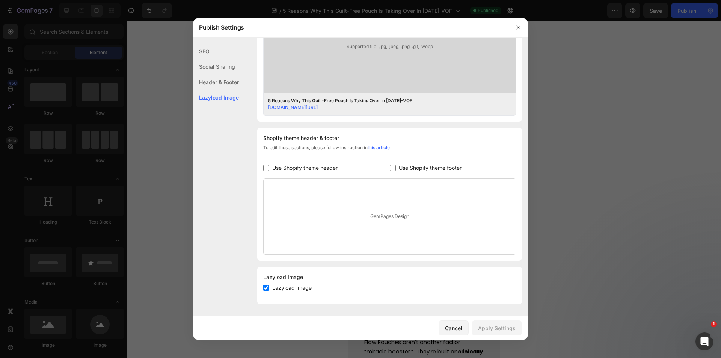
scroll to position [276, 0]
click at [207, 49] on div "SEO" at bounding box center [216, 51] width 46 height 15
drag, startPoint x: 512, startPoint y: 26, endPoint x: 530, endPoint y: 29, distance: 18.3
click at [512, 26] on button "button" at bounding box center [518, 27] width 12 height 12
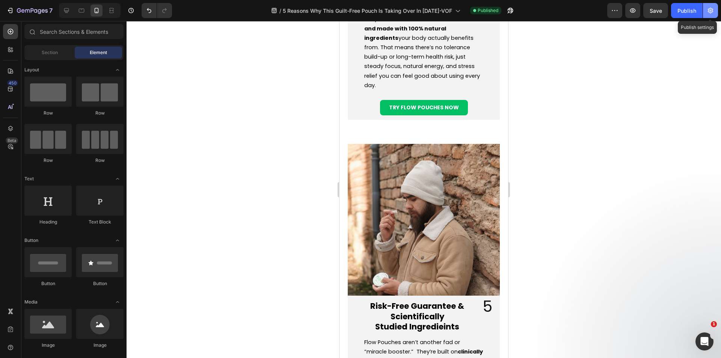
click at [711, 14] on button "button" at bounding box center [710, 10] width 15 height 15
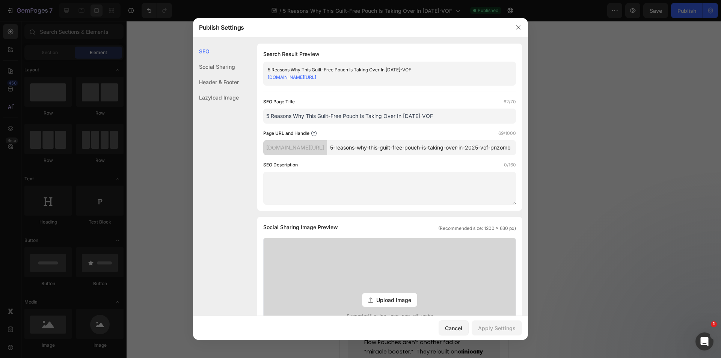
click at [516, 23] on button "button" at bounding box center [518, 27] width 12 height 12
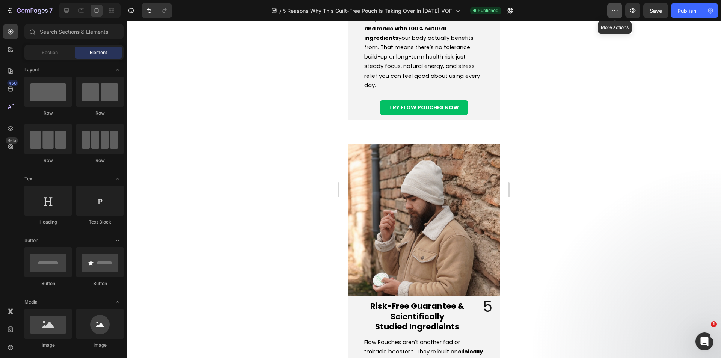
click at [615, 12] on icon "button" at bounding box center [615, 11] width 8 height 8
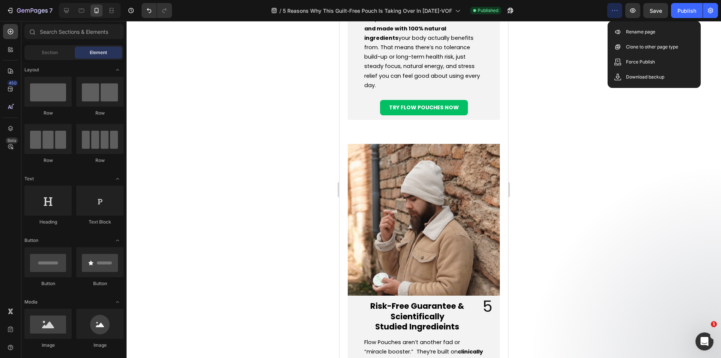
click at [615, 12] on icon "button" at bounding box center [615, 11] width 8 height 8
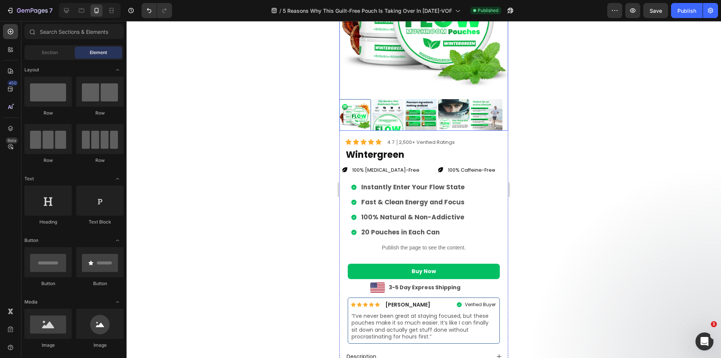
scroll to position [2215, 0]
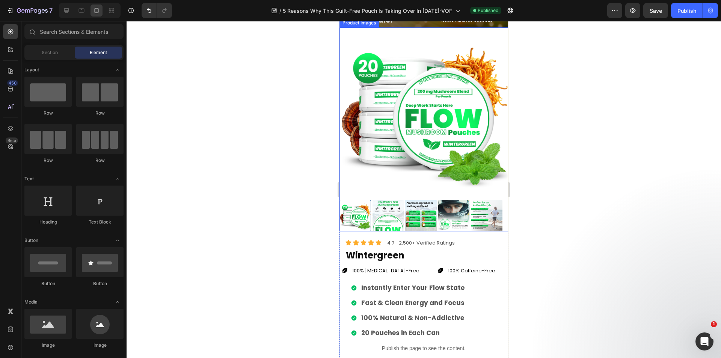
click at [486, 129] on img at bounding box center [423, 111] width 169 height 169
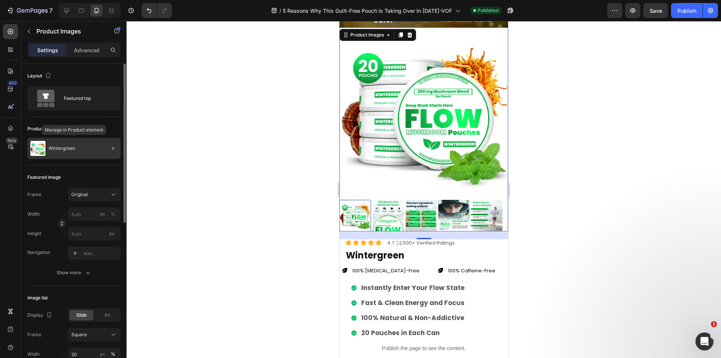
click at [79, 154] on div "Wintergreen" at bounding box center [73, 148] width 93 height 21
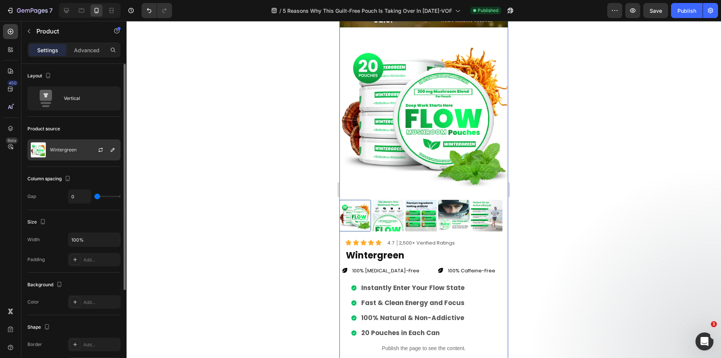
click at [66, 151] on p "Wintergreen" at bounding box center [63, 149] width 27 height 5
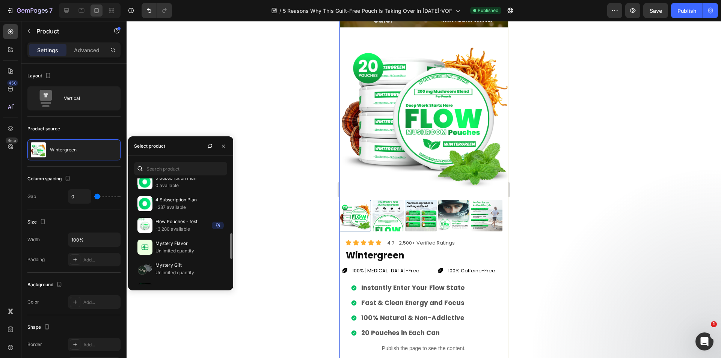
scroll to position [300, 0]
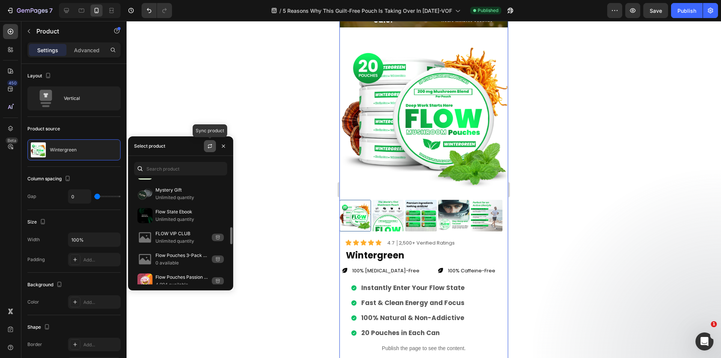
click at [207, 146] on icon "button" at bounding box center [210, 146] width 6 height 6
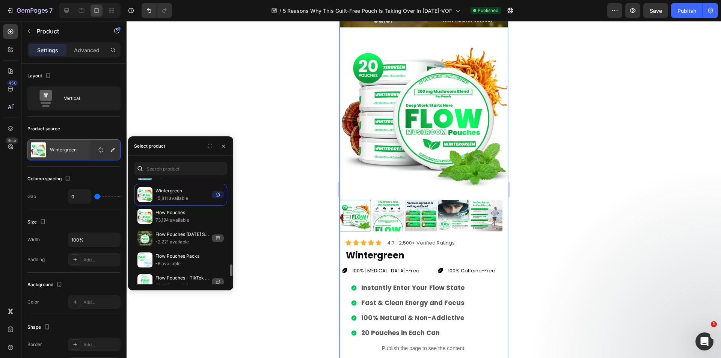
scroll to position [852, 0]
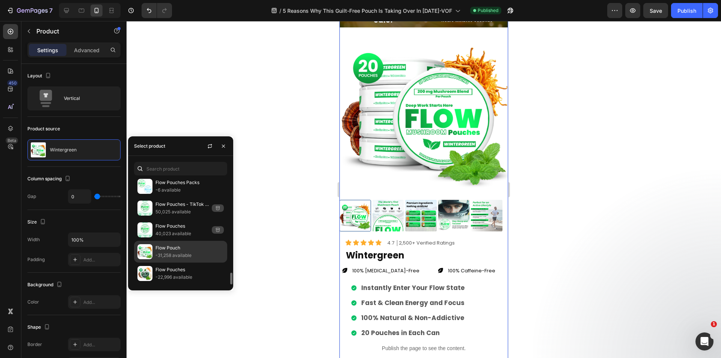
click at [190, 253] on p "-31,258 available" at bounding box center [189, 255] width 68 height 8
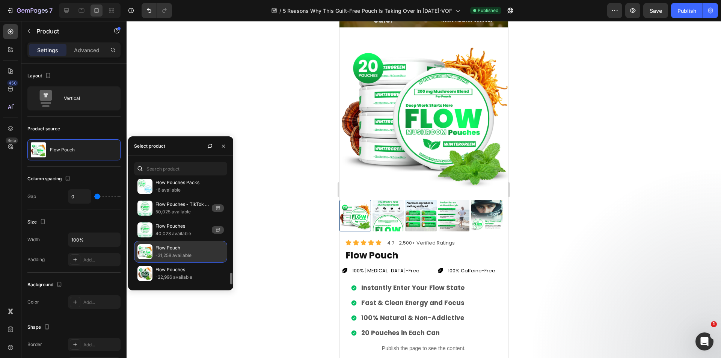
scroll to position [777, 0]
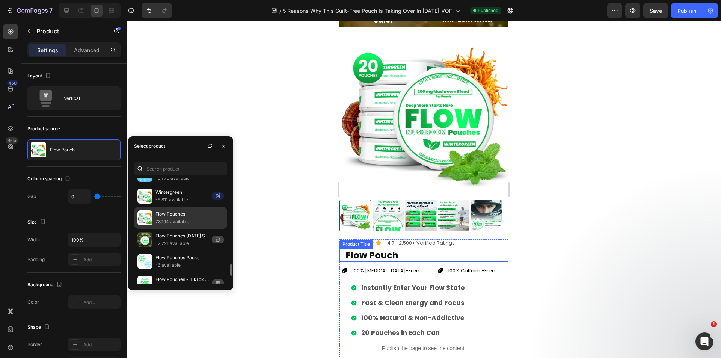
click at [184, 218] on p "73,194 available" at bounding box center [189, 222] width 68 height 8
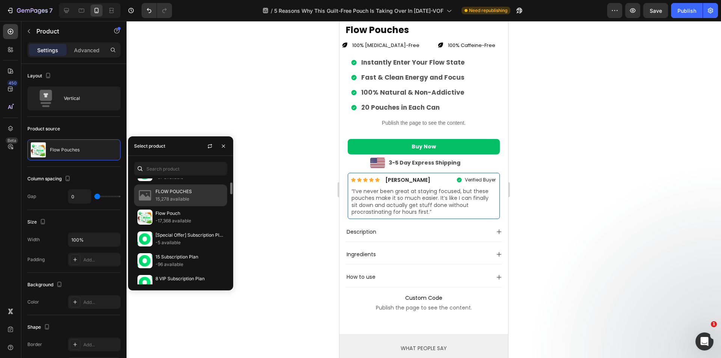
scroll to position [113, 0]
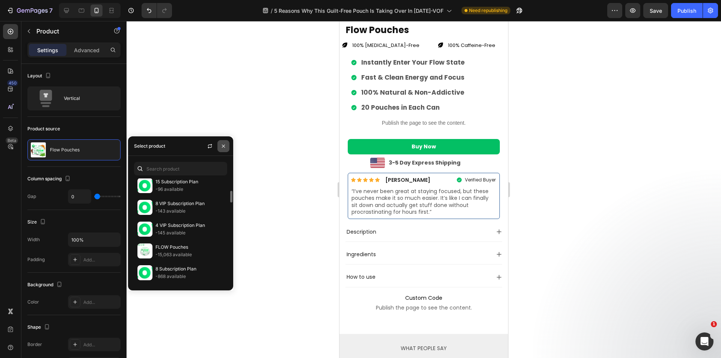
click at [223, 147] on icon "button" at bounding box center [223, 146] width 6 height 6
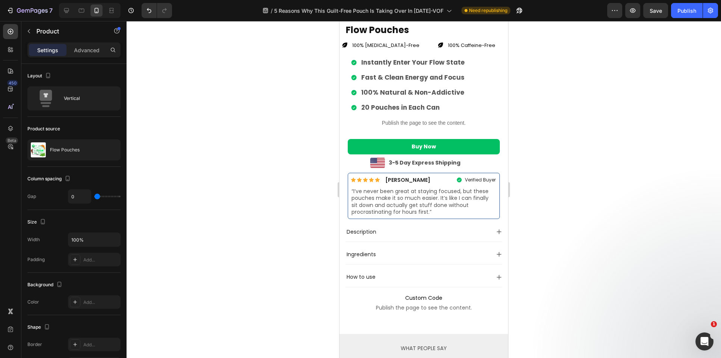
drag, startPoint x: 687, startPoint y: 15, endPoint x: 688, endPoint y: 25, distance: 9.4
click at [687, 15] on button "Publish" at bounding box center [687, 10] width 32 height 15
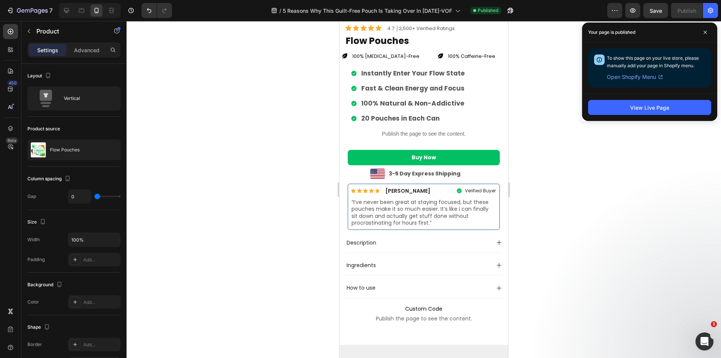
scroll to position [2327, 0]
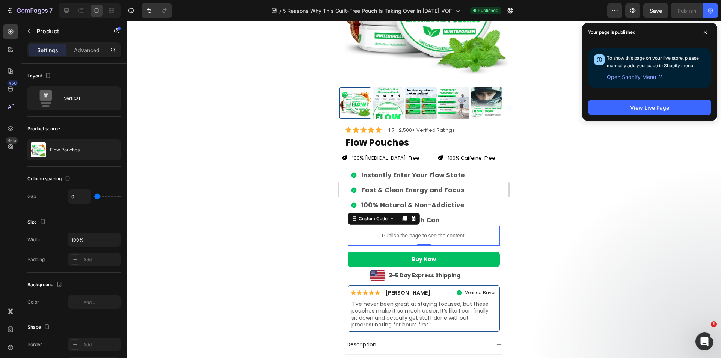
click at [472, 233] on p "Publish the page to see the content." at bounding box center [424, 236] width 152 height 8
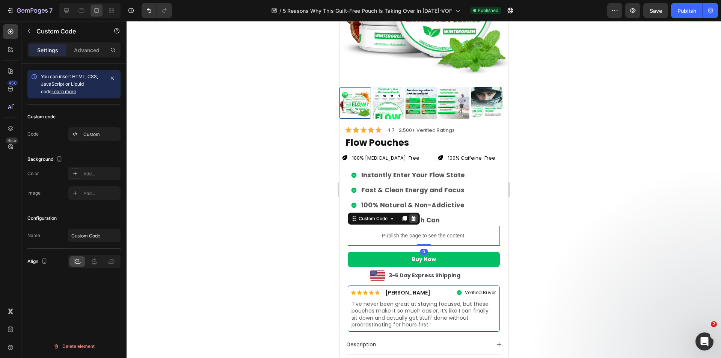
click at [415, 215] on icon at bounding box center [413, 217] width 5 height 5
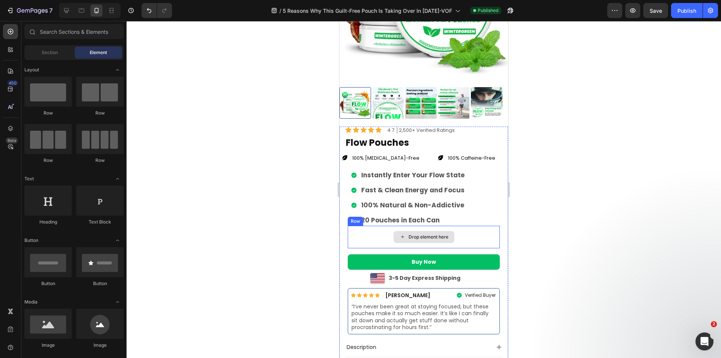
click at [477, 228] on div "Drop element here" at bounding box center [424, 237] width 152 height 23
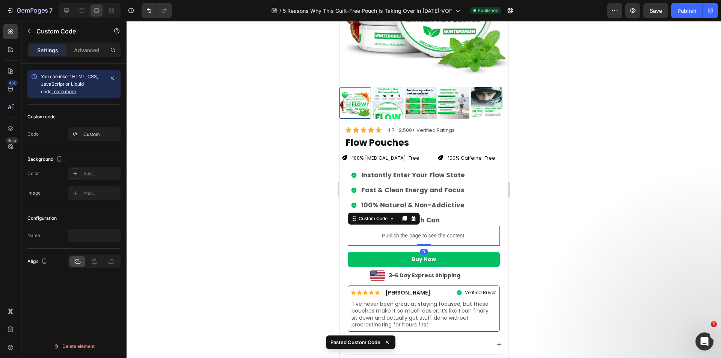
click at [546, 230] on div at bounding box center [423, 189] width 594 height 337
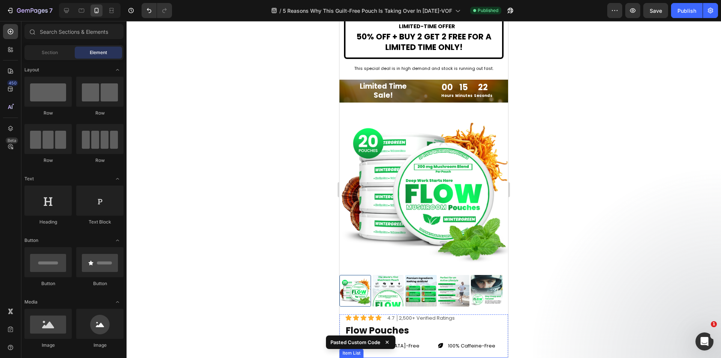
scroll to position [2064, 0]
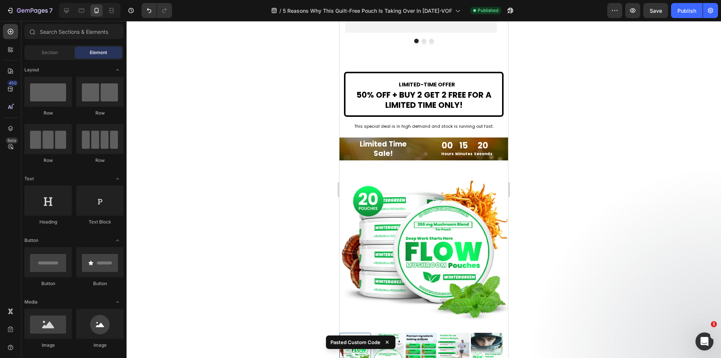
click at [684, 12] on div "Publish" at bounding box center [686, 11] width 19 height 8
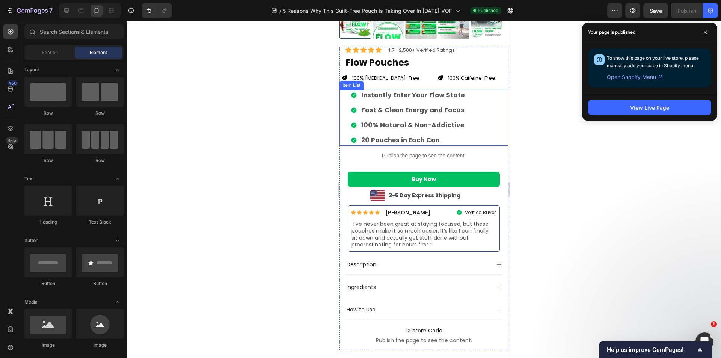
scroll to position [2440, 0]
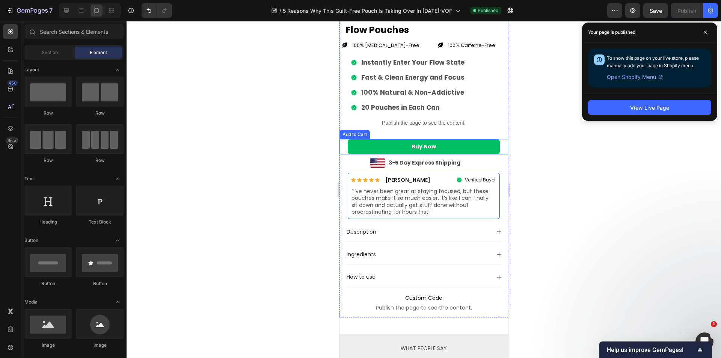
click at [343, 140] on div "Buy Now Add to Cart" at bounding box center [423, 146] width 169 height 15
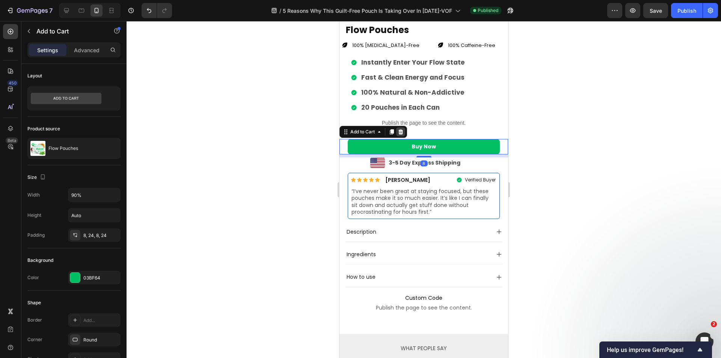
click at [400, 127] on div at bounding box center [400, 131] width 9 height 9
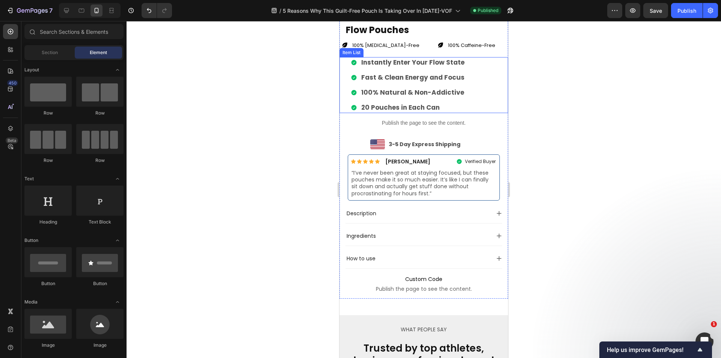
click at [686, 10] on div "Publish" at bounding box center [686, 11] width 19 height 8
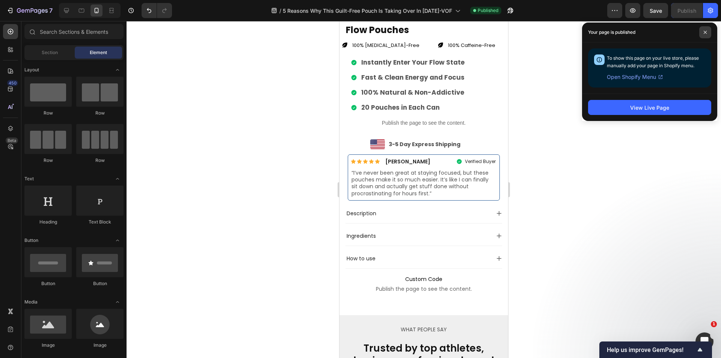
click at [706, 33] on icon at bounding box center [705, 32] width 4 height 4
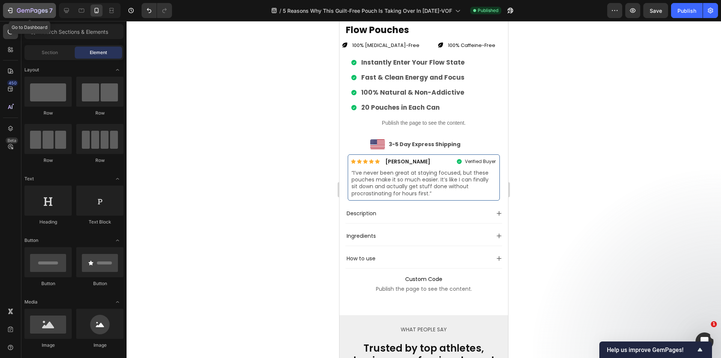
click at [32, 11] on icon "button" at bounding box center [32, 11] width 31 height 6
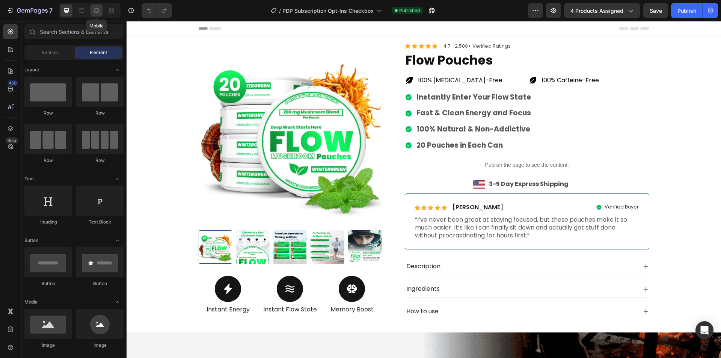
click at [101, 11] on div at bounding box center [96, 11] width 12 height 12
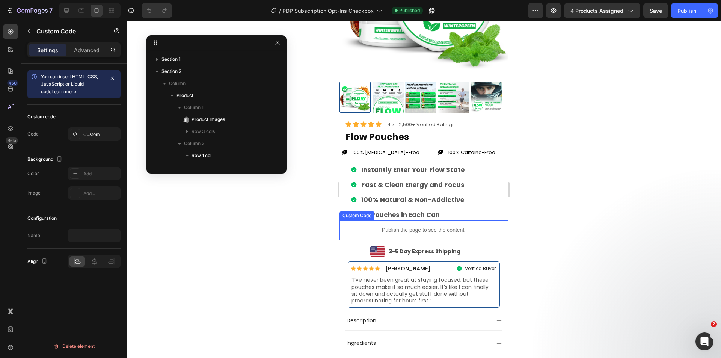
click at [485, 226] on p "Publish the page to see the content." at bounding box center [423, 230] width 169 height 8
